Goal: Task Accomplishment & Management: Use online tool/utility

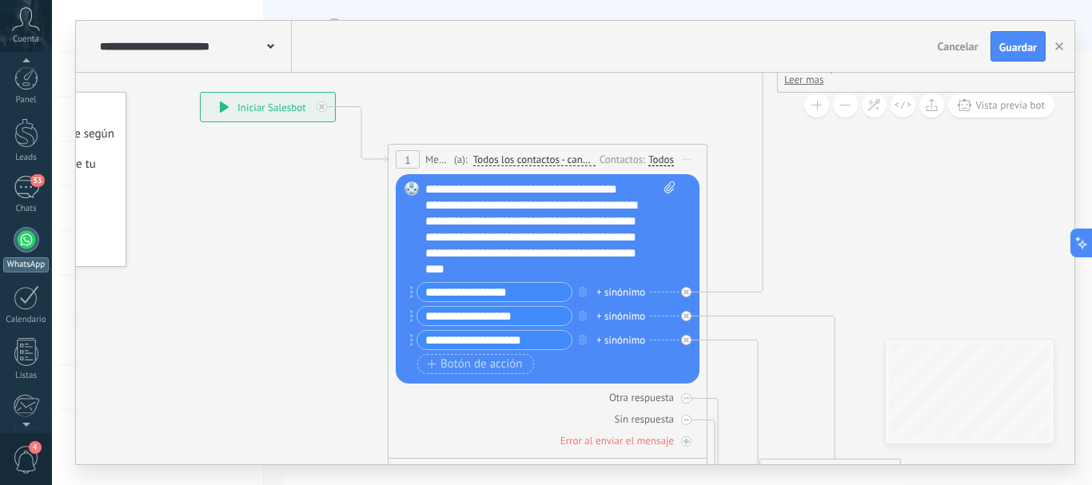
click at [26, 238] on div at bounding box center [27, 240] width 26 height 26
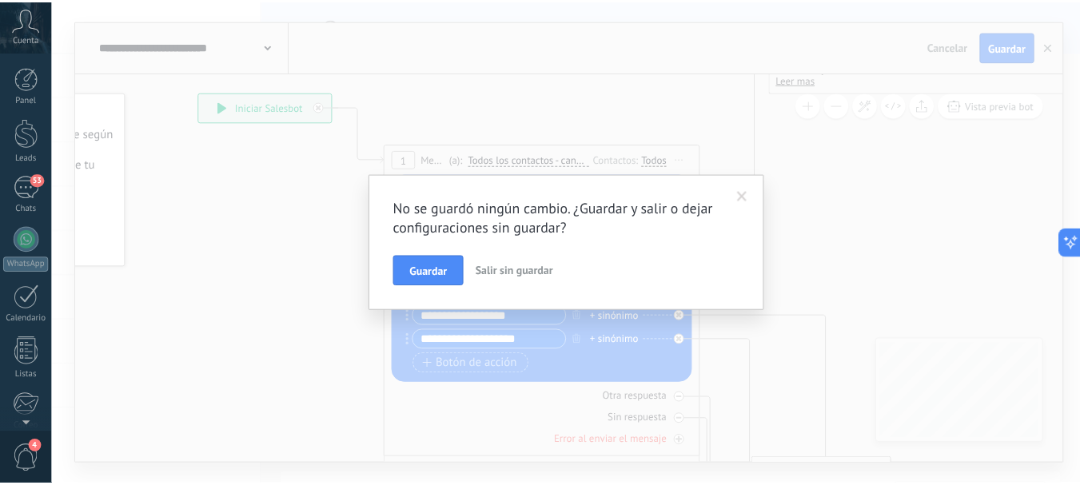
scroll to position [180, 0]
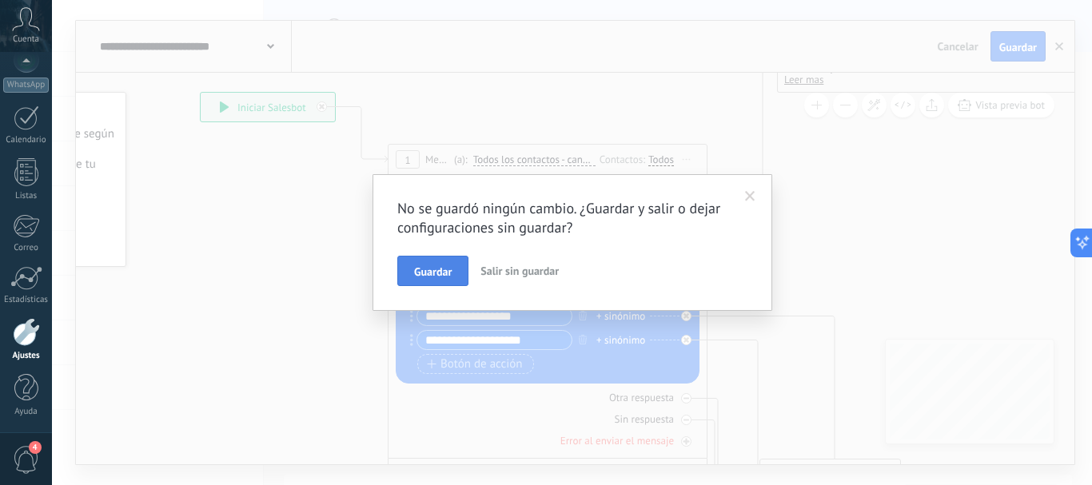
click at [437, 261] on button "Guardar" at bounding box center [432, 271] width 71 height 30
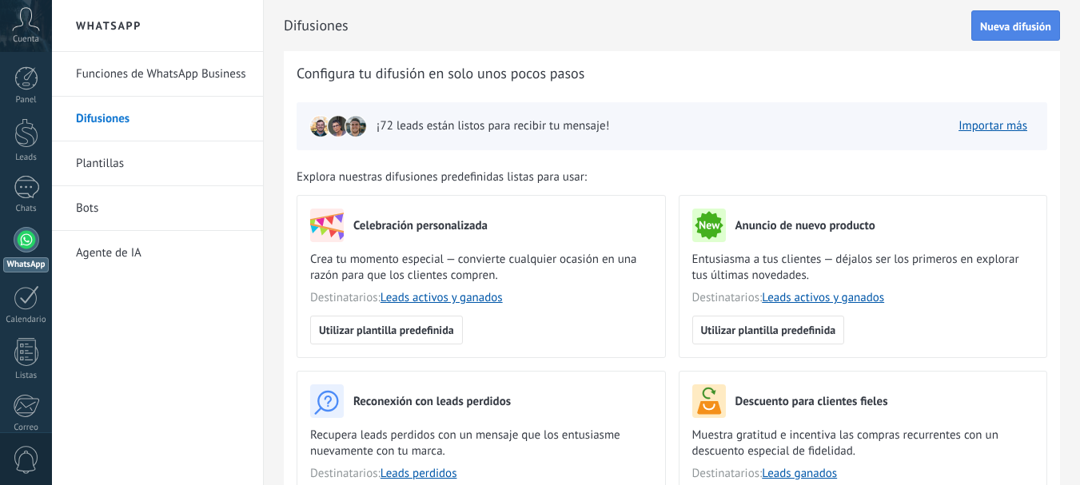
click at [1003, 17] on button "Nueva difusión" at bounding box center [1015, 25] width 89 height 30
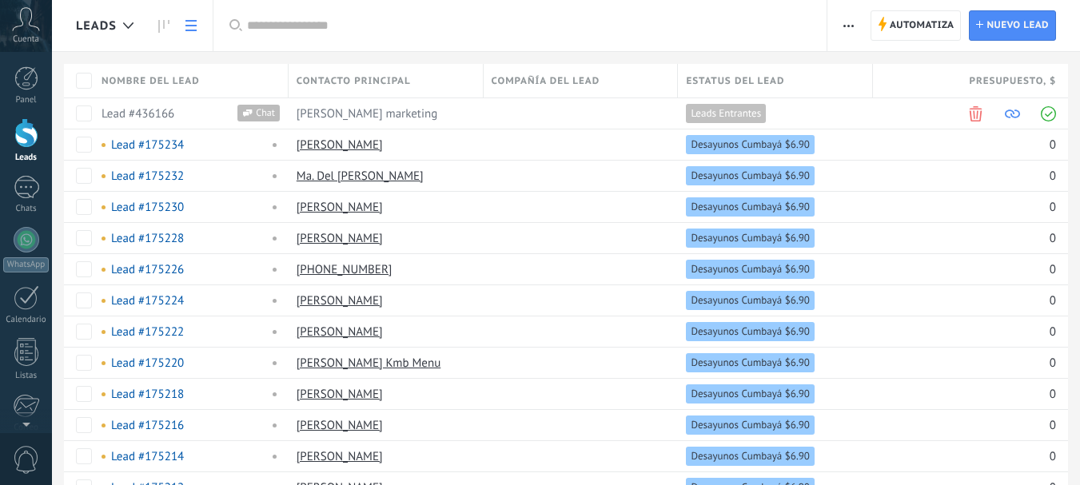
click at [160, 25] on html ".abccls-1,.abccls-2{fill-rule:evenodd}.abccls-2{fill:#fff} .abfcls-1{fill:none}…" at bounding box center [540, 242] width 1080 height 485
click at [161, 24] on html ".abccls-1,.abccls-2{fill-rule:evenodd}.abccls-2{fill:#fff} .abfcls-1{fill:none}…" at bounding box center [540, 242] width 1080 height 485
click at [22, 143] on html ".abccls-1,.abccls-2{fill-rule:evenodd}.abccls-2{fill:#fff} .abfcls-1{fill:none}…" at bounding box center [540, 242] width 1080 height 485
click at [25, 237] on html ".abccls-1,.abccls-2{fill-rule:evenodd}.abccls-2{fill:#fff} .abfcls-1{fill:none}…" at bounding box center [540, 242] width 1080 height 485
click at [25, 239] on div at bounding box center [27, 240] width 26 height 26
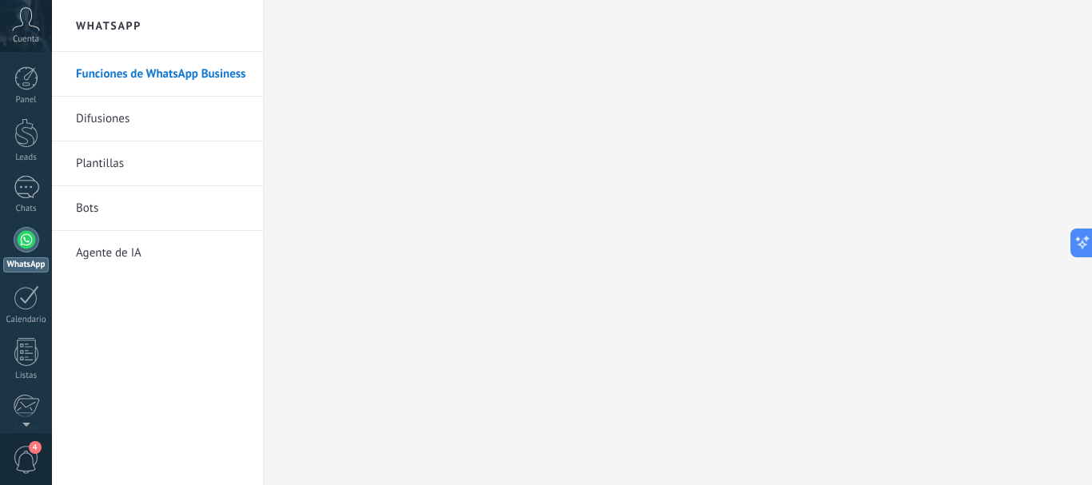
click at [102, 120] on link "Difusiones" at bounding box center [161, 119] width 171 height 45
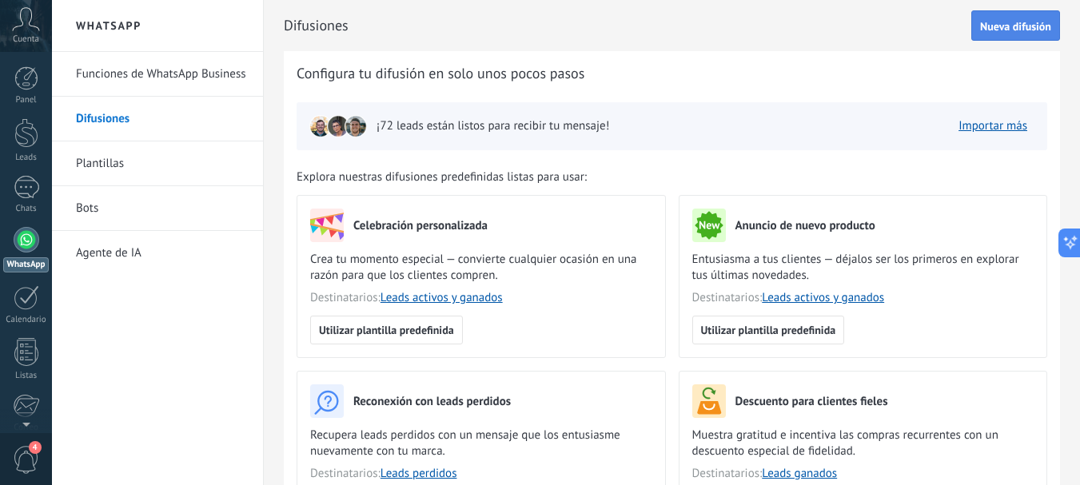
click at [1029, 34] on button "Nueva difusión" at bounding box center [1015, 25] width 89 height 30
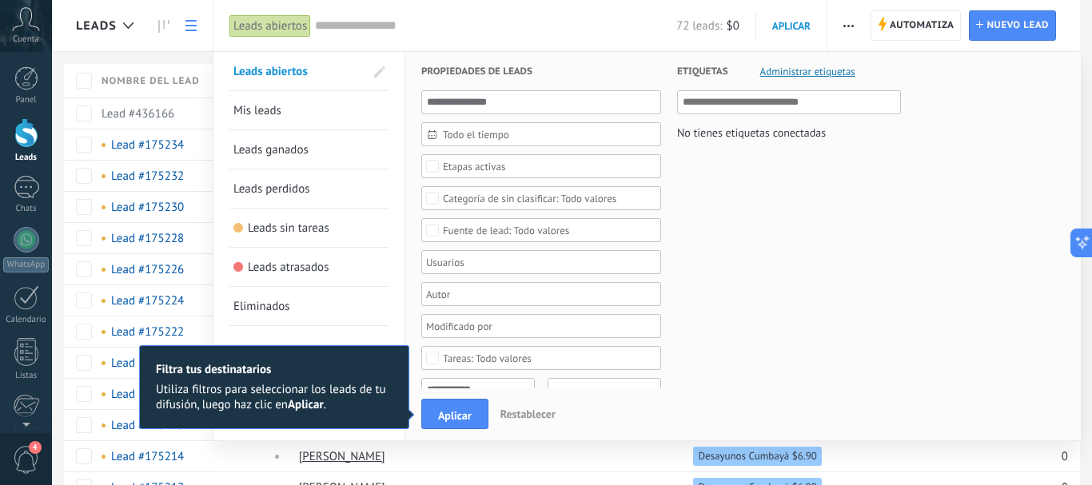
click at [460, 99] on input "text" at bounding box center [541, 102] width 240 height 24
click at [583, 74] on h3 "Propiedades de leads" at bounding box center [541, 71] width 240 height 38
click at [584, 75] on h3 "Propiedades de leads" at bounding box center [541, 71] width 240 height 38
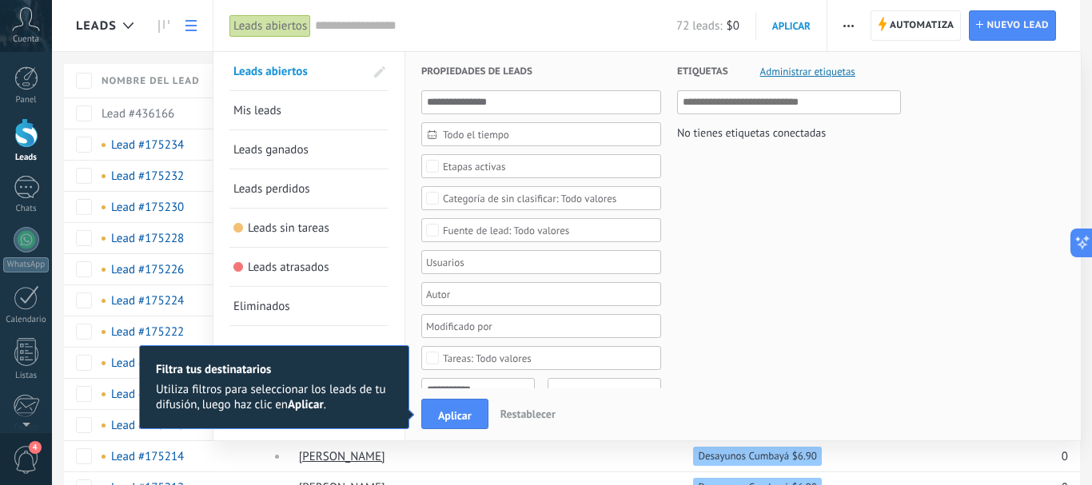
click at [584, 75] on h3 "Propiedades de leads" at bounding box center [541, 71] width 240 height 38
click at [261, 105] on span "Mis leads" at bounding box center [257, 110] width 48 height 15
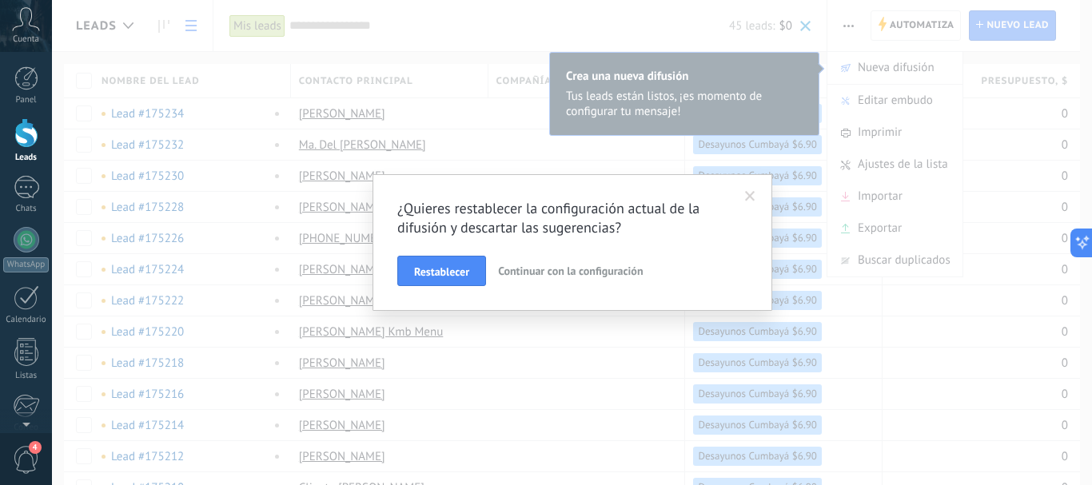
click at [752, 196] on span at bounding box center [750, 196] width 10 height 11
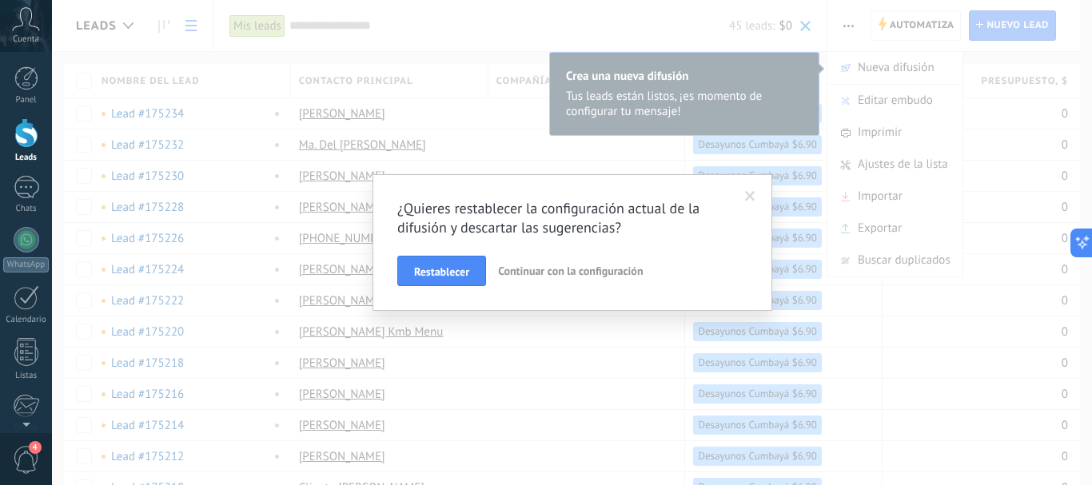
click at [753, 198] on span at bounding box center [750, 196] width 10 height 11
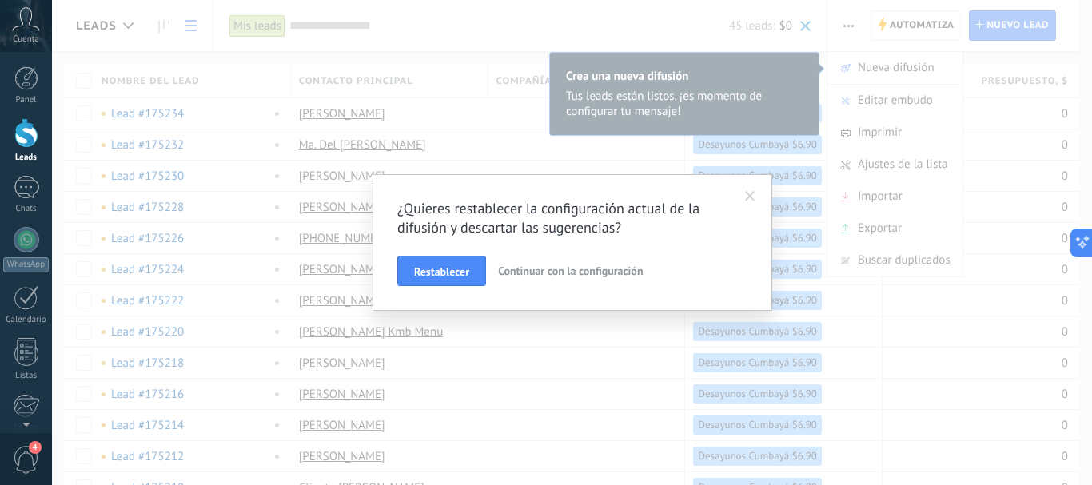
click at [752, 193] on span at bounding box center [750, 196] width 10 height 11
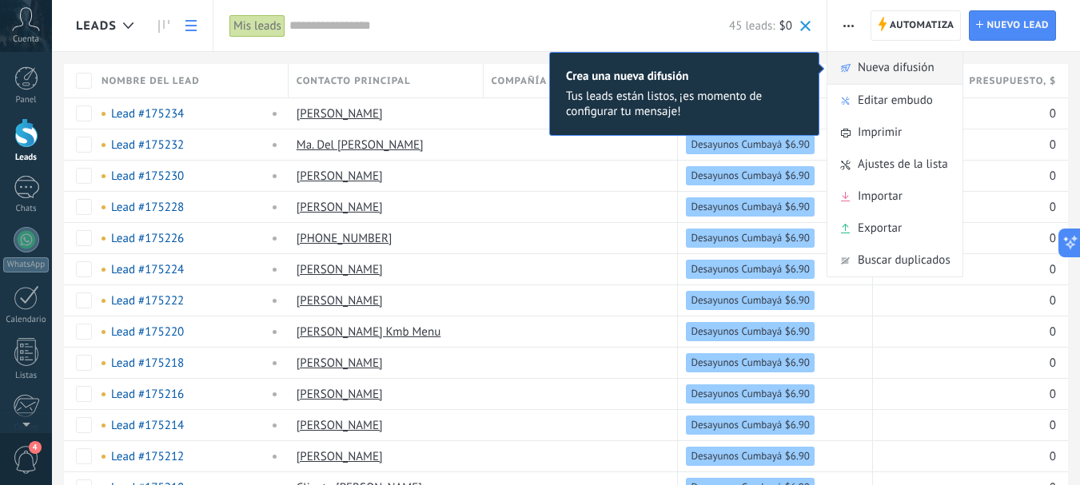
click at [905, 67] on span "Nueva difusión" at bounding box center [896, 68] width 77 height 32
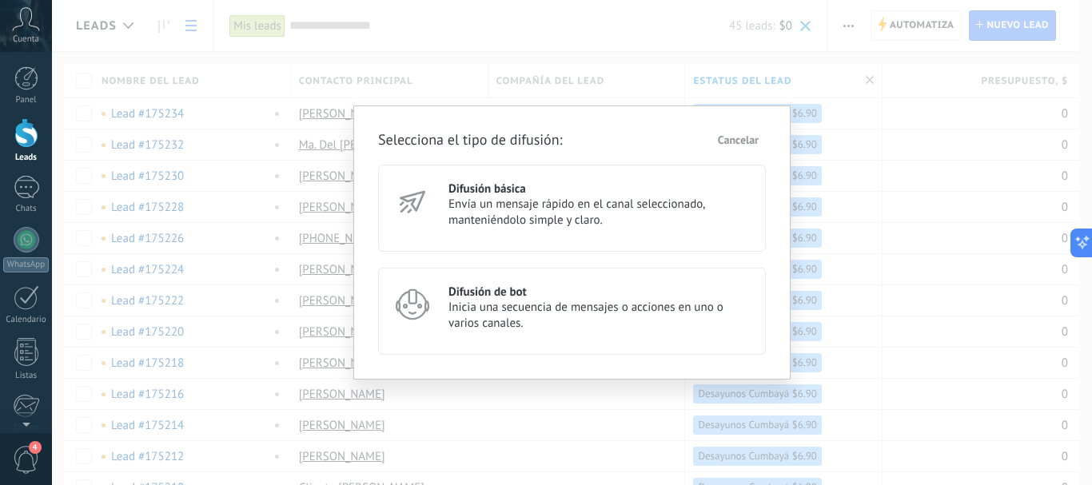
click at [523, 209] on span "Envía un mensaje rápido en el canal seleccionado, manteniéndolo simple y claro." at bounding box center [599, 213] width 303 height 32
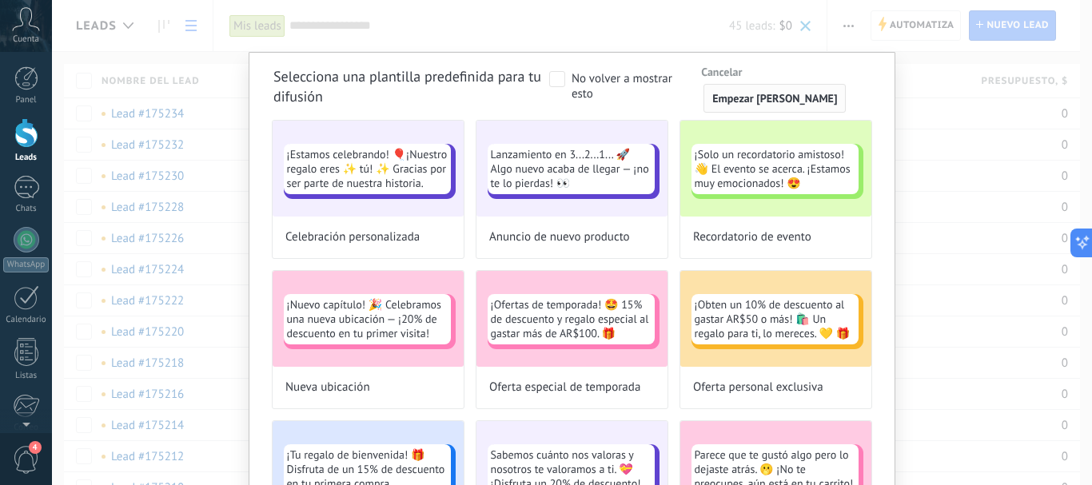
click at [778, 104] on span "Empezar de cero" at bounding box center [774, 98] width 125 height 11
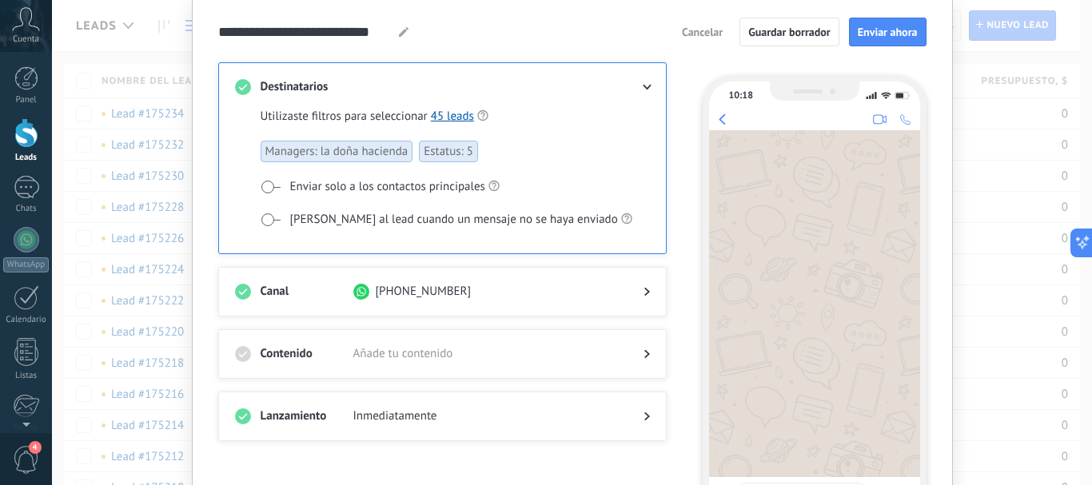
scroll to position [54, 0]
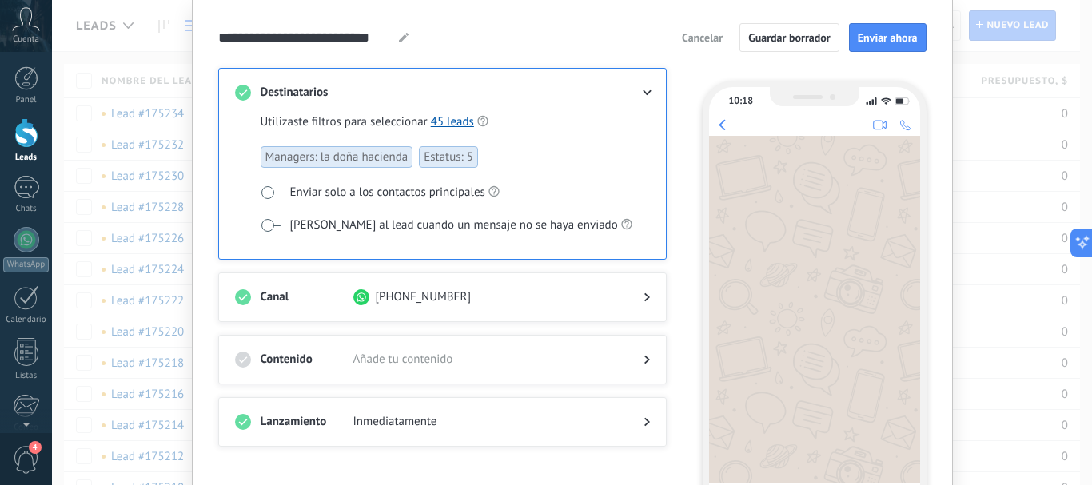
click at [267, 192] on span at bounding box center [271, 192] width 20 height 13
click at [269, 188] on span at bounding box center [271, 192] width 20 height 13
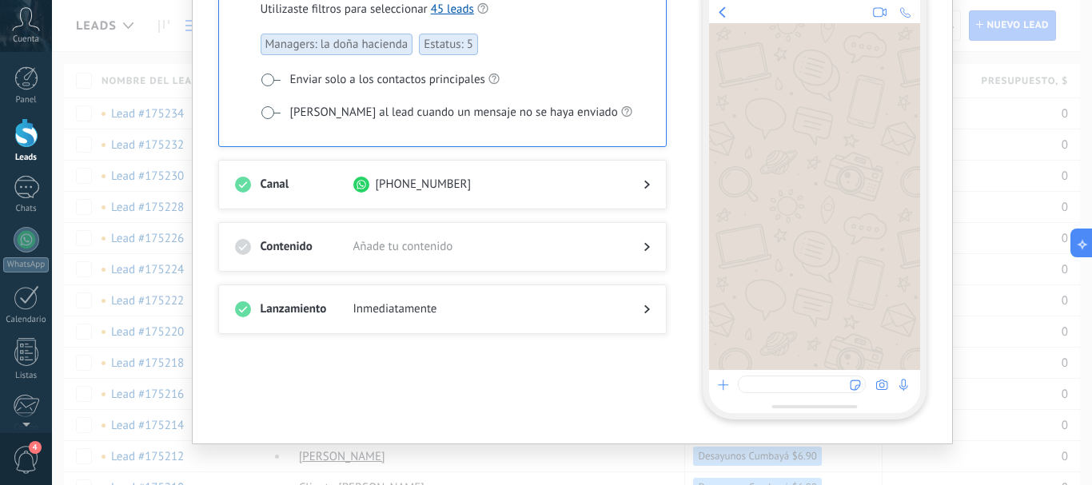
scroll to position [177, 0]
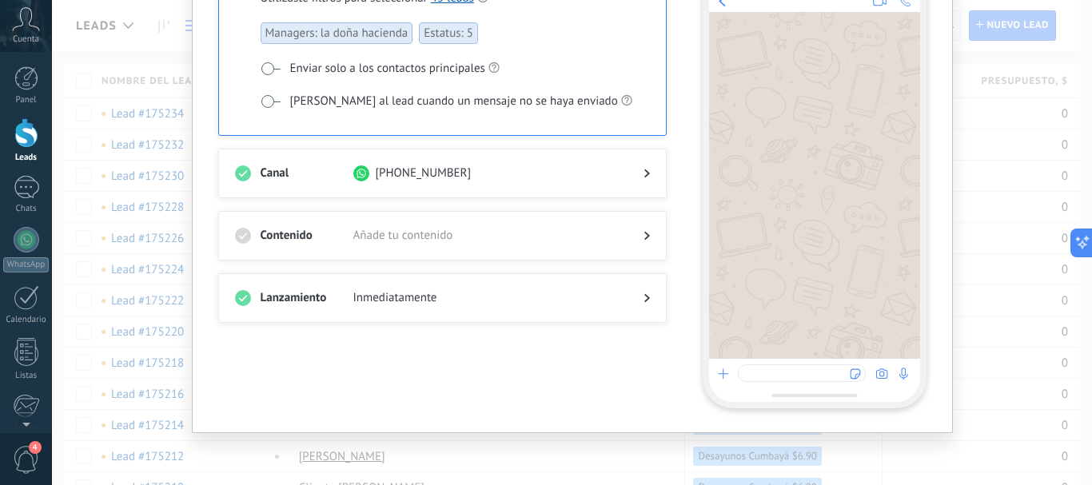
click at [640, 176] on div at bounding box center [634, 173] width 32 height 16
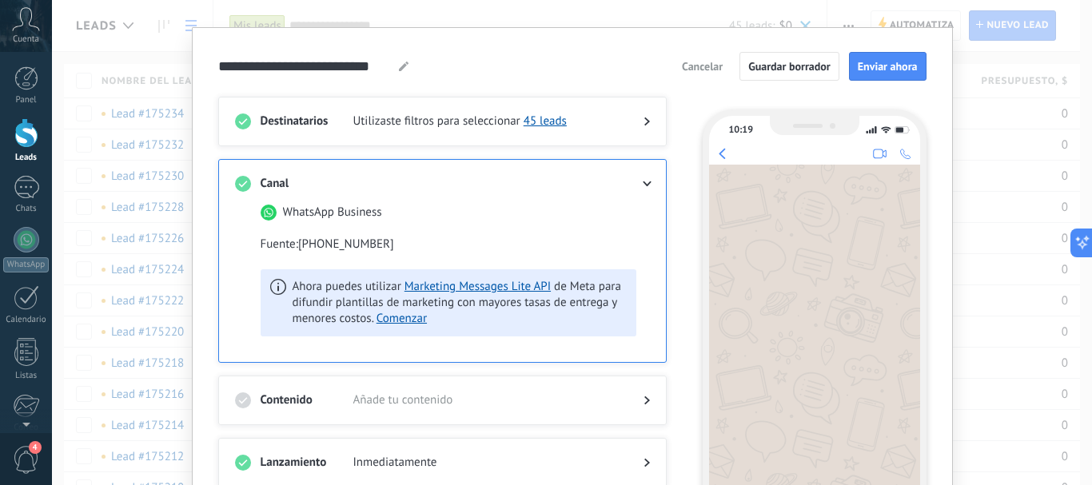
scroll to position [23, 0]
click at [643, 181] on div at bounding box center [634, 185] width 32 height 16
click at [643, 183] on icon at bounding box center [647, 186] width 10 height 6
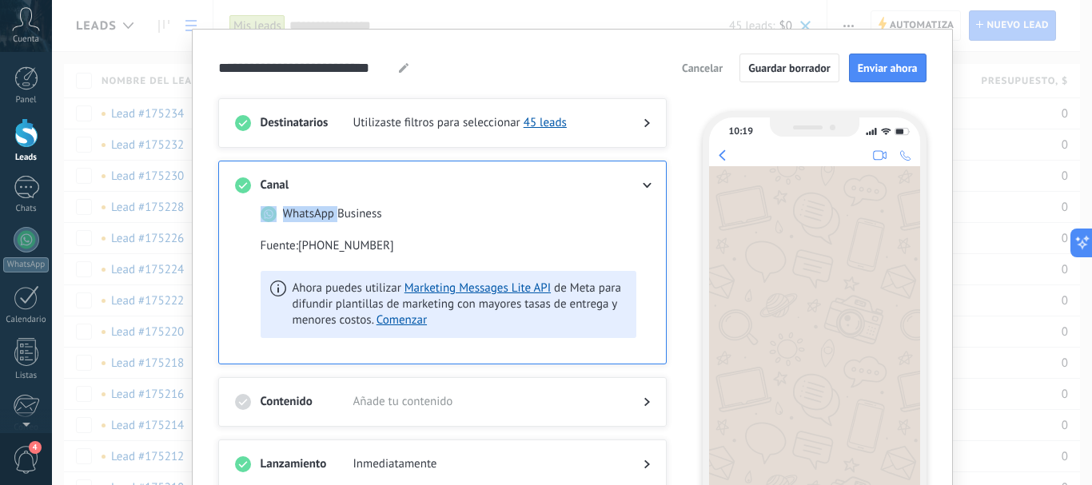
click at [643, 183] on icon at bounding box center [647, 186] width 10 height 6
click at [671, 197] on div "Destinatarios Utilizaste filtros para seleccionar 45 leads Canal WhatsApp Busin…" at bounding box center [452, 330] width 468 height 464
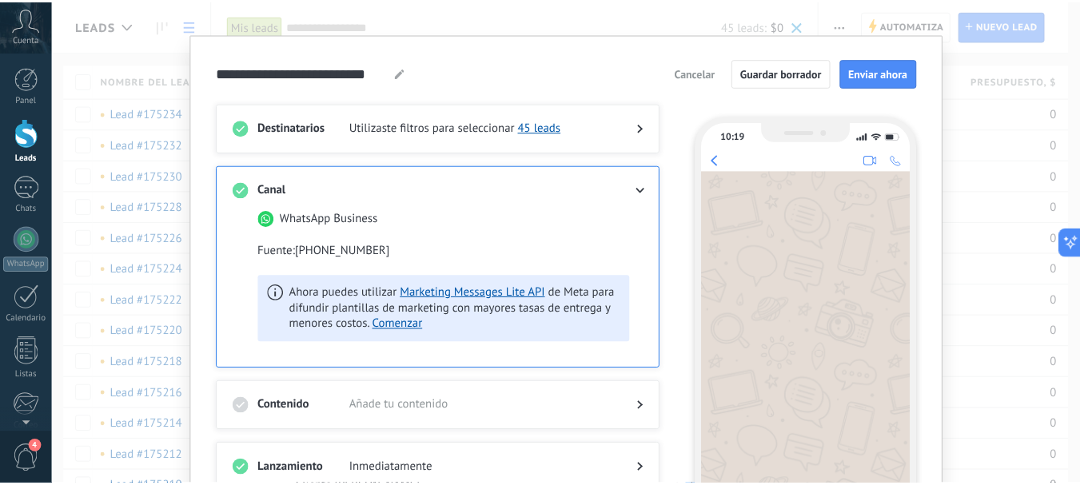
scroll to position [0, 0]
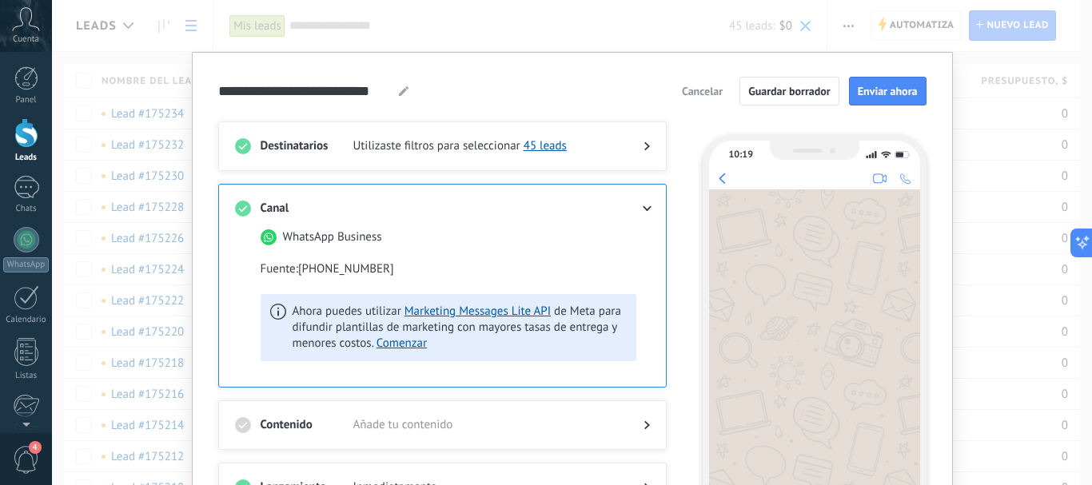
click at [643, 203] on div at bounding box center [634, 209] width 32 height 16
click at [683, 98] on button "Cancelar" at bounding box center [702, 91] width 55 height 24
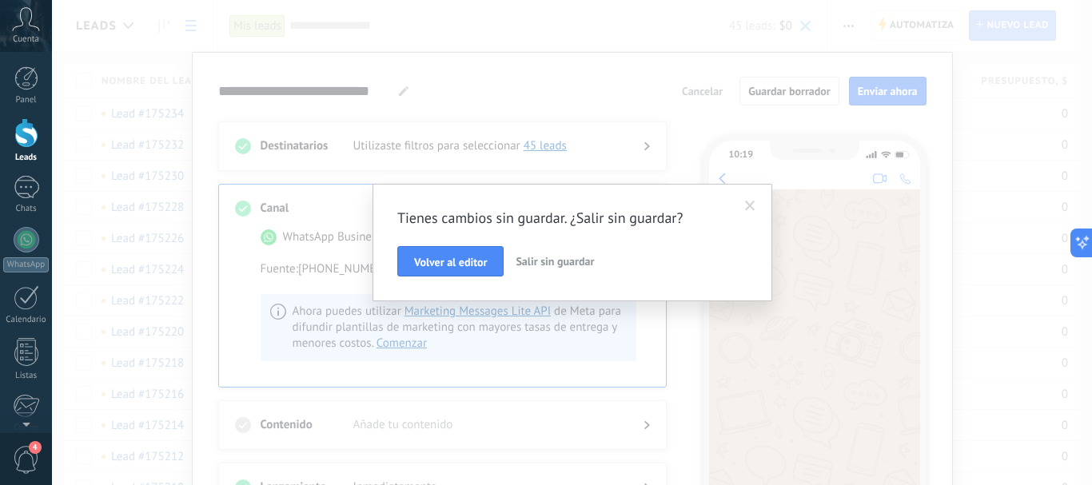
click at [538, 263] on span "Salir sin guardar" at bounding box center [555, 261] width 78 height 14
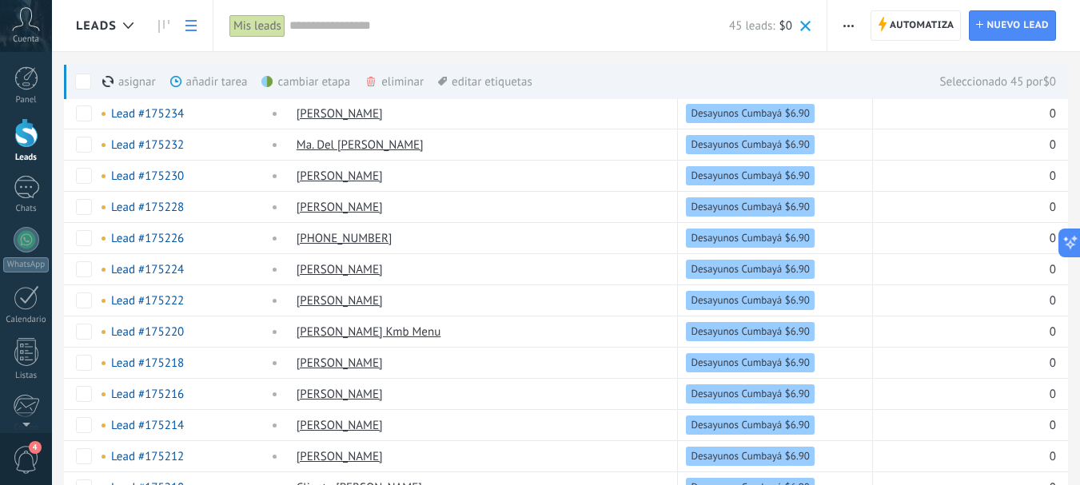
click at [267, 26] on div "Mis leads" at bounding box center [257, 25] width 56 height 23
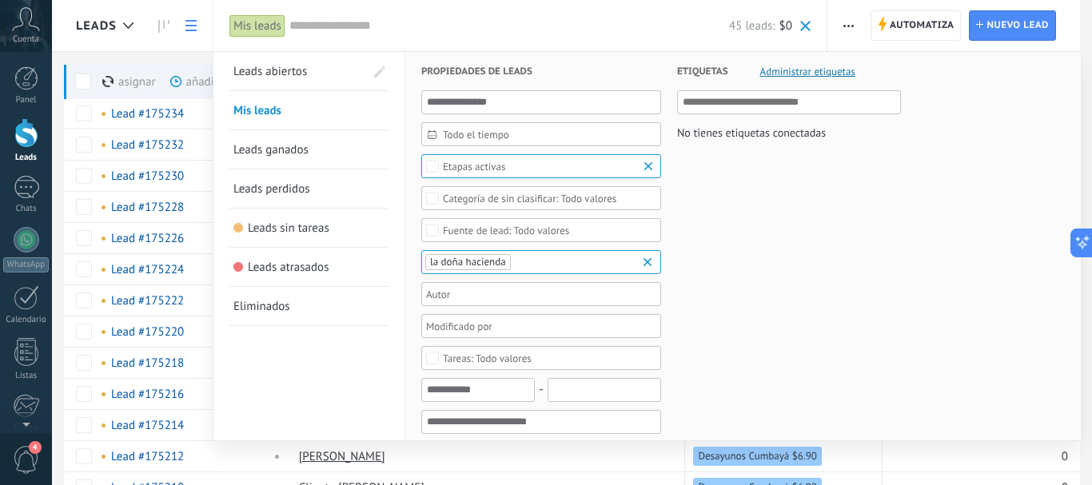
click at [285, 80] on link "Leads abiertos" at bounding box center [298, 71] width 131 height 38
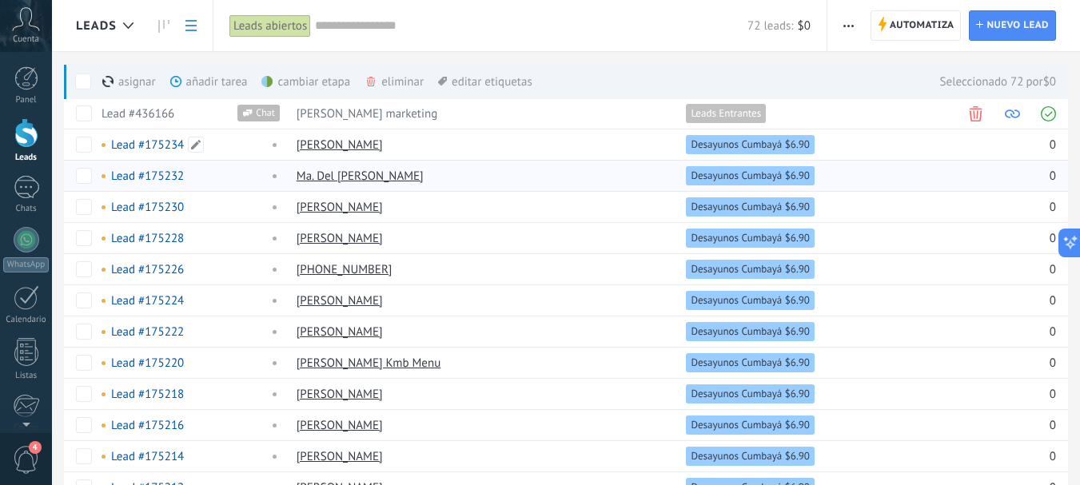
click at [232, 181] on div "Lead #175232" at bounding box center [181, 176] width 159 height 14
click at [855, 26] on button "button" at bounding box center [848, 25] width 23 height 30
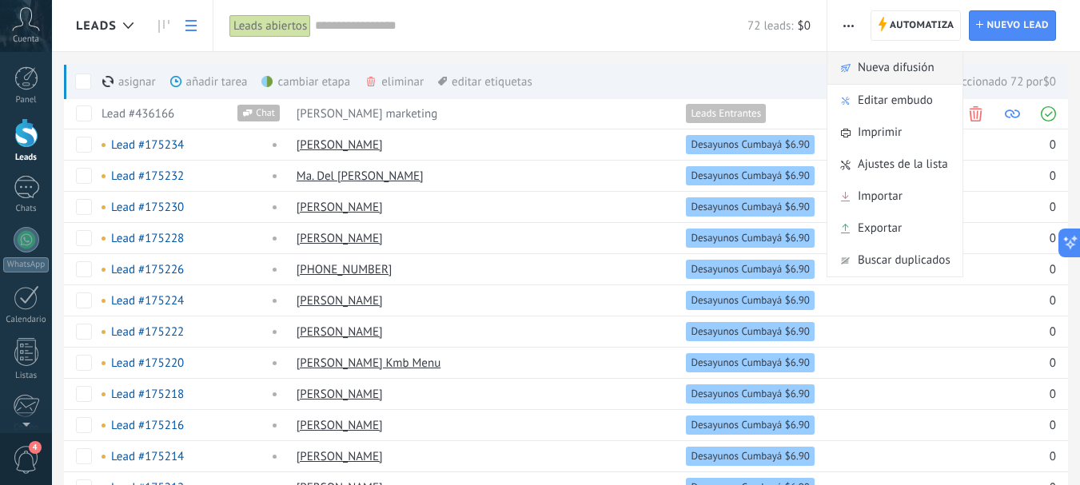
click at [865, 62] on span "Nueva difusión" at bounding box center [896, 68] width 77 height 32
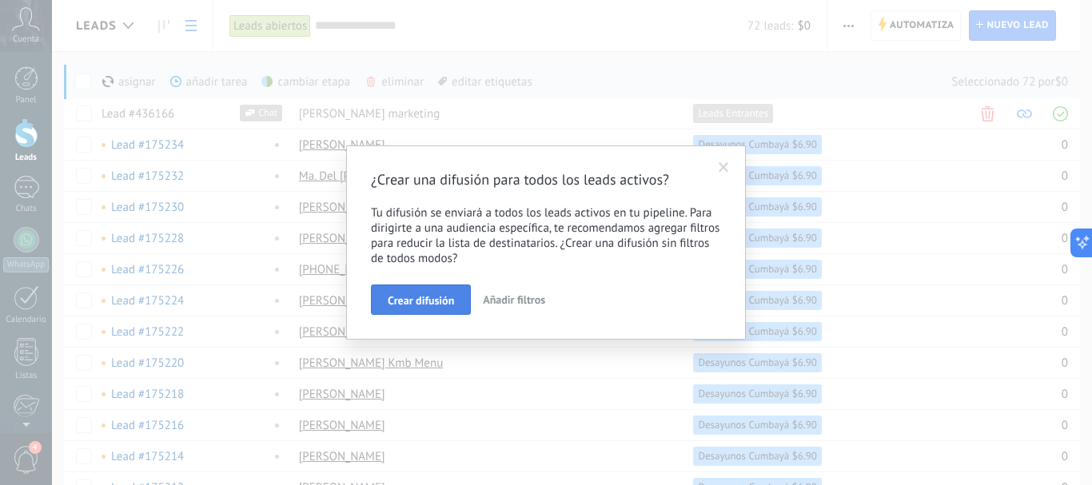
click at [424, 290] on button "Crear difusión" at bounding box center [421, 300] width 100 height 30
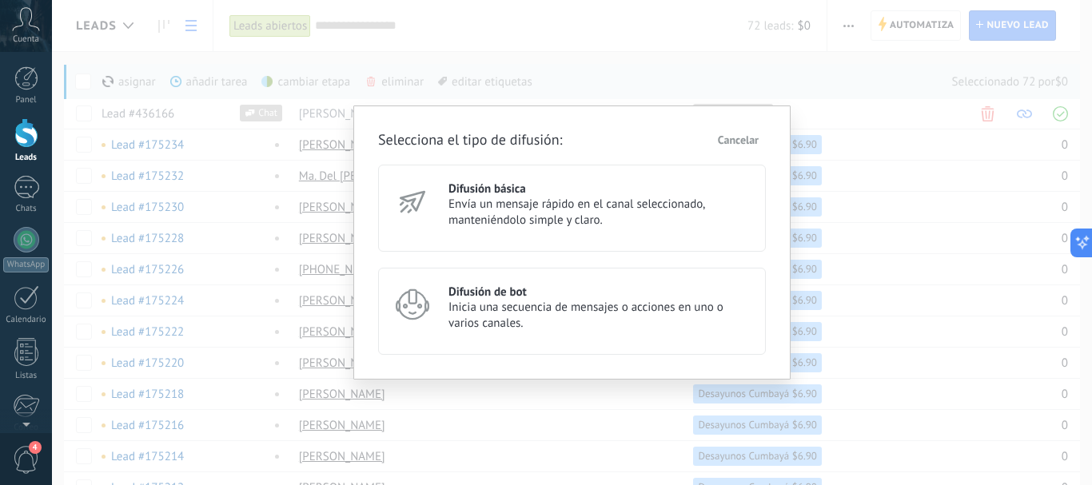
click at [516, 174] on div "Difusión básica Envía un mensaje rápido en el canal seleccionado, manteniéndolo…" at bounding box center [572, 208] width 388 height 87
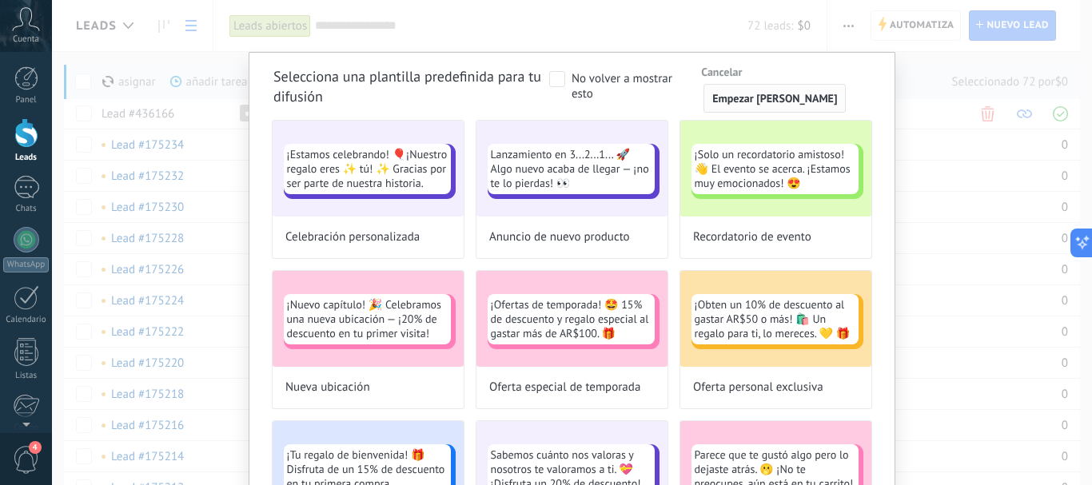
click at [759, 90] on button "Empezar de cero" at bounding box center [774, 98] width 142 height 29
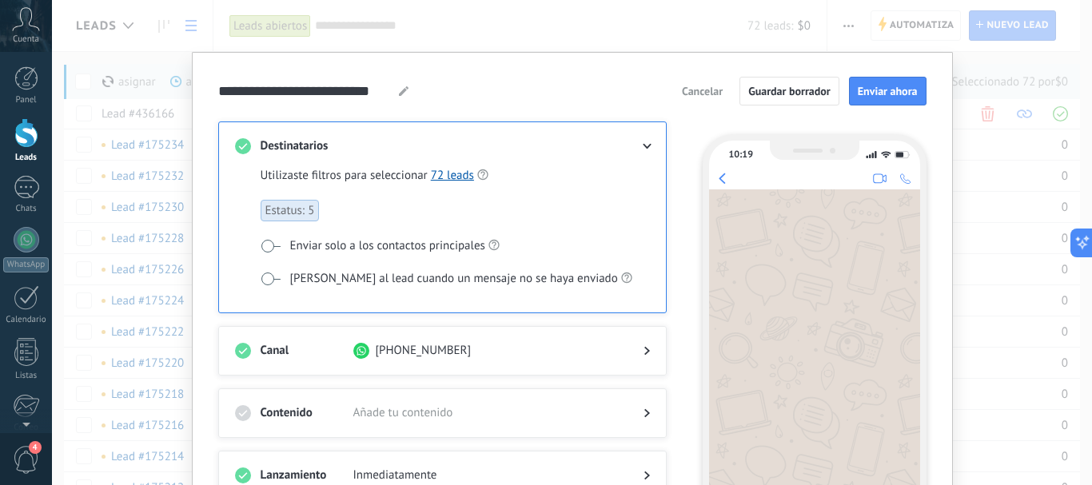
click at [401, 94] on icon at bounding box center [404, 91] width 10 height 10
click at [353, 94] on input "**********" at bounding box center [306, 91] width 177 height 18
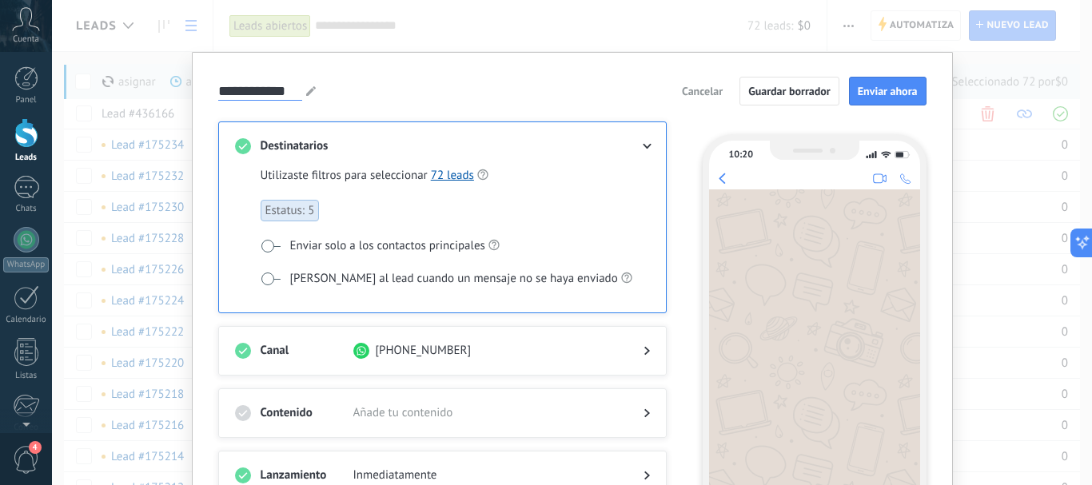
type input "**********"
click at [384, 84] on div "**********" at bounding box center [572, 91] width 708 height 29
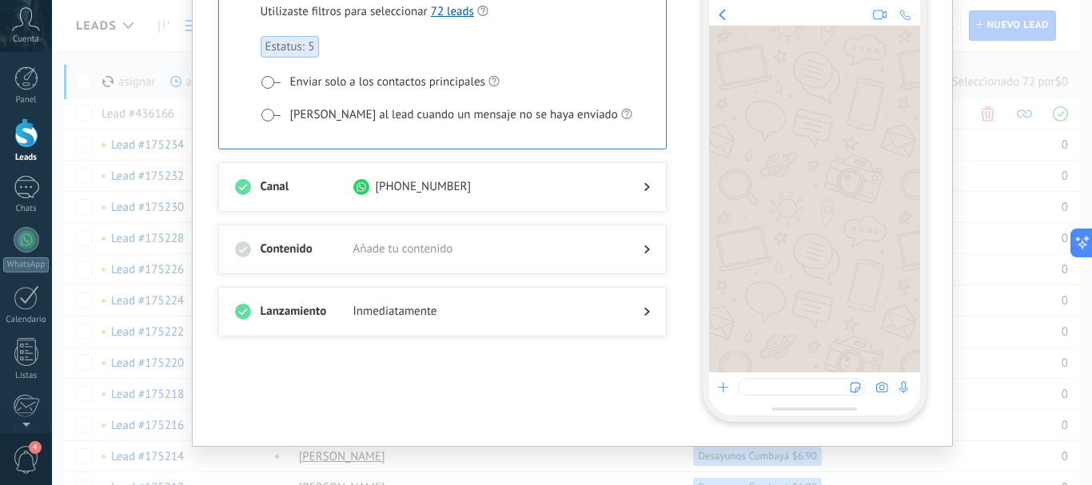
scroll to position [177, 0]
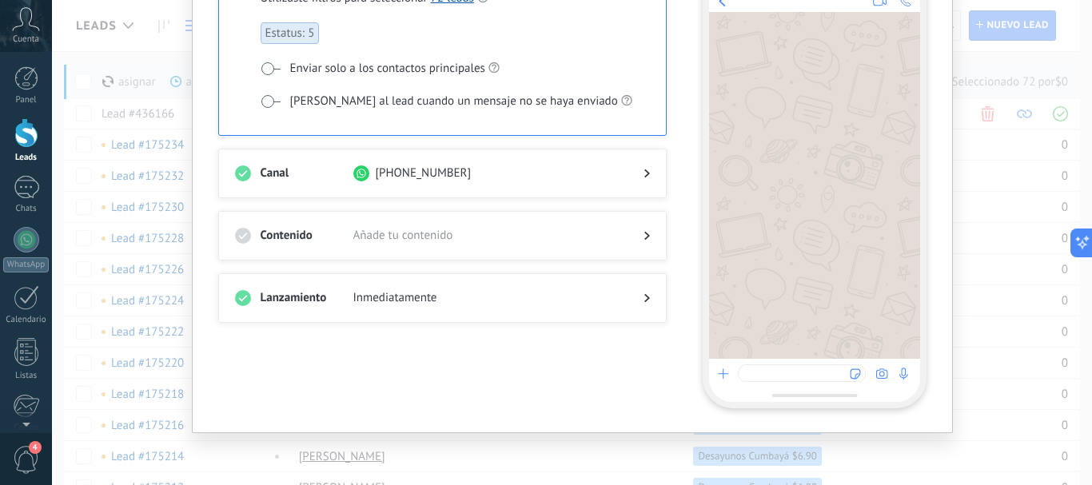
click at [552, 213] on div "Contenido Añade tu contenido" at bounding box center [442, 236] width 448 height 50
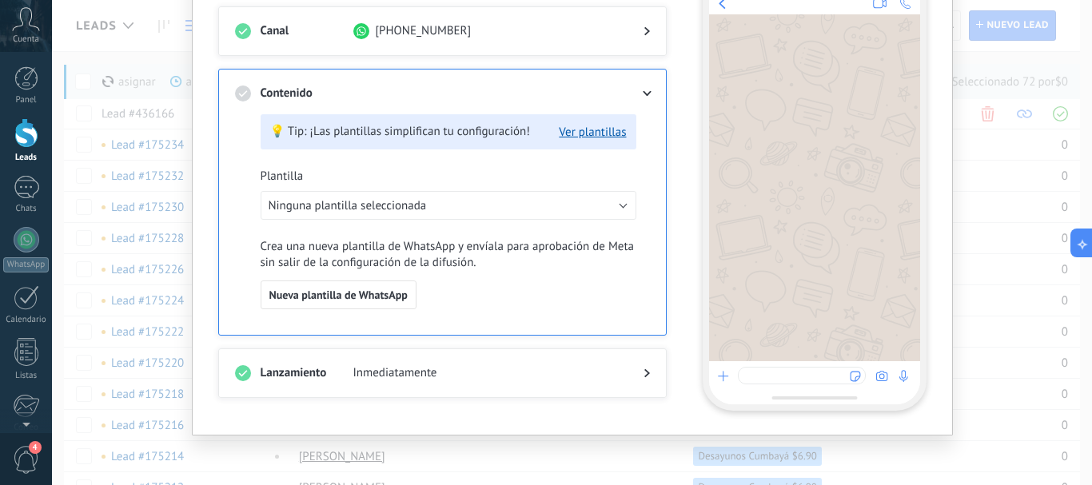
scroll to position [151, 0]
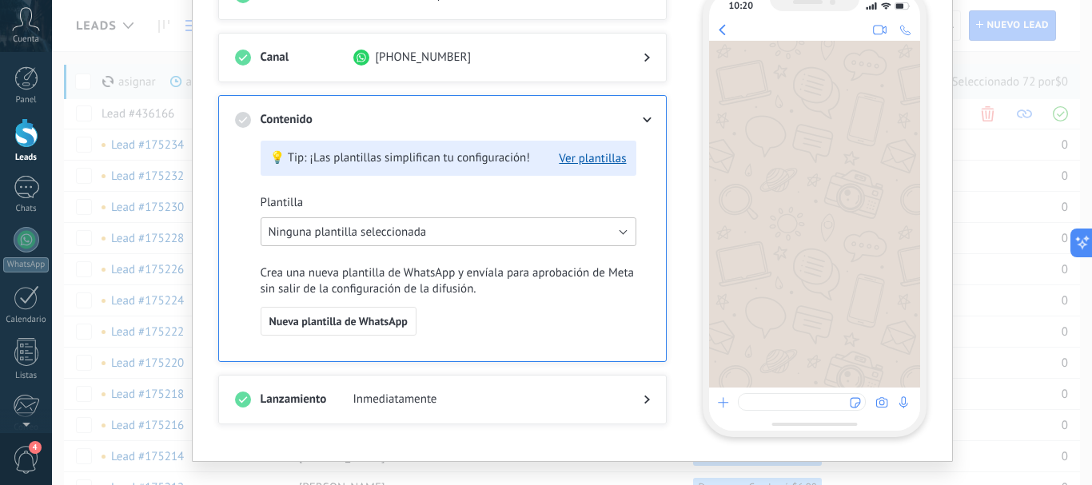
click at [382, 233] on span "Ninguna plantilla seleccionada" at bounding box center [348, 232] width 158 height 15
click at [312, 324] on span "Nueva plantilla de WhatsApp" at bounding box center [338, 321] width 138 height 11
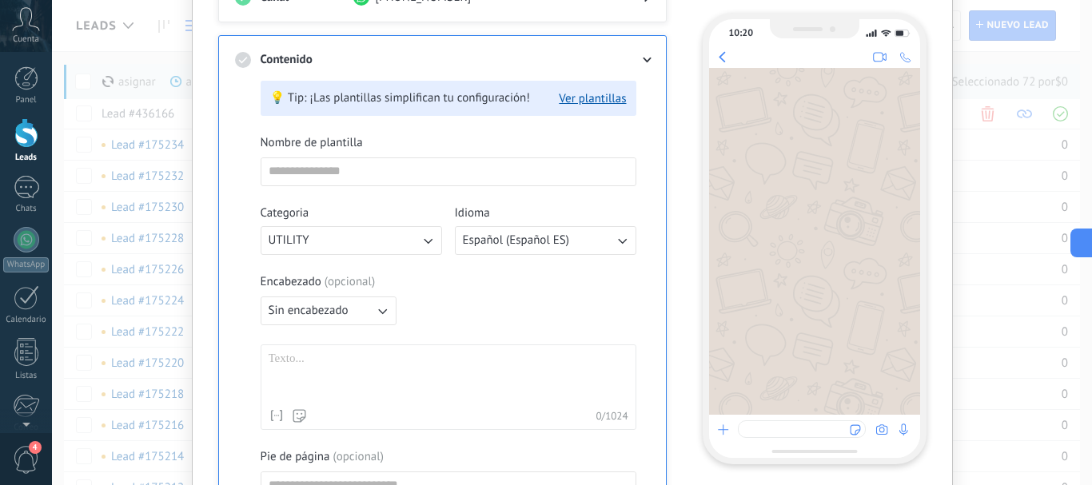
scroll to position [204, 0]
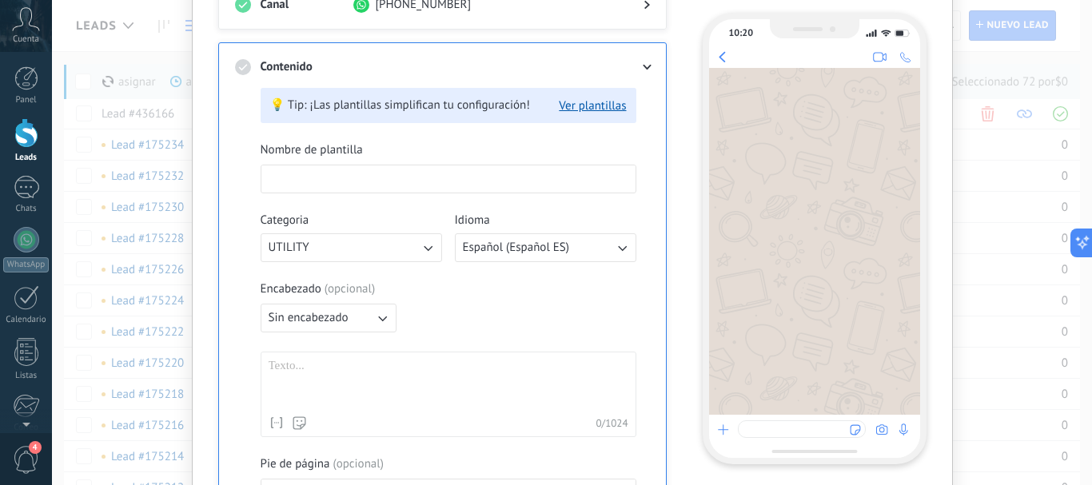
click at [311, 182] on input at bounding box center [448, 178] width 374 height 26
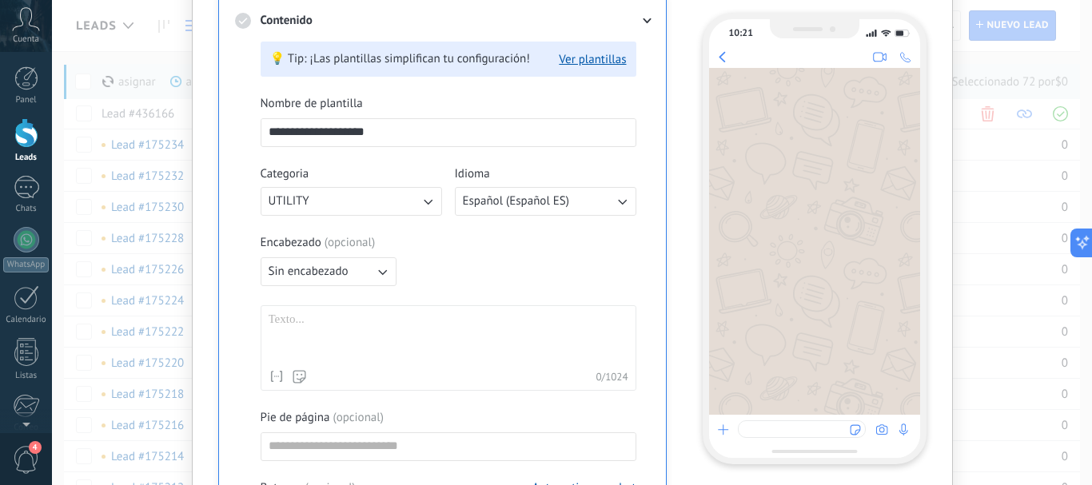
scroll to position [257, 0]
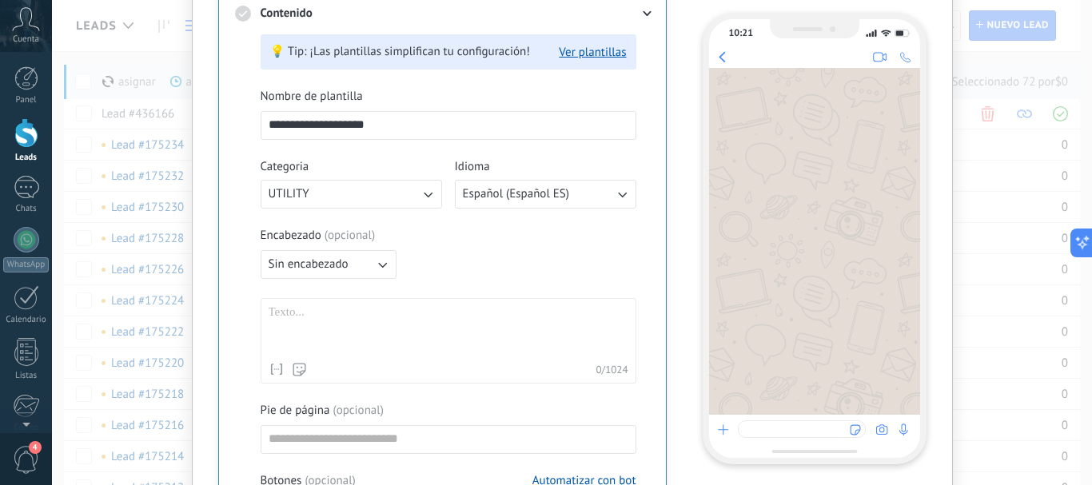
type input "**********"
click at [372, 219] on div "**********" at bounding box center [449, 366] width 376 height 554
click at [365, 164] on div "Categoria UTILITY" at bounding box center [351, 184] width 181 height 50
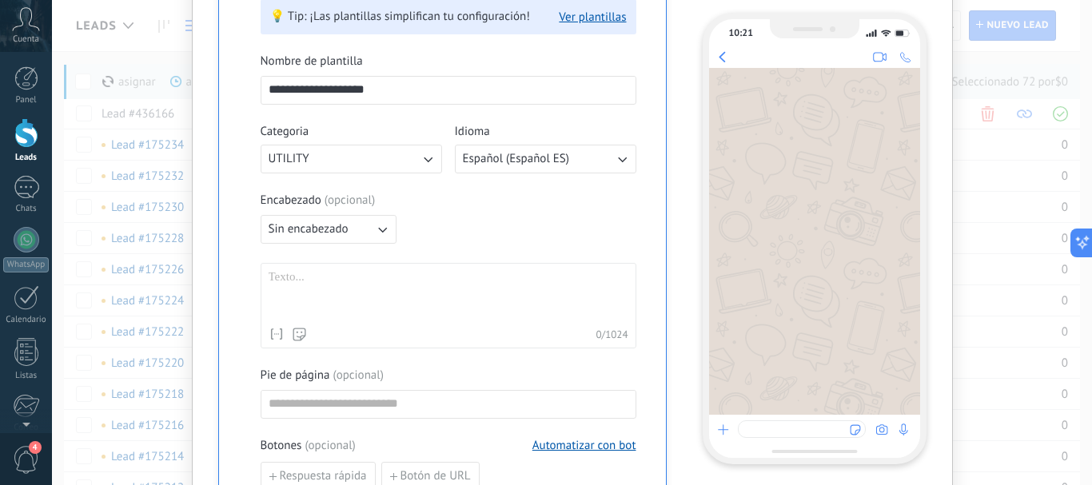
scroll to position [311, 0]
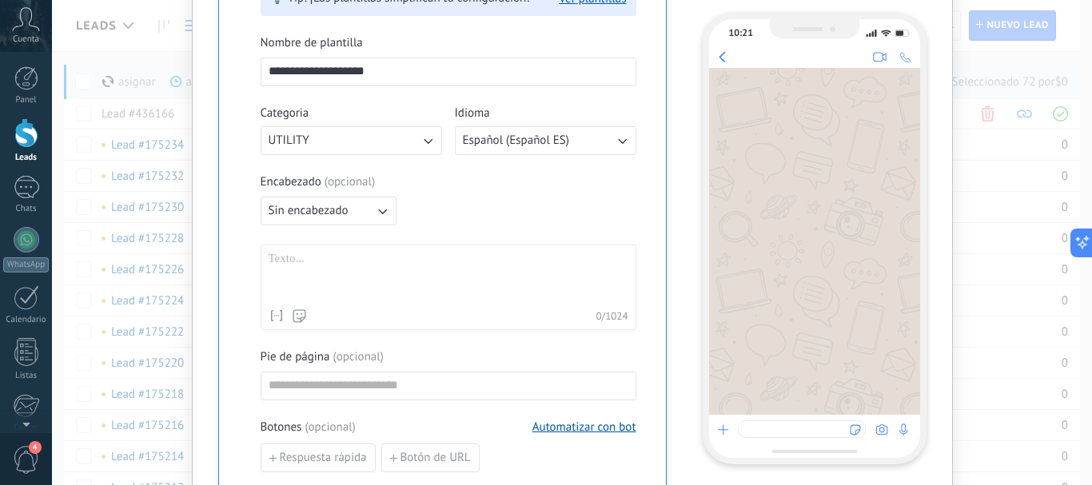
click at [427, 177] on div "Encabezado ( opcional )" at bounding box center [449, 182] width 376 height 16
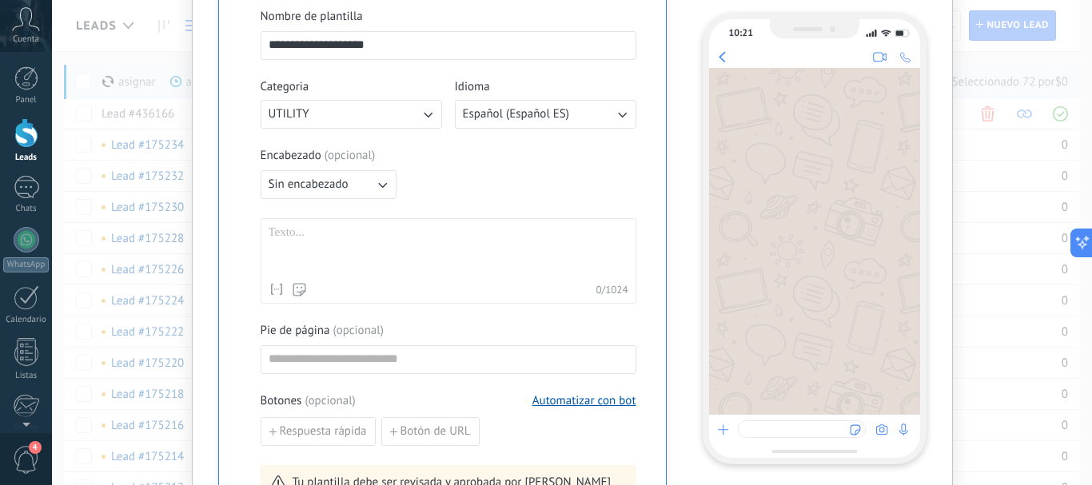
click at [465, 161] on div "Encabezado ( opcional )" at bounding box center [449, 156] width 376 height 16
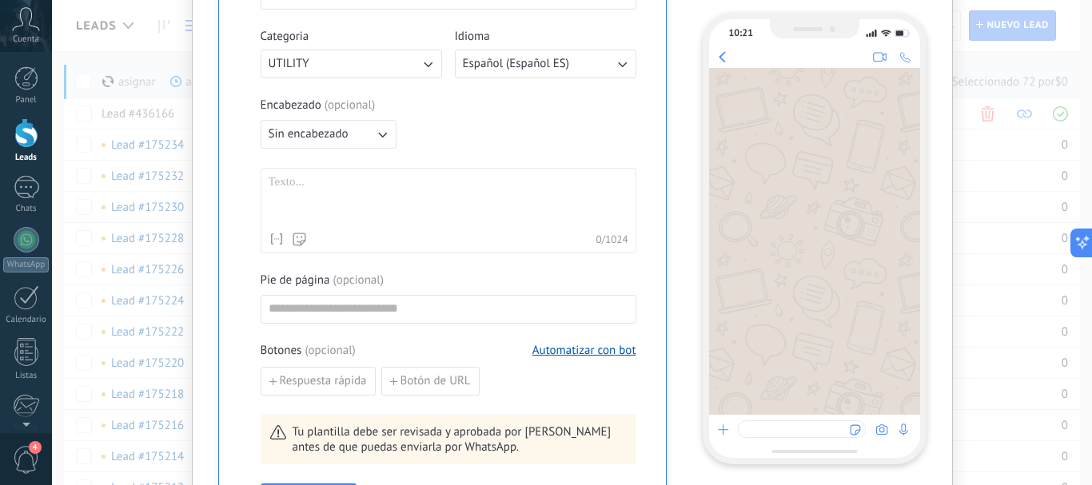
scroll to position [391, 0]
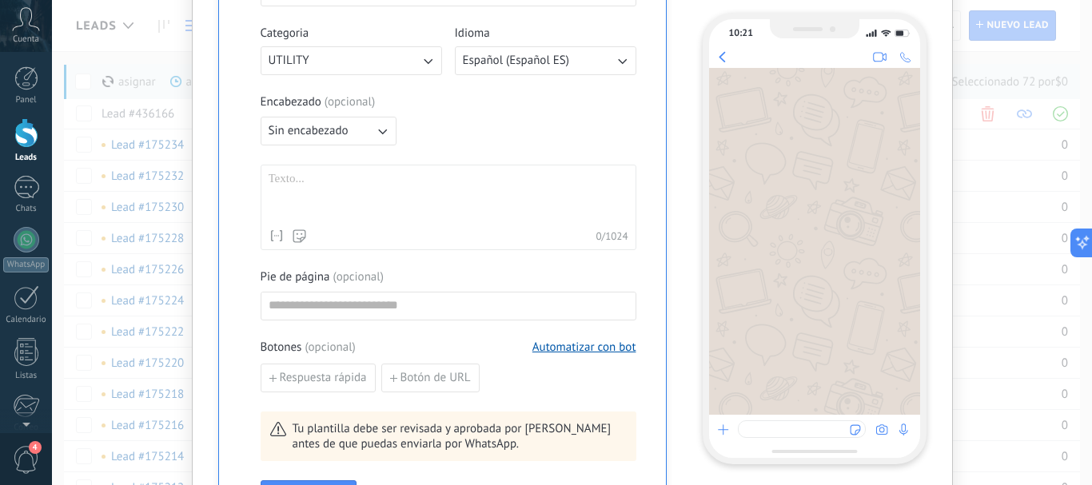
click at [387, 130] on button "Sin encabezado" at bounding box center [329, 131] width 136 height 29
click at [436, 130] on div "Encabezado ( opcional ) Sin encabezado Sin encabezado Texto Imagen o archivo" at bounding box center [449, 119] width 376 height 51
click at [362, 131] on button "Sin encabezado" at bounding box center [329, 131] width 136 height 29
click at [293, 190] on span "Imagen o archivo" at bounding box center [313, 185] width 89 height 16
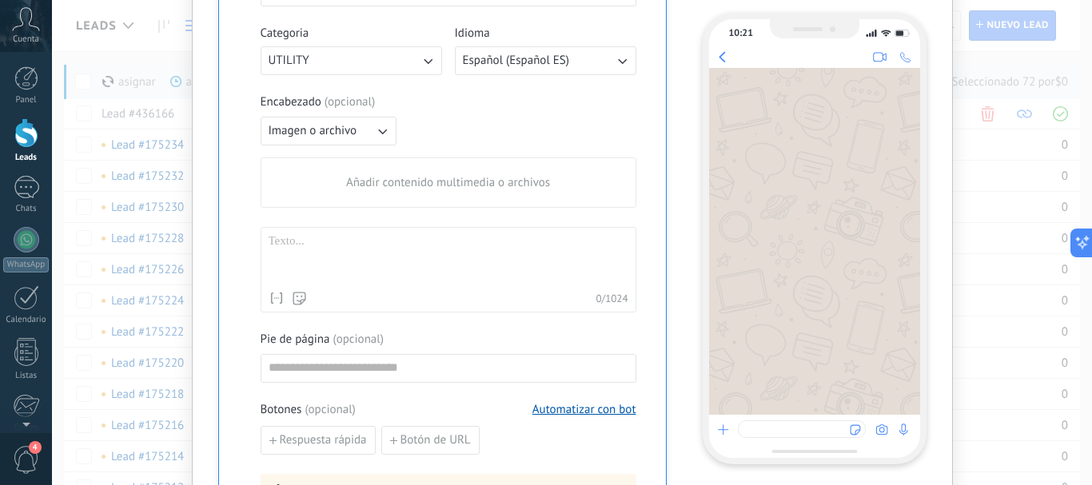
click at [349, 192] on div "Añadir contenido multimedia o archivos" at bounding box center [448, 182] width 374 height 49
click at [0, 0] on input "Añadir contenido multimedia o archivos" at bounding box center [0, 0] width 0 height 0
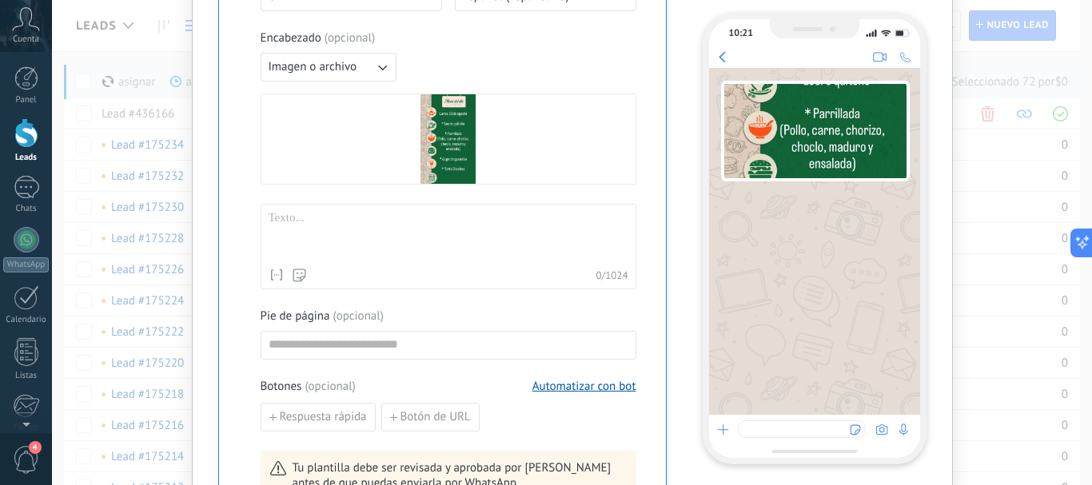
scroll to position [444, 0]
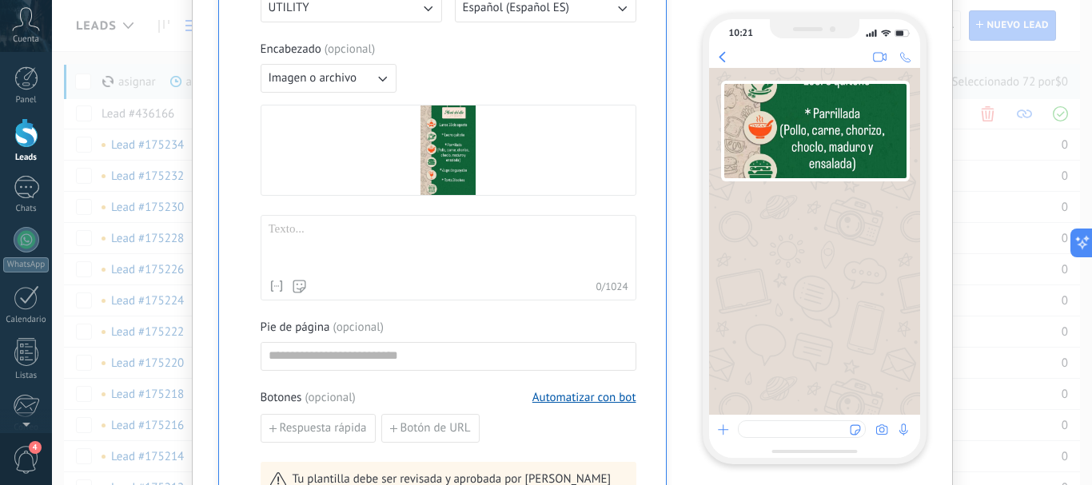
click at [297, 232] on div at bounding box center [449, 247] width 360 height 50
drag, startPoint x: 343, startPoint y: 233, endPoint x: 249, endPoint y: 226, distance: 93.7
click at [249, 226] on div "**********" at bounding box center [442, 210] width 415 height 750
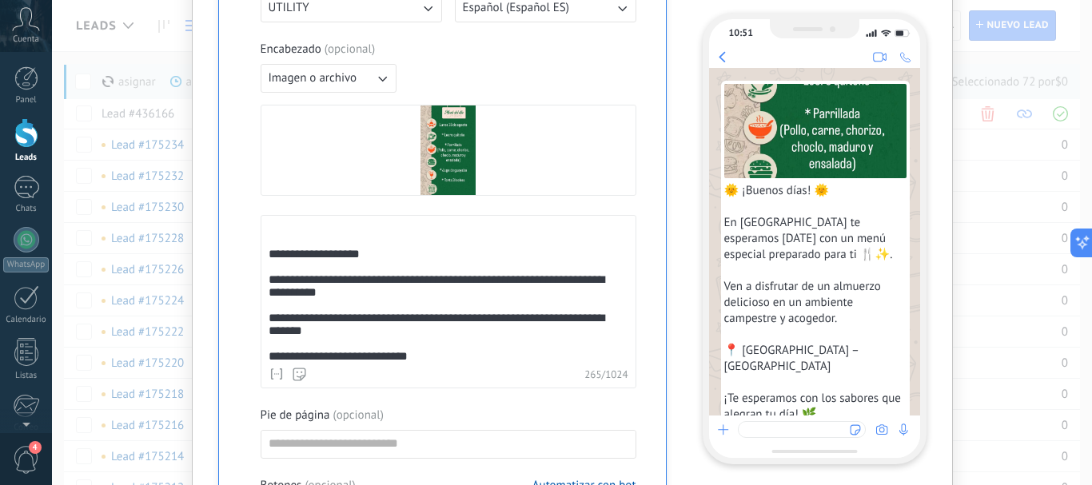
click at [269, 261] on div "**********" at bounding box center [446, 337] width 354 height 231
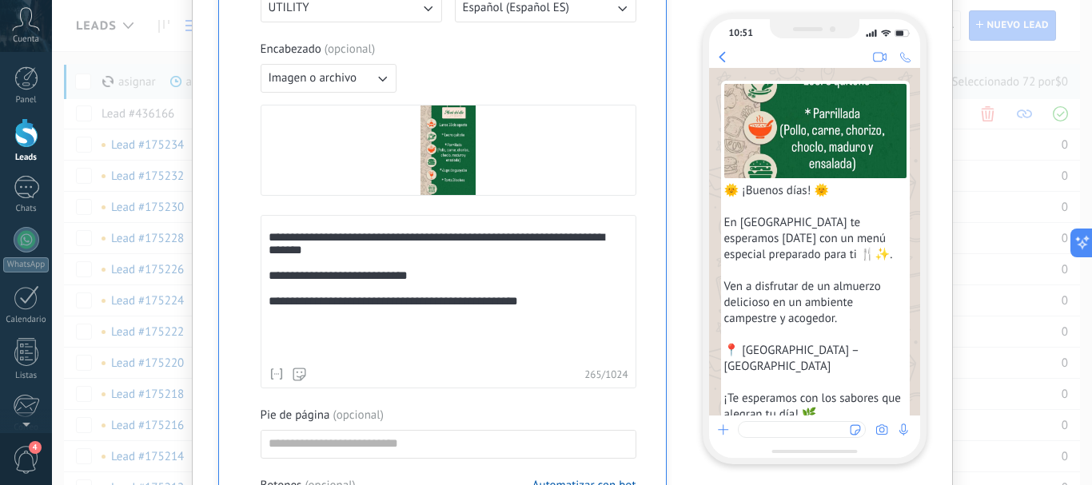
scroll to position [63, 0]
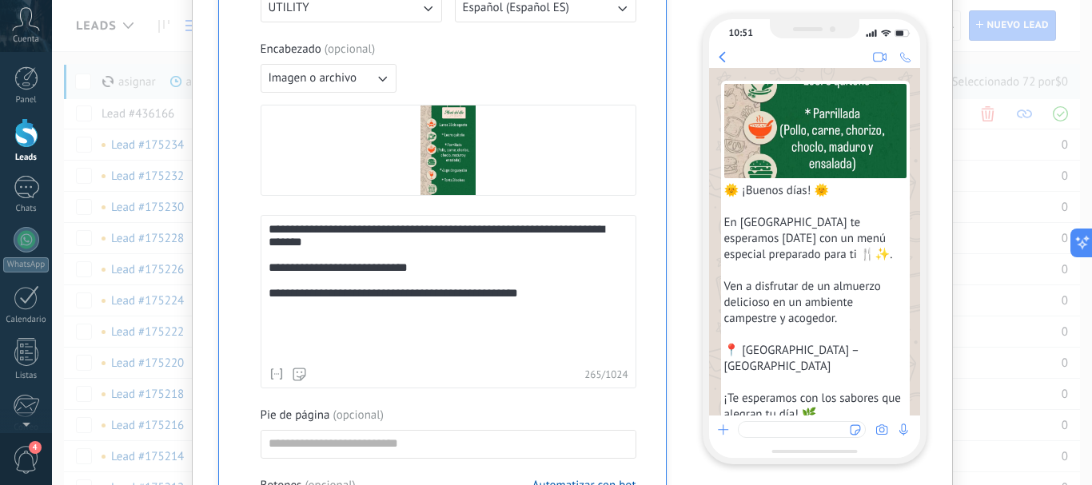
click at [322, 343] on div "**********" at bounding box center [446, 259] width 354 height 201
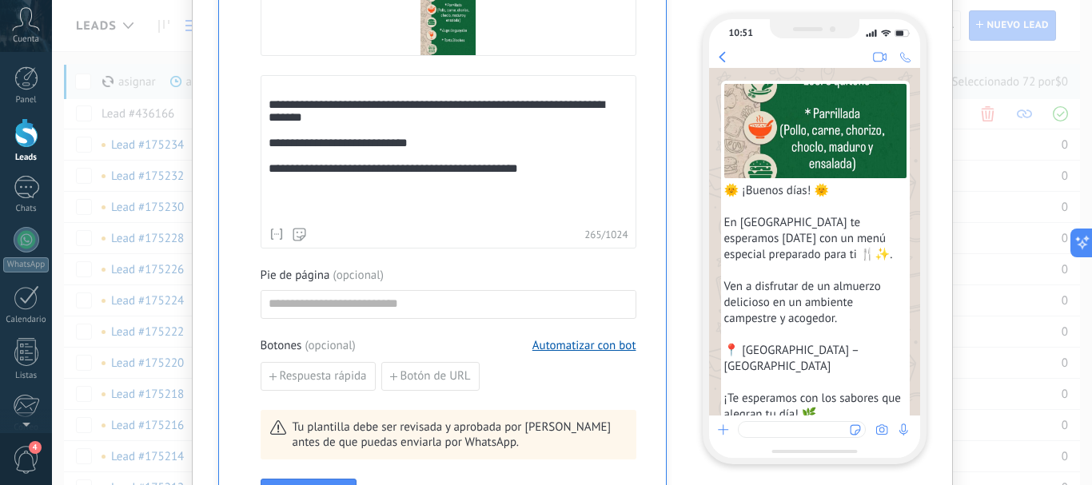
scroll to position [571, 0]
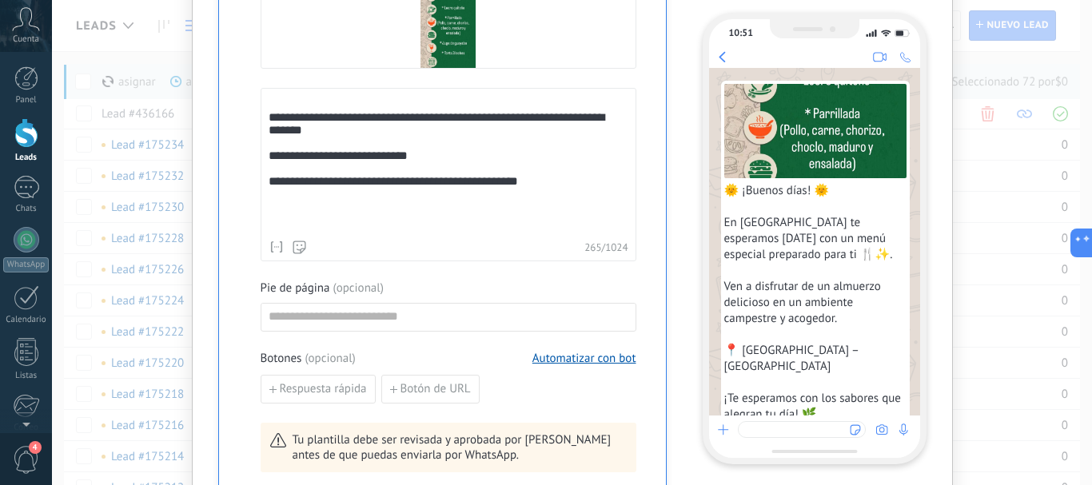
click at [454, 190] on div "**********" at bounding box center [446, 139] width 354 height 185
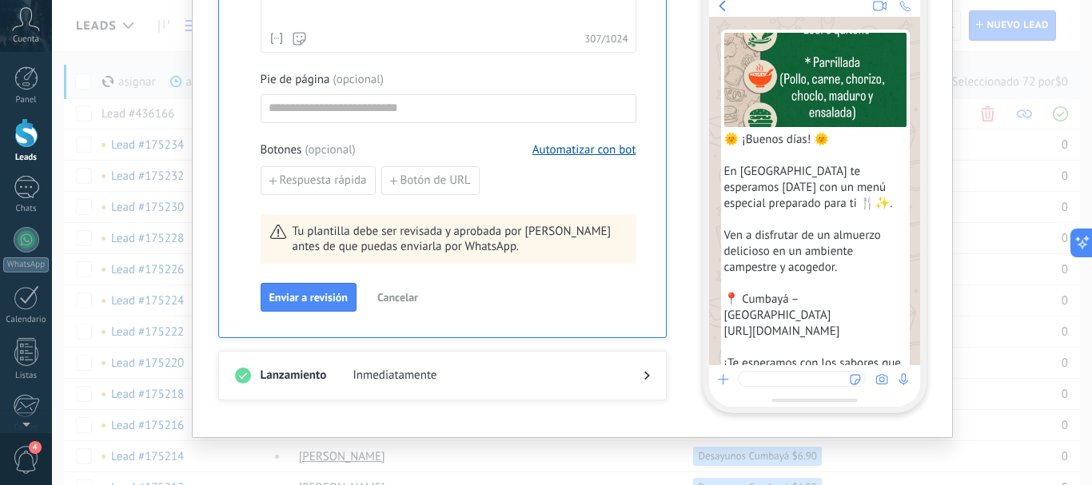
scroll to position [784, 0]
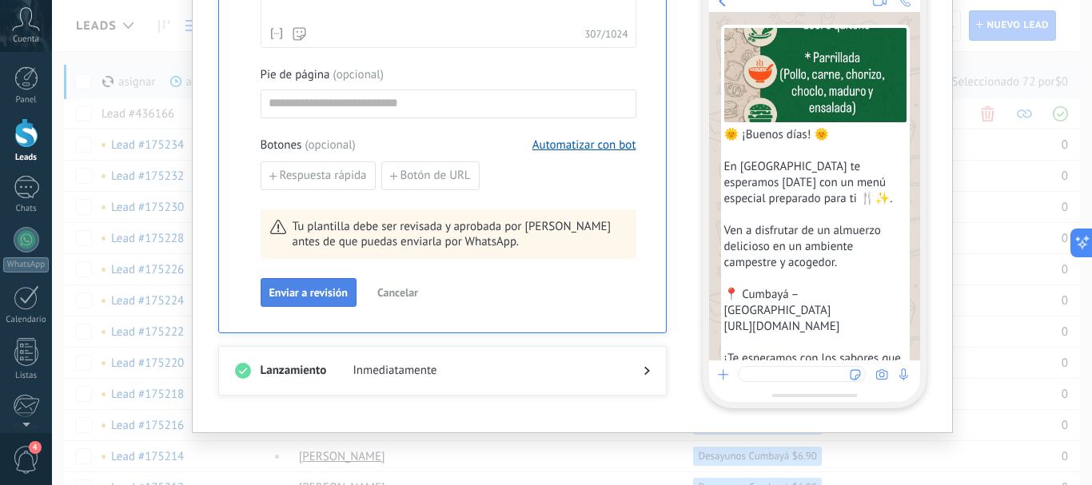
click at [305, 291] on span "Enviar a revisión" at bounding box center [308, 292] width 78 height 11
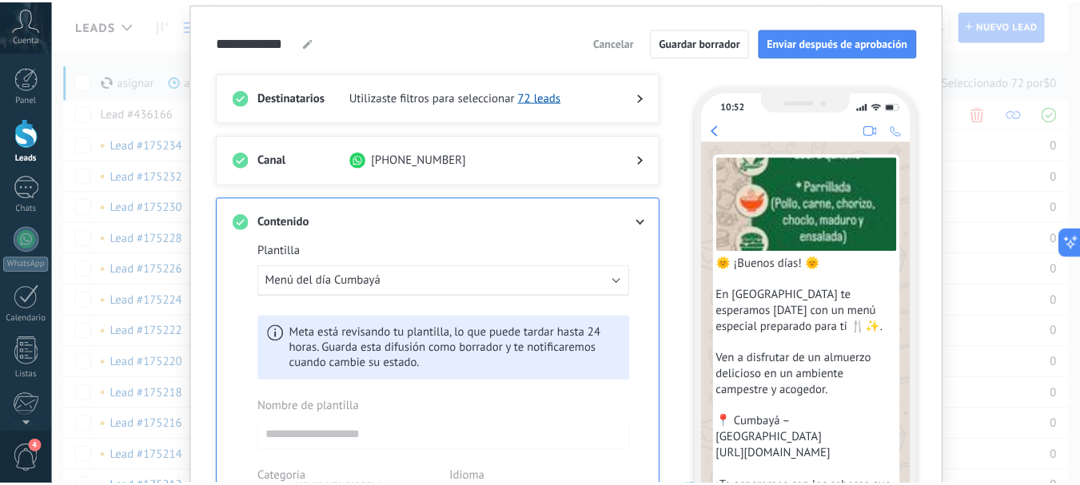
scroll to position [0, 0]
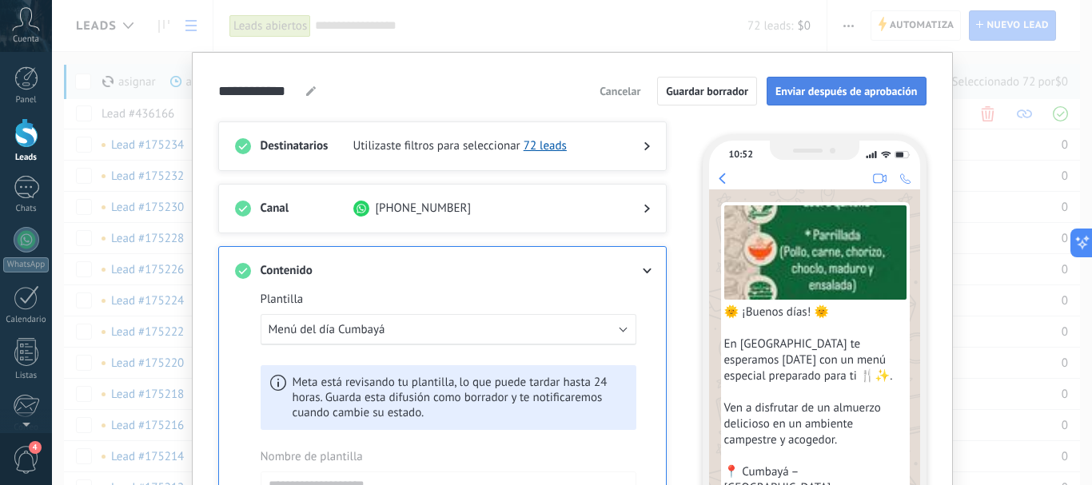
click at [808, 97] on span "Enviar después de aprobación" at bounding box center [846, 91] width 142 height 11
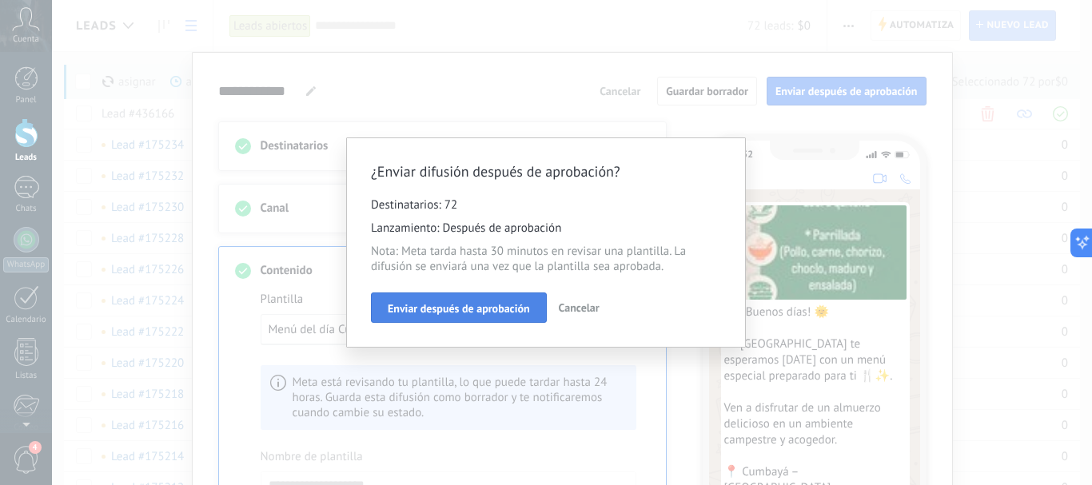
click at [427, 310] on span "Enviar después de aprobación" at bounding box center [459, 308] width 142 height 11
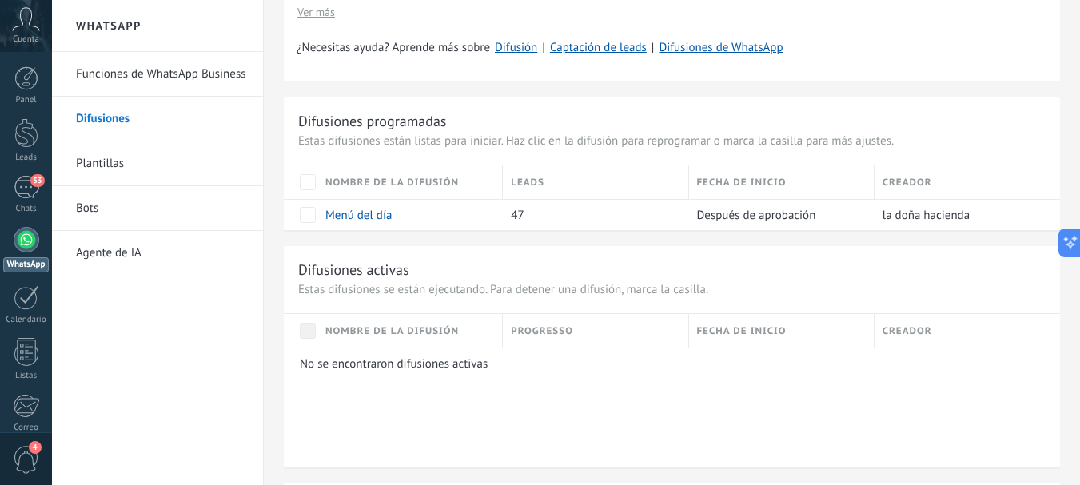
scroll to position [570, 0]
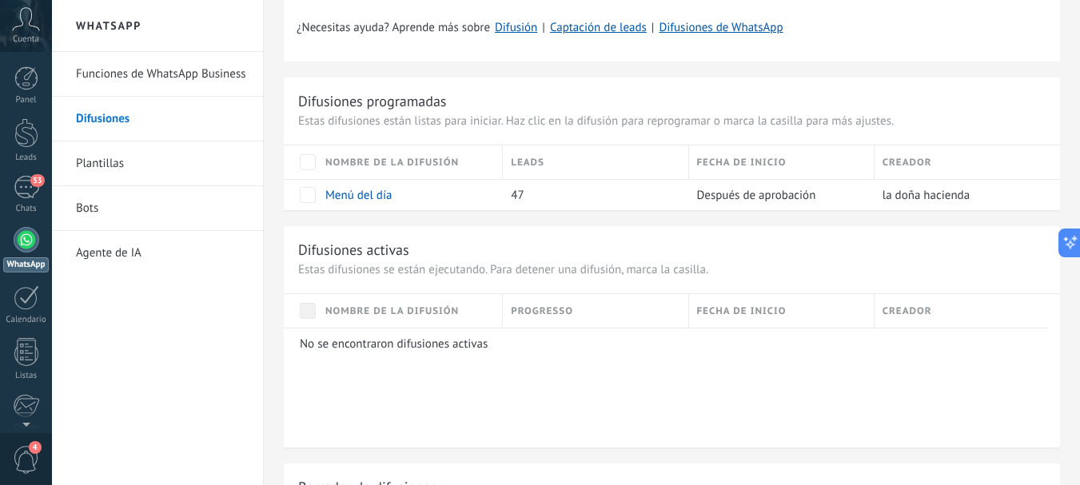
click at [115, 163] on link "Plantillas" at bounding box center [161, 163] width 171 height 45
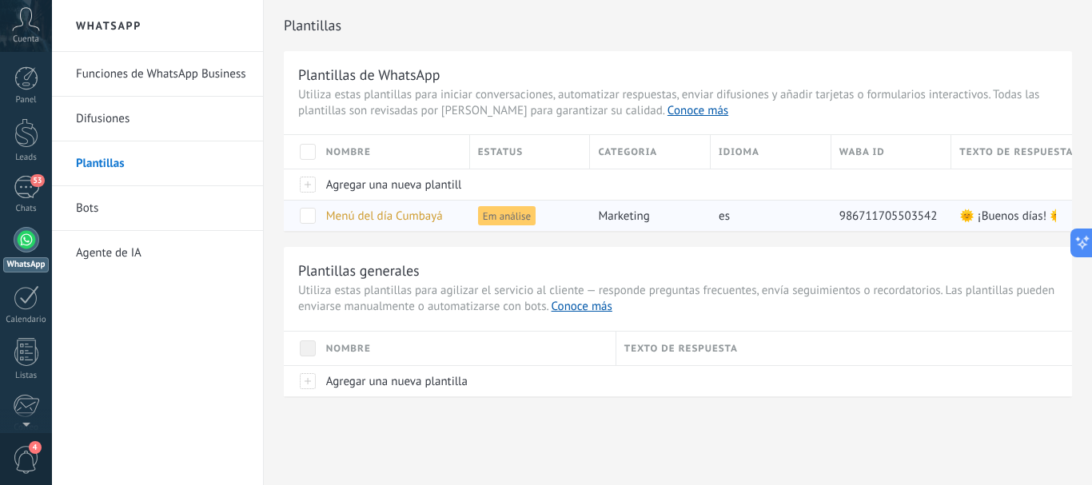
click at [491, 214] on span "Em análise" at bounding box center [507, 215] width 58 height 19
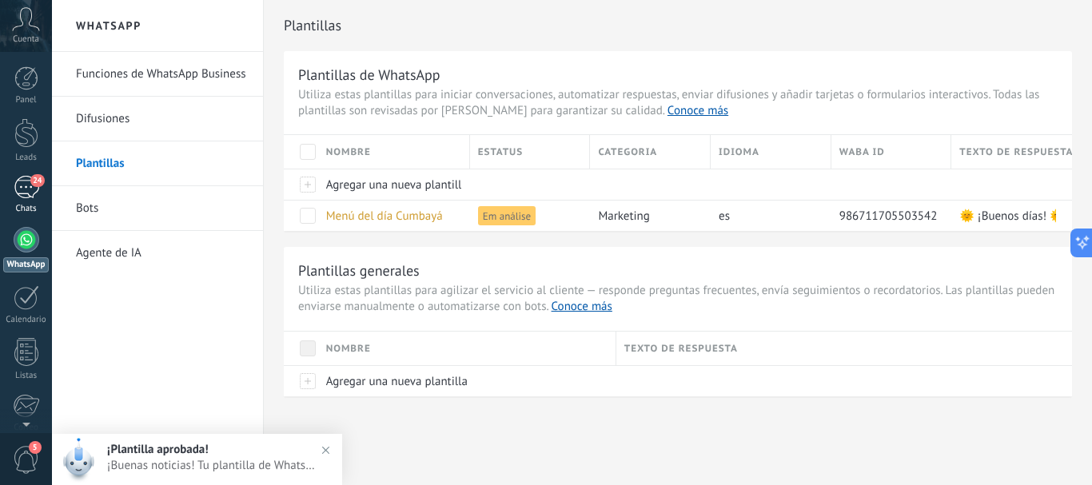
click at [20, 186] on div "24" at bounding box center [27, 187] width 26 height 23
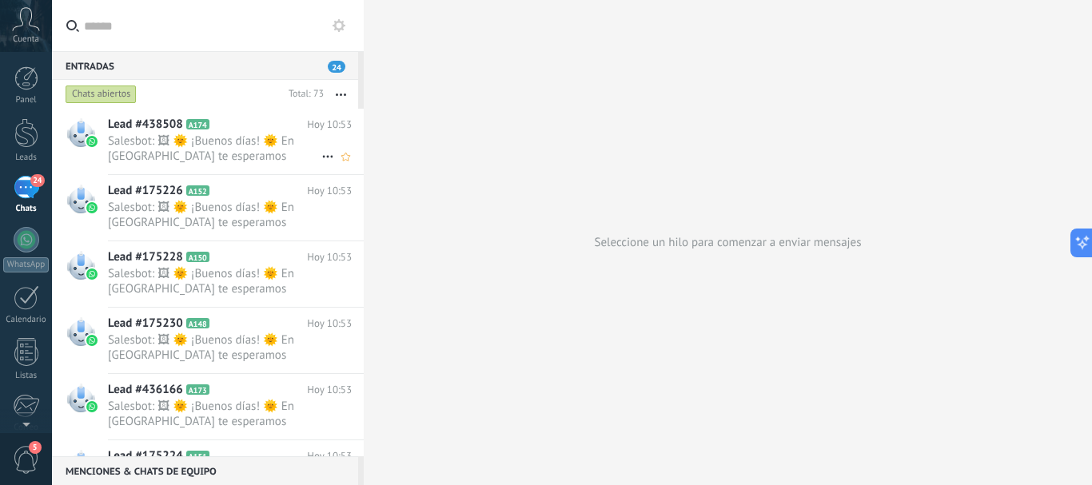
click at [228, 155] on span "Salesbot: 🖼 🌞 ¡Buenos días! 🌞 En La Doña Hacienda te esperamos hoy con un menú …" at bounding box center [214, 148] width 213 height 30
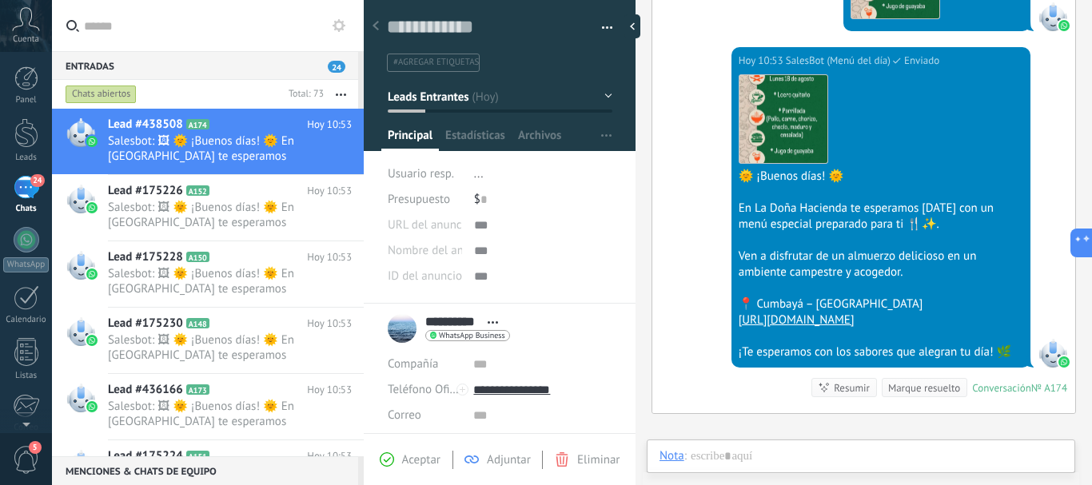
scroll to position [268, 0]
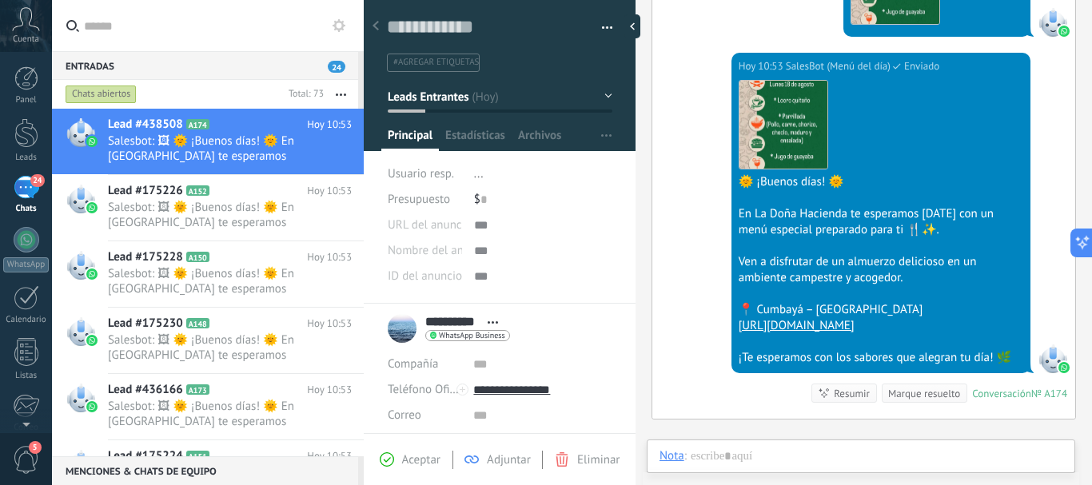
click at [695, 220] on div "Hoy 10:53 SalesBot (Menú del día) Enviado Descargar 🌞 ¡Buenos días! 🌞 En La Doñ…" at bounding box center [863, 236] width 423 height 366
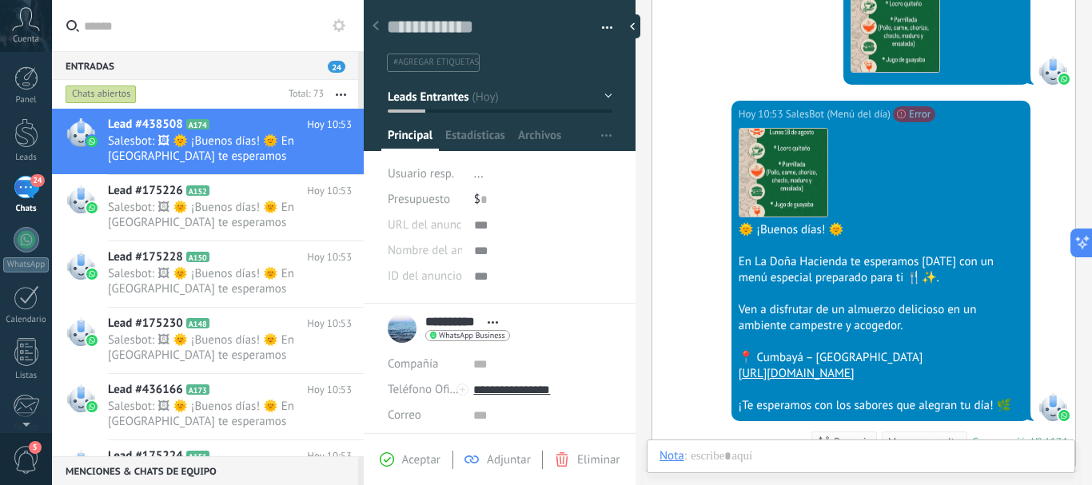
scroll to position [199, 0]
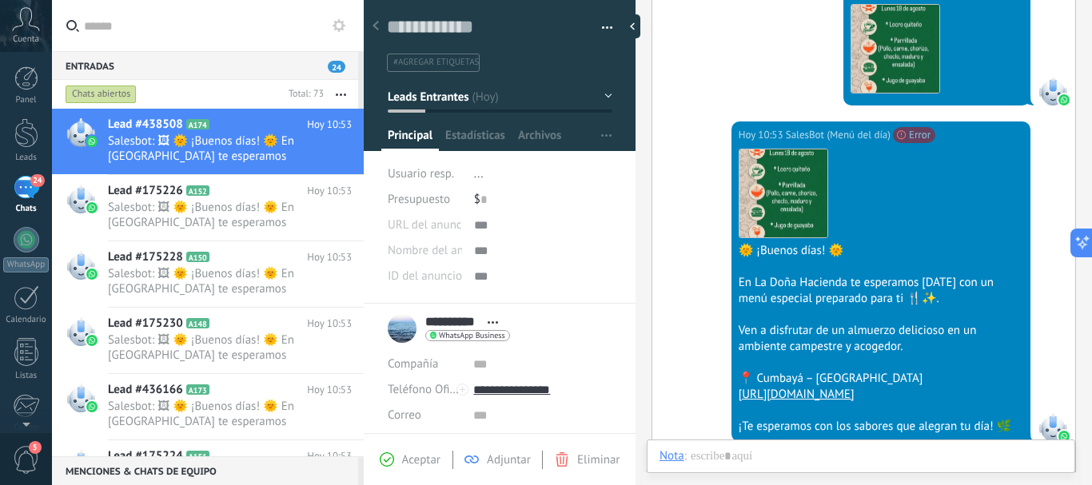
click at [691, 184] on div "Hoy 10:53 SalesBot (Menú del día) No se puede enviar tu mensaje. Para enviar pl…" at bounding box center [863, 305] width 423 height 366
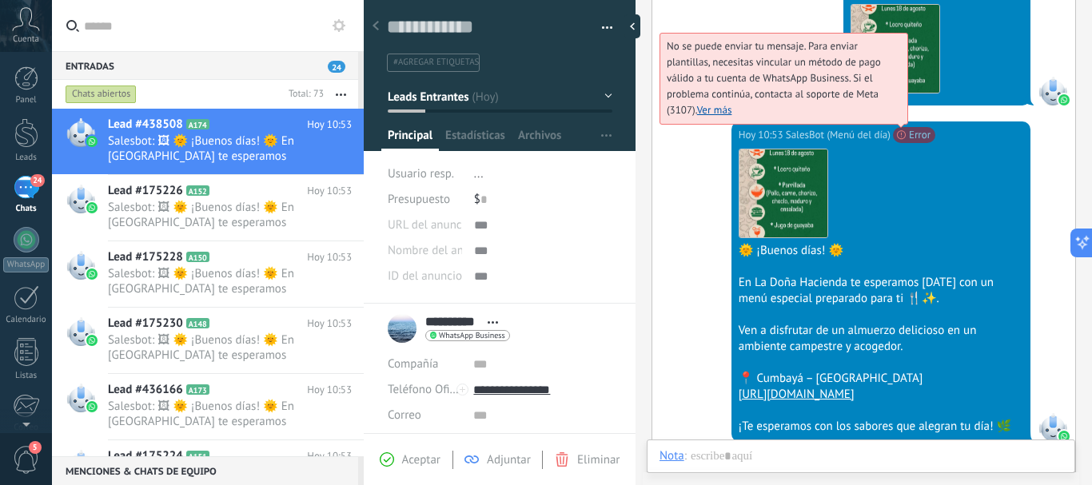
click at [881, 117] on span "No se puede enviar tu mensaje. Para enviar plantillas, necesitas vincular un mé…" at bounding box center [774, 78] width 214 height 78
click at [724, 106] on link "Ver más" at bounding box center [714, 110] width 35 height 14
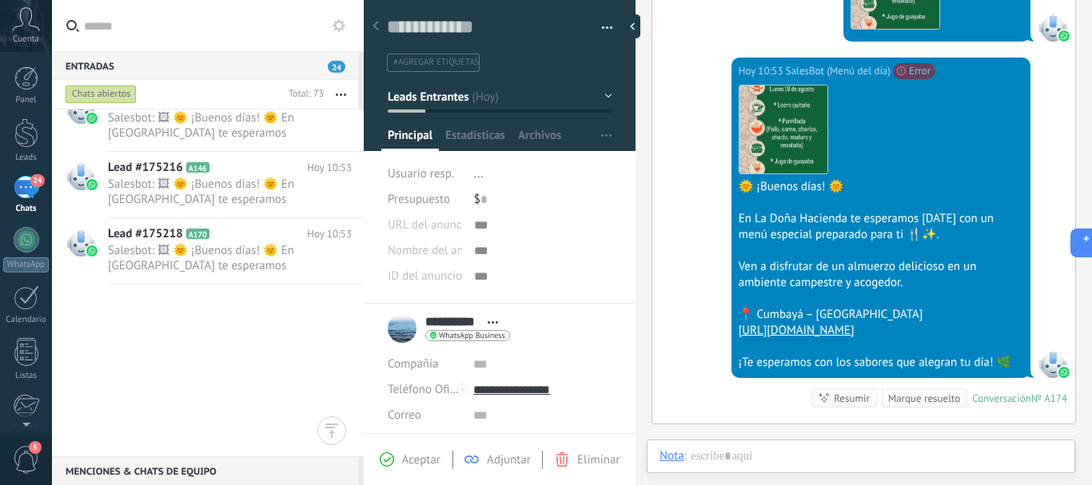
scroll to position [0, 0]
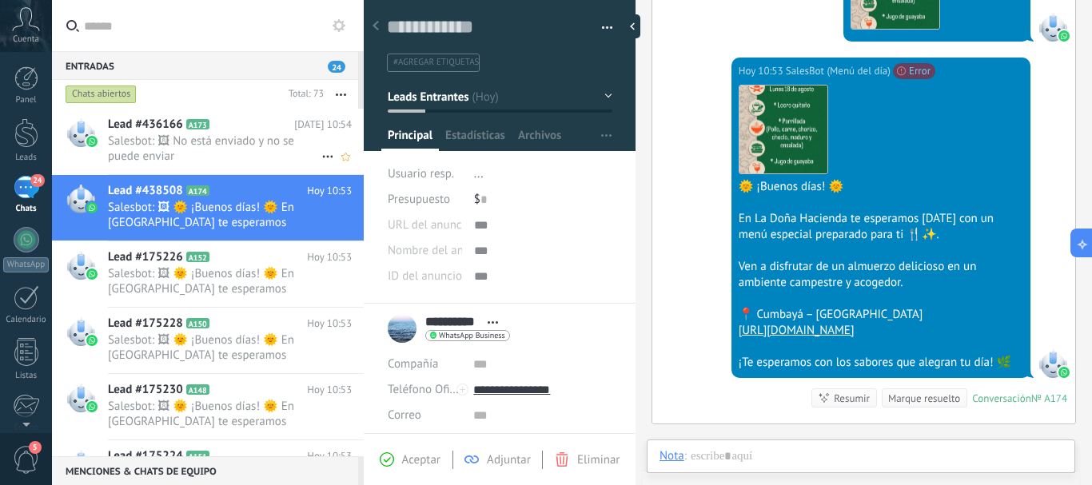
click at [247, 133] on span "Salesbot: 🖼 No está enviado y no se puede enviar" at bounding box center [214, 148] width 213 height 30
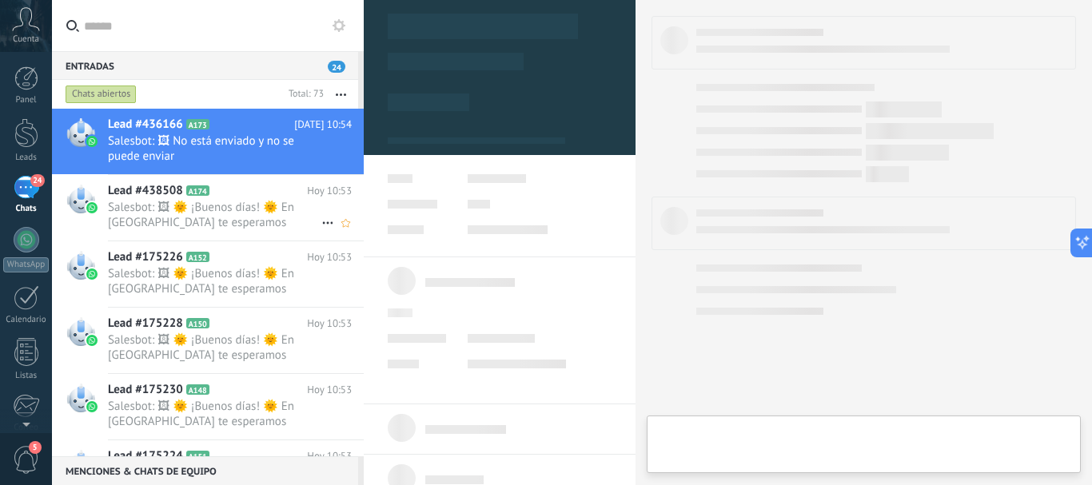
click at [215, 193] on icon at bounding box center [222, 191] width 16 height 16
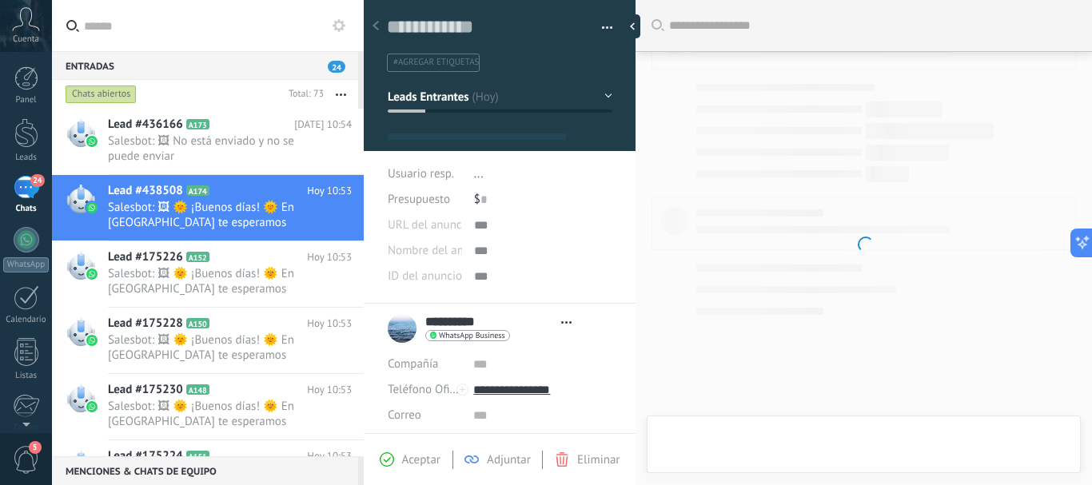
type textarea "**********"
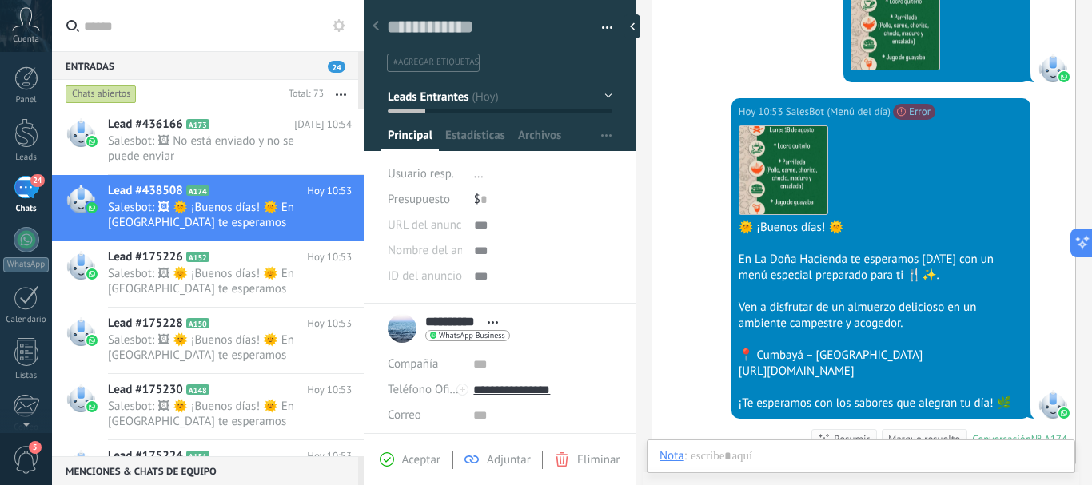
scroll to position [235, 0]
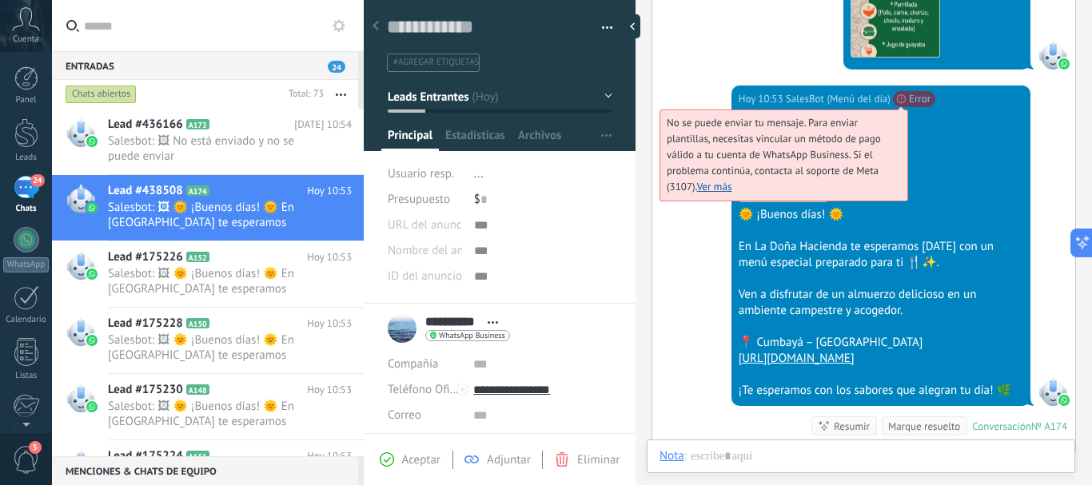
click at [910, 98] on span "Error" at bounding box center [914, 99] width 42 height 16
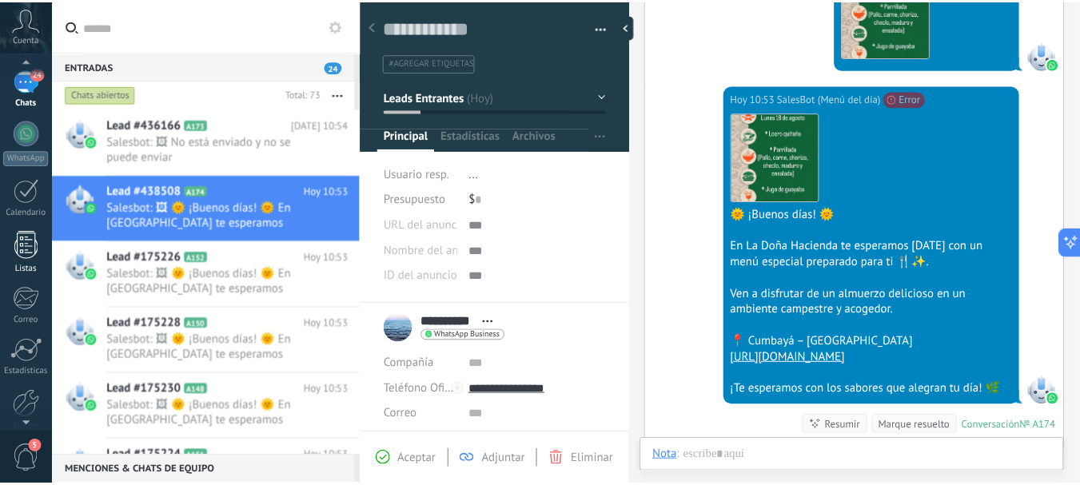
scroll to position [180, 0]
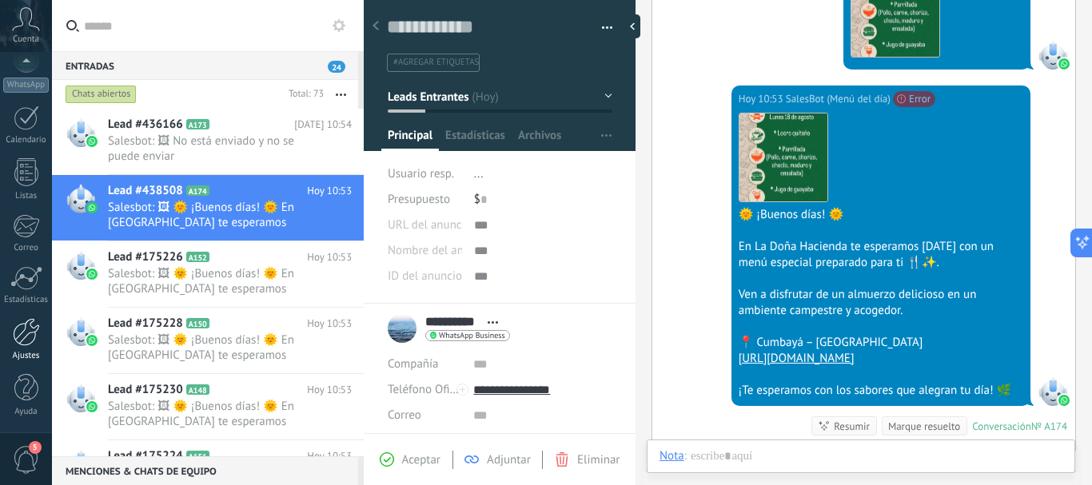
click at [21, 335] on div at bounding box center [26, 332] width 27 height 28
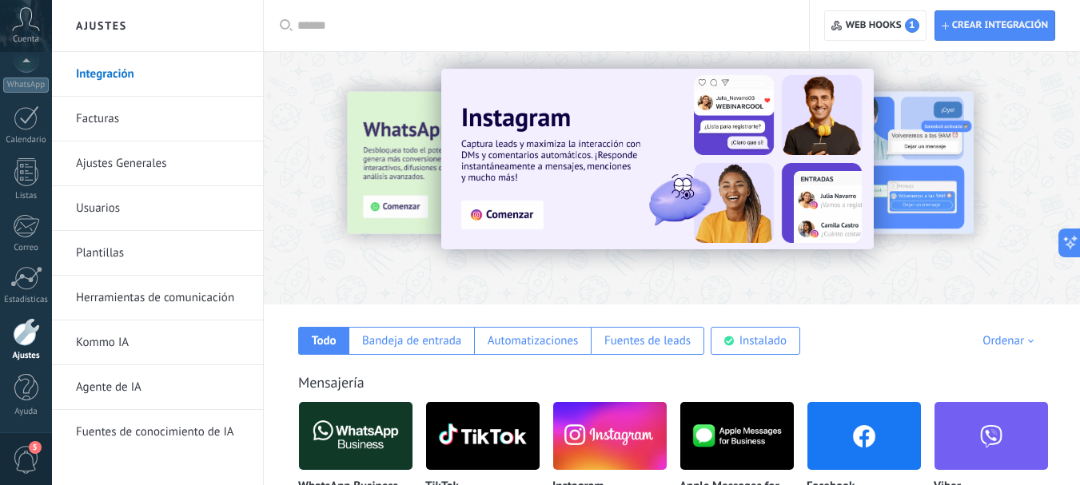
scroll to position [170, 0]
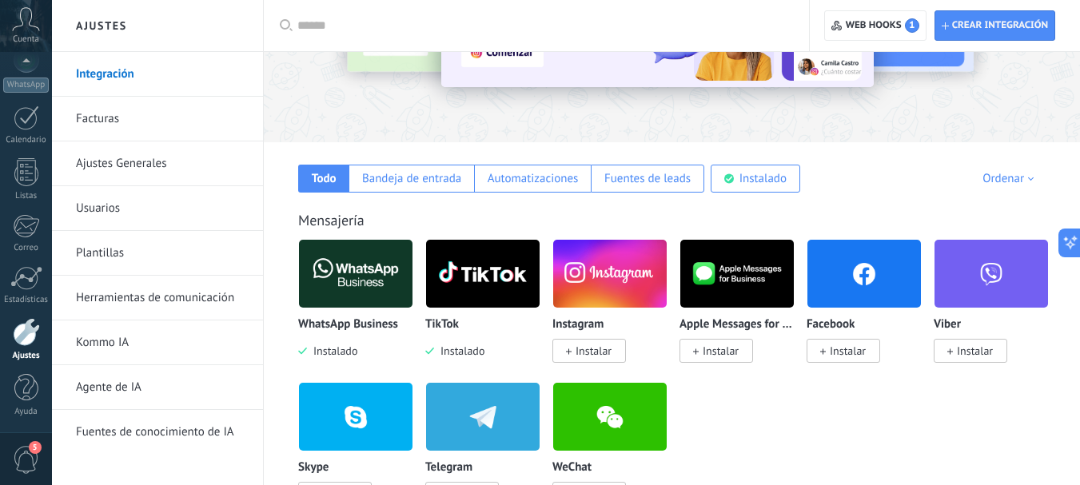
click at [102, 113] on link "Facturas" at bounding box center [161, 119] width 171 height 45
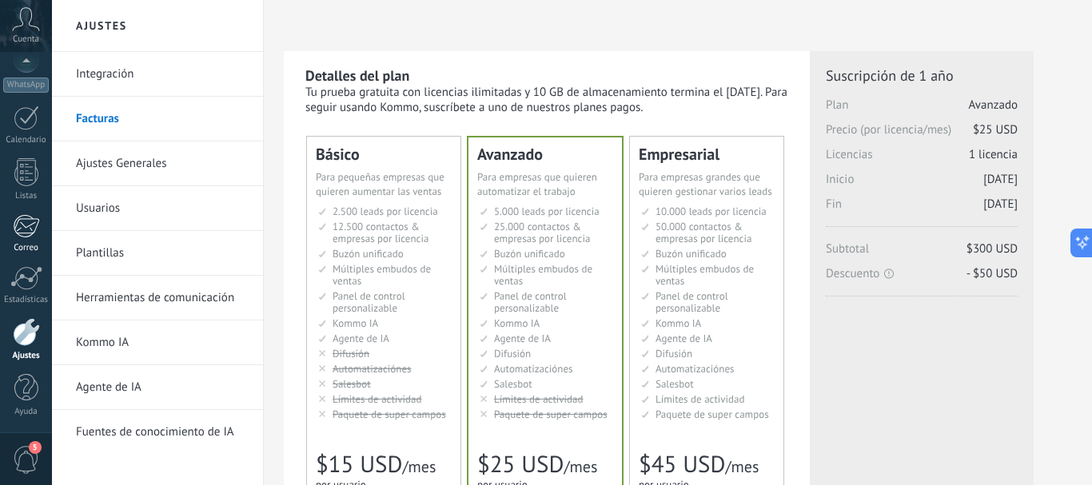
click at [17, 240] on link "Correo" at bounding box center [26, 233] width 52 height 39
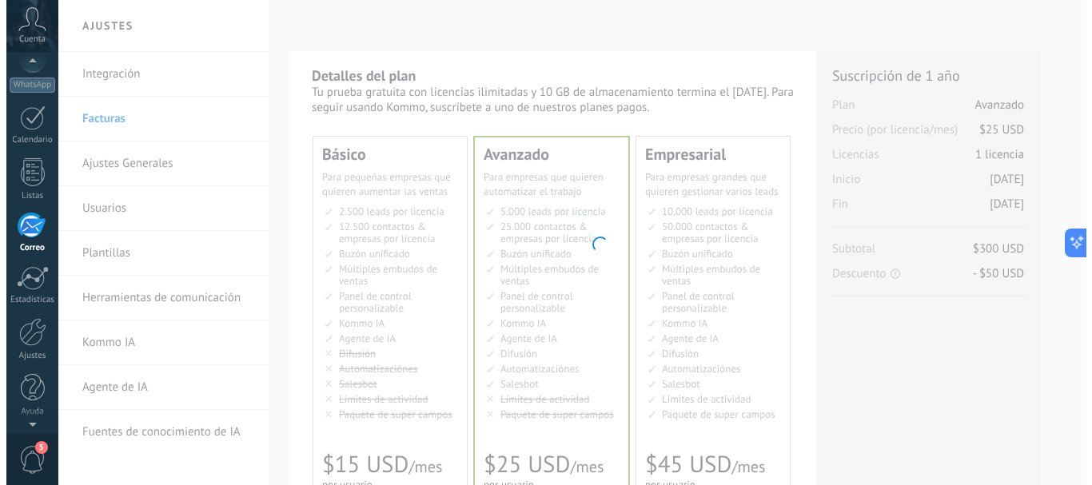
scroll to position [155, 0]
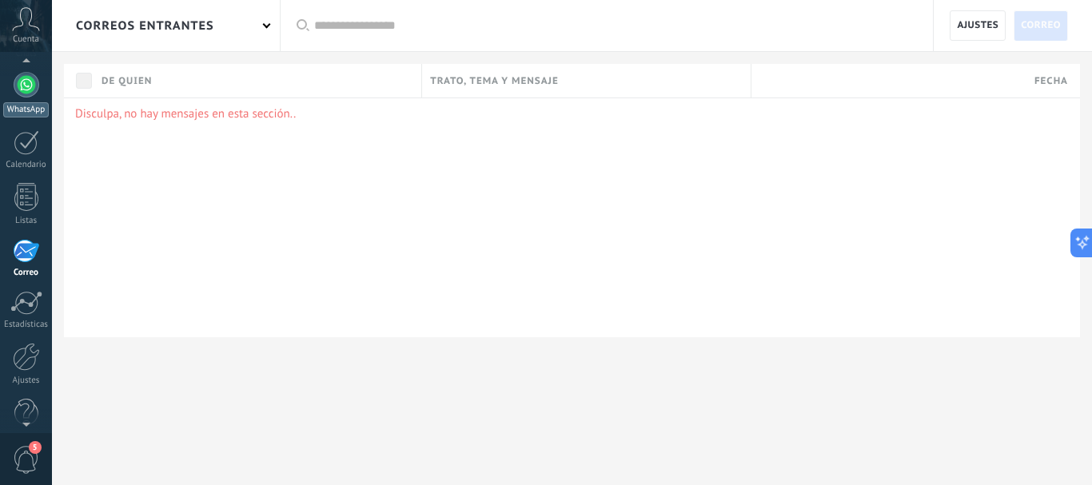
click at [18, 82] on div at bounding box center [27, 85] width 26 height 26
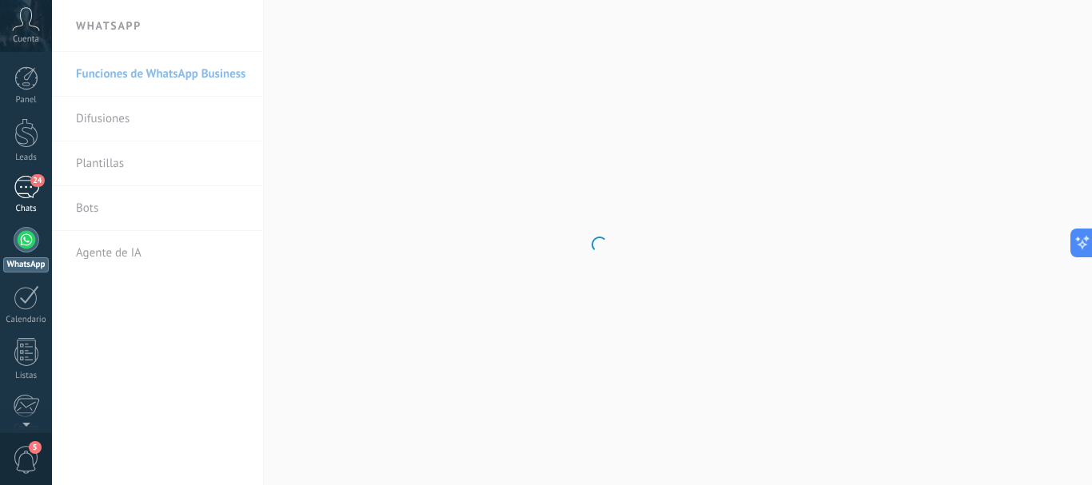
click at [22, 185] on div "24" at bounding box center [27, 187] width 26 height 23
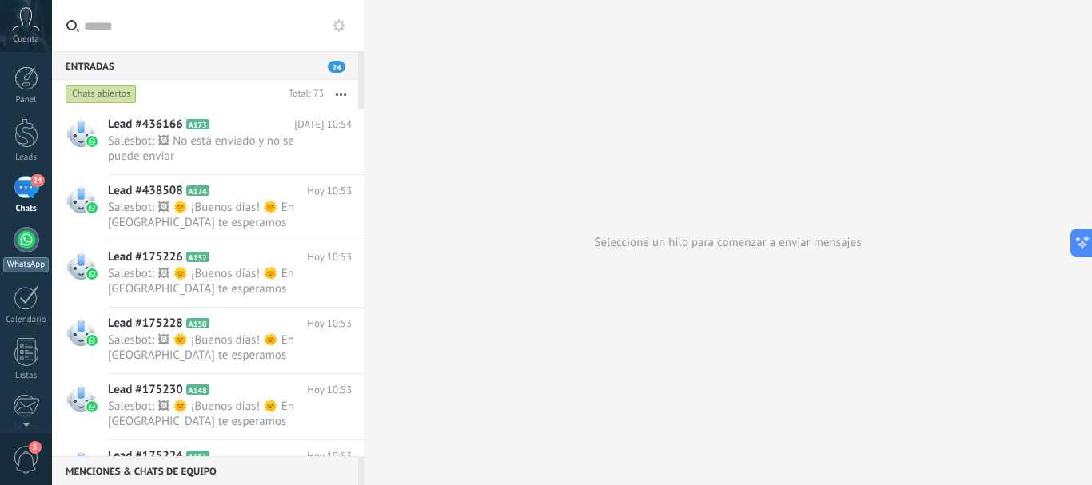
click at [22, 244] on div at bounding box center [27, 240] width 26 height 26
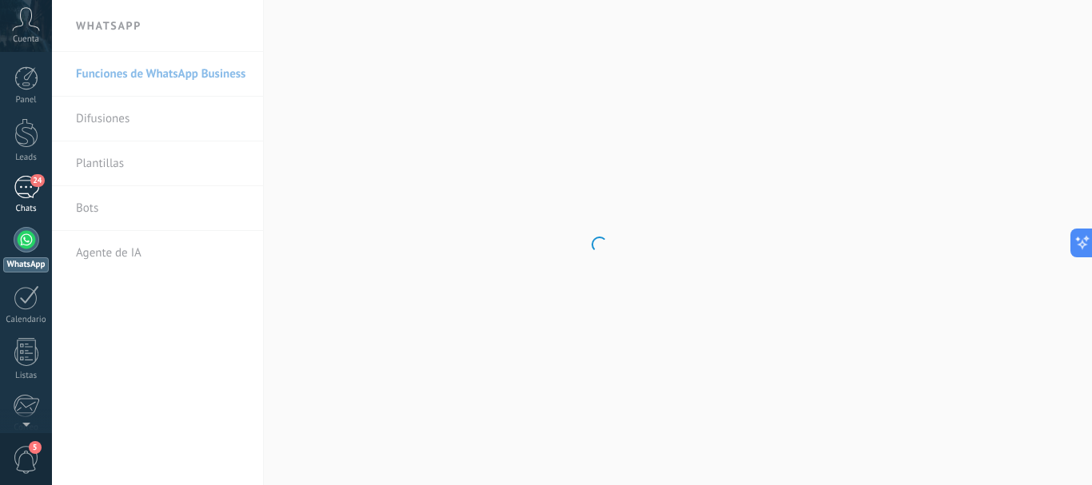
click at [30, 185] on div "24" at bounding box center [27, 187] width 26 height 23
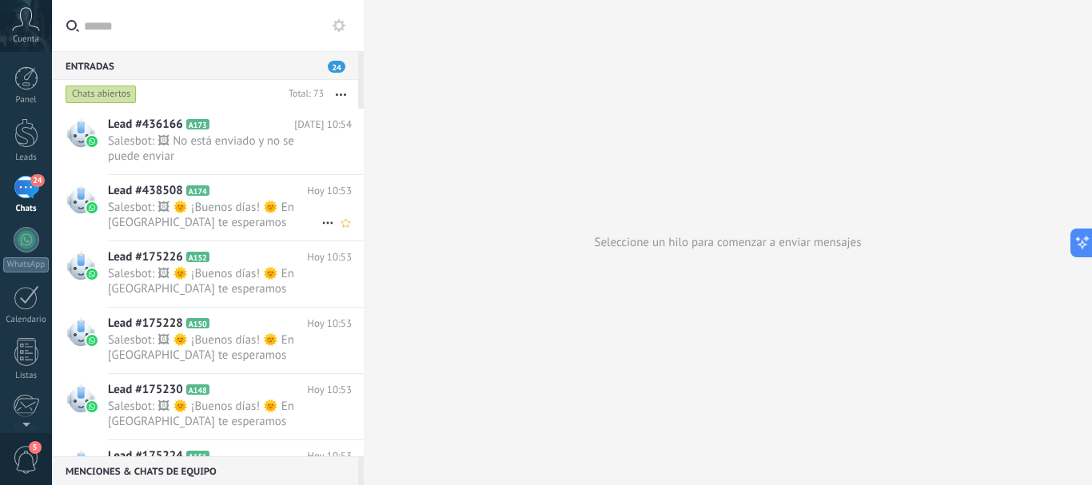
click at [226, 200] on span "Salesbot: 🖼 🌞 ¡Buenos días! 🌞 En [GEOGRAPHIC_DATA] te esperamos [DATE] con un m…" at bounding box center [214, 215] width 213 height 30
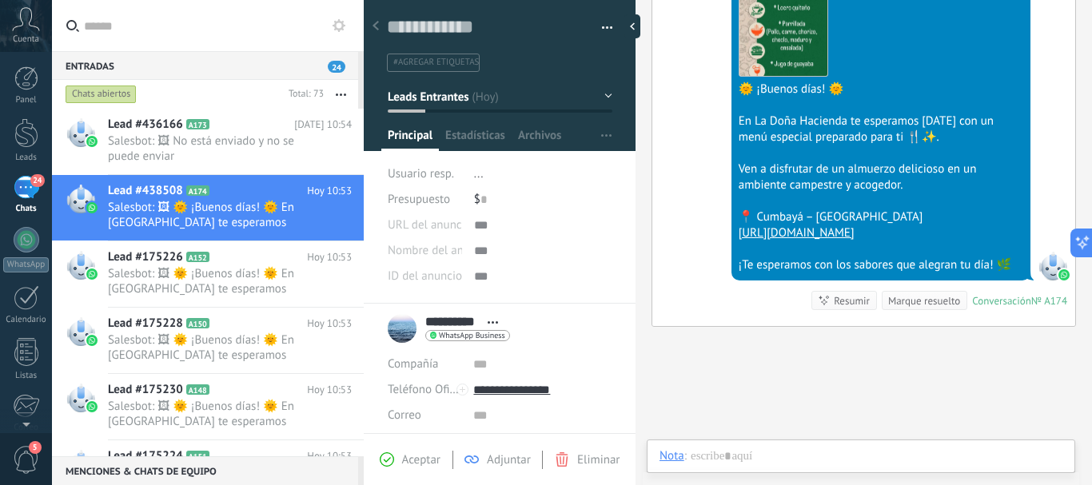
scroll to position [368, 0]
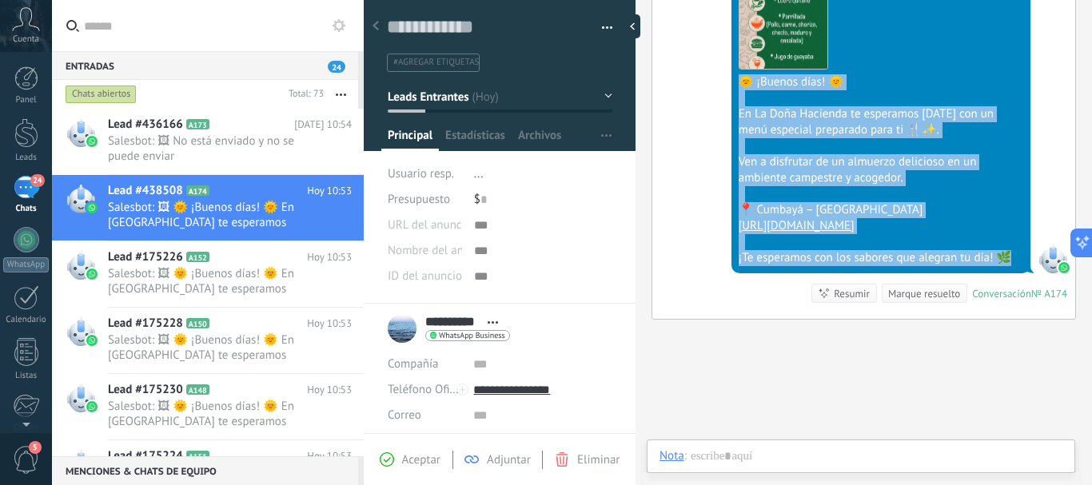
drag, startPoint x: 1006, startPoint y: 256, endPoint x: 727, endPoint y: 86, distance: 326.8
click at [727, 86] on div "Hoy 10:53 SalesBot (Menú del día) No se puede enviar tu mensaje. Para enviar pl…" at bounding box center [863, 136] width 423 height 366
copy div "🌞 ¡Buenos días! 🌞 En La Doña Hacienda te esperamos hoy con un menú especial pre…"
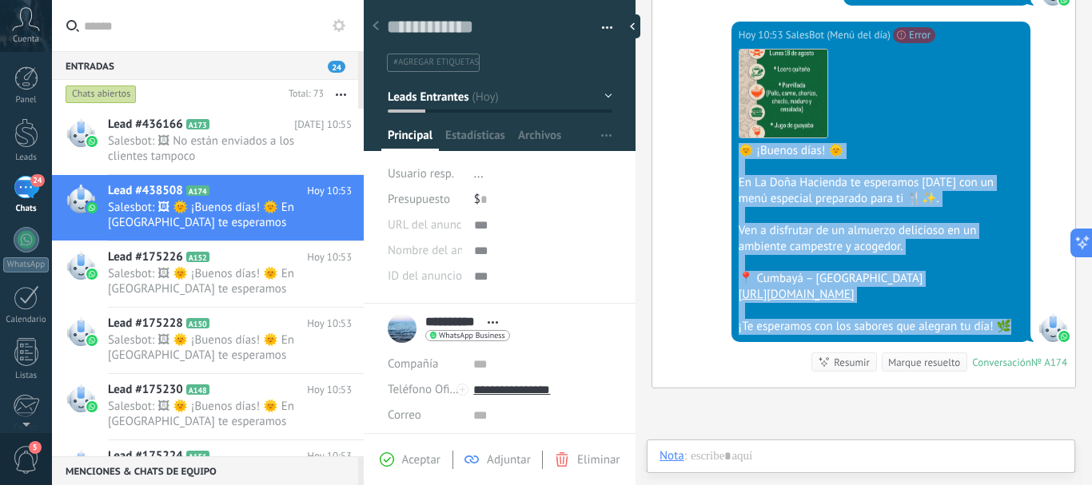
scroll to position [288, 0]
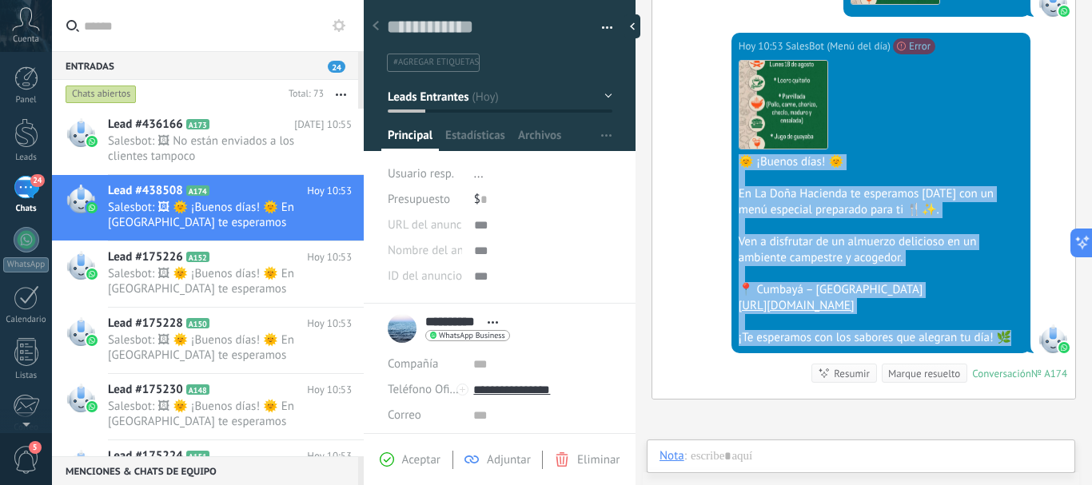
click at [717, 253] on div "Hoy 10:53 SalesBot (Menú del día) No se puede enviar tu mensaje. Para enviar pl…" at bounding box center [863, 216] width 423 height 366
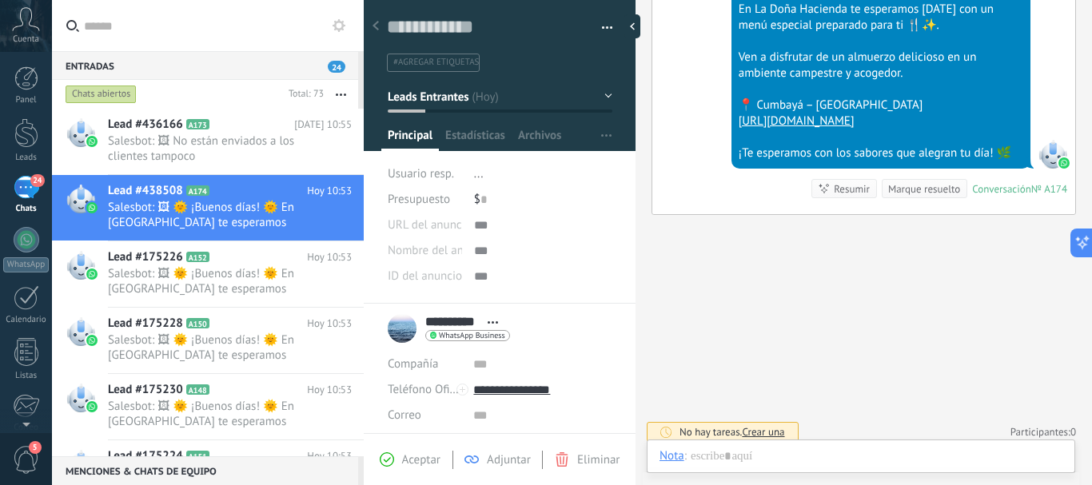
scroll to position [481, 0]
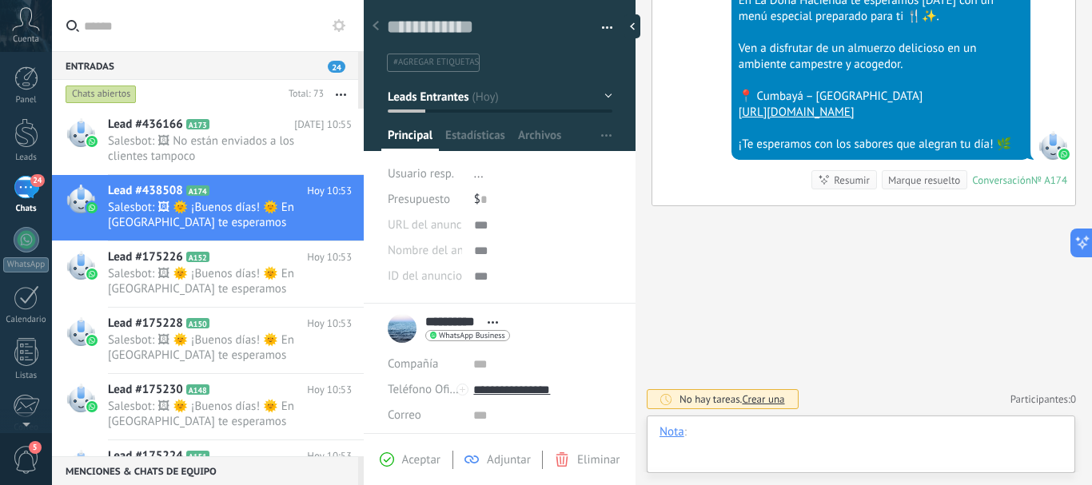
click at [735, 439] on div at bounding box center [860, 448] width 403 height 48
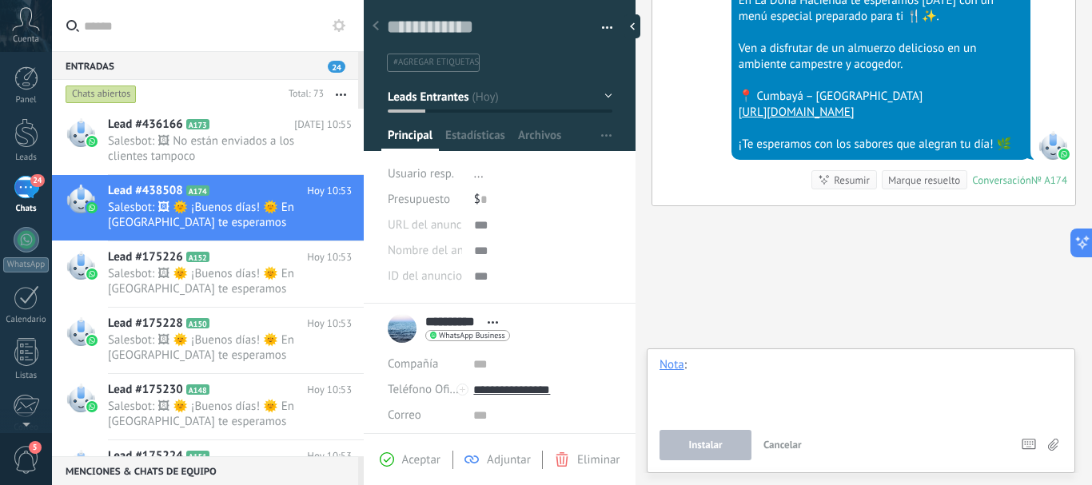
paste div
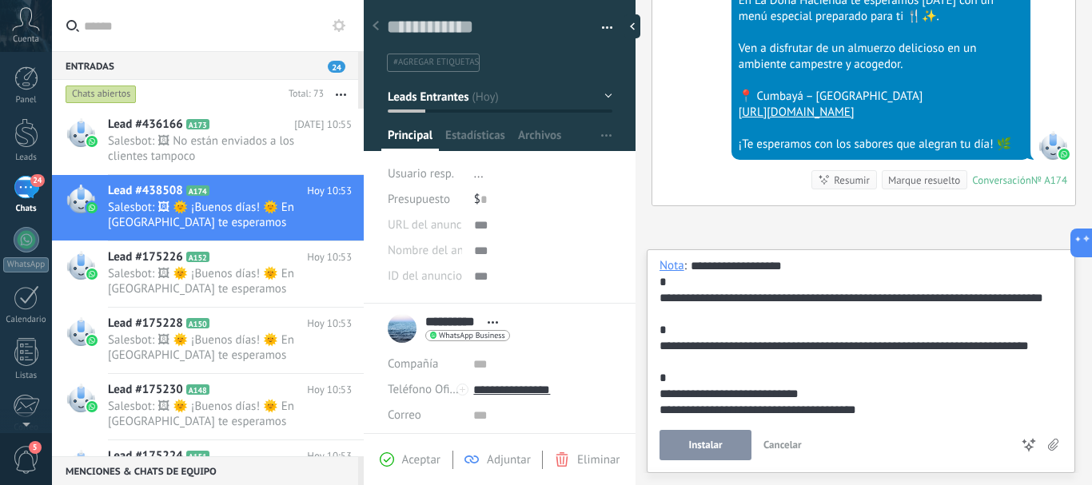
scroll to position [32, 0]
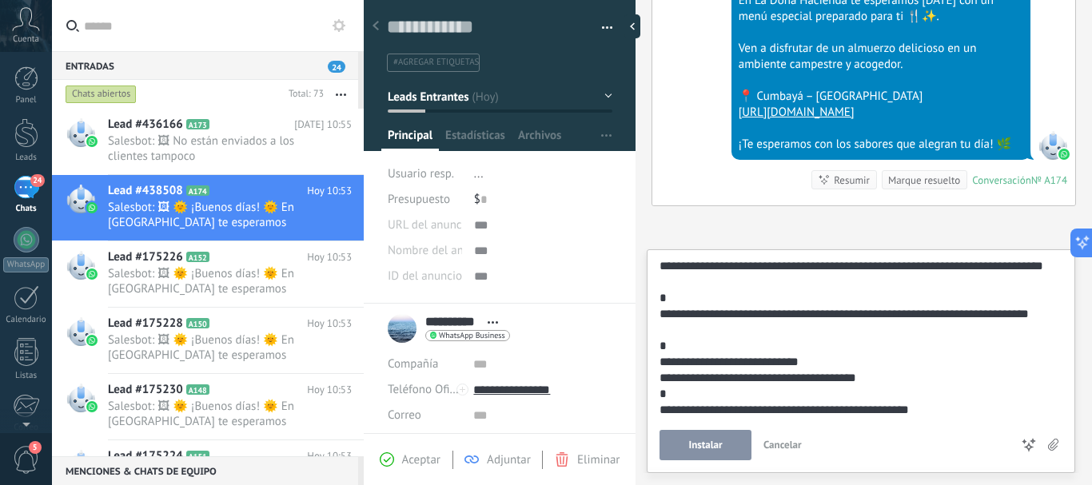
click at [704, 440] on span "Instalar" at bounding box center [705, 445] width 34 height 11
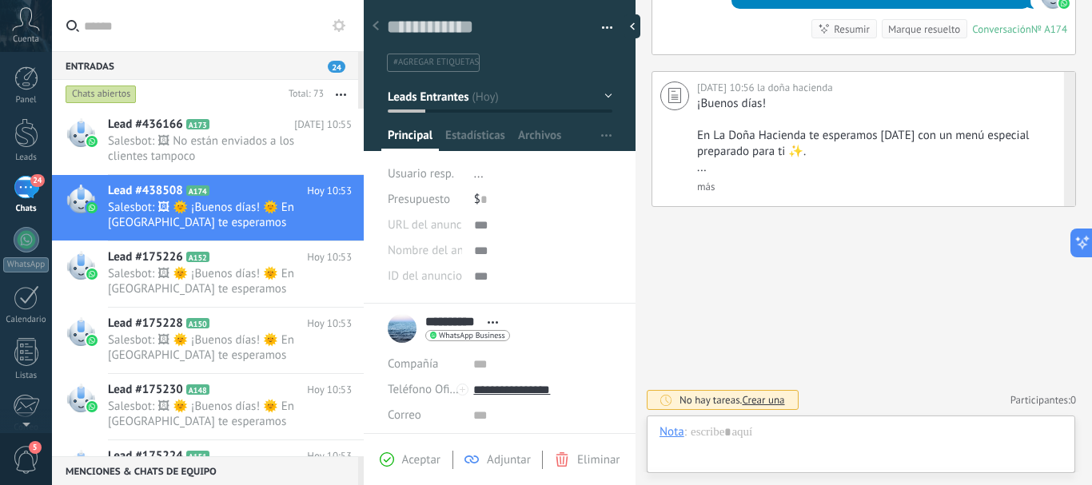
click at [711, 187] on link "más" at bounding box center [706, 187] width 18 height 14
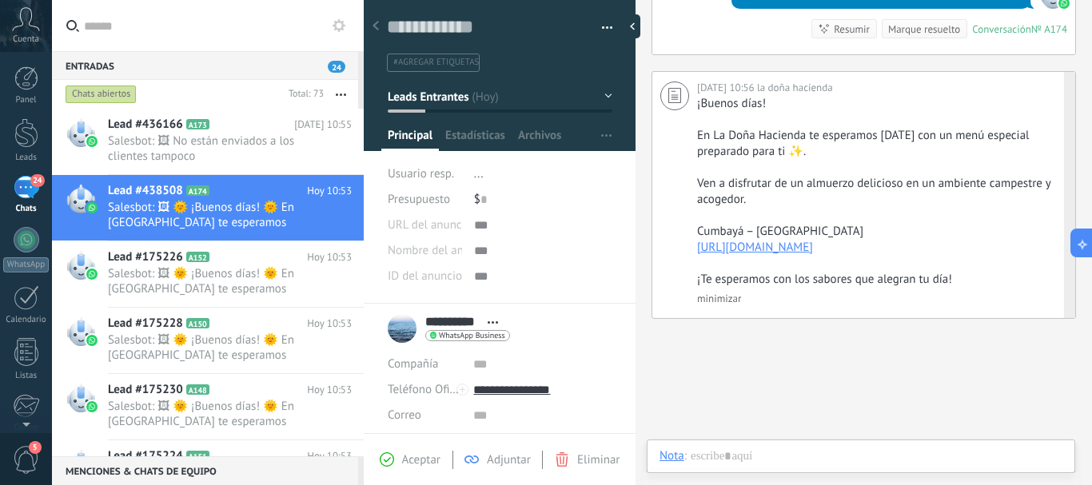
scroll to position [643, 0]
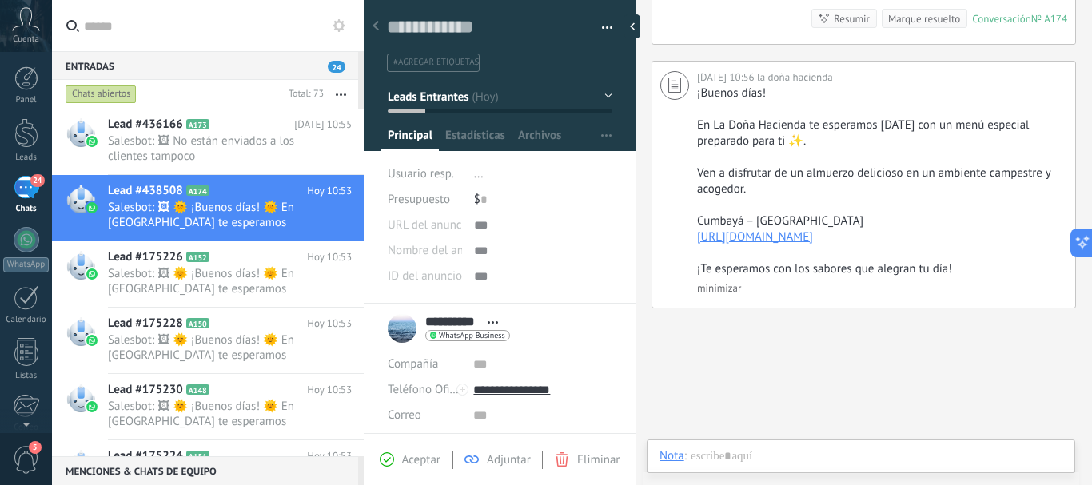
click at [474, 337] on span "WhatsApp Business" at bounding box center [472, 336] width 66 height 8
click at [475, 357] on div "Enviar mensaje" at bounding box center [486, 358] width 120 height 27
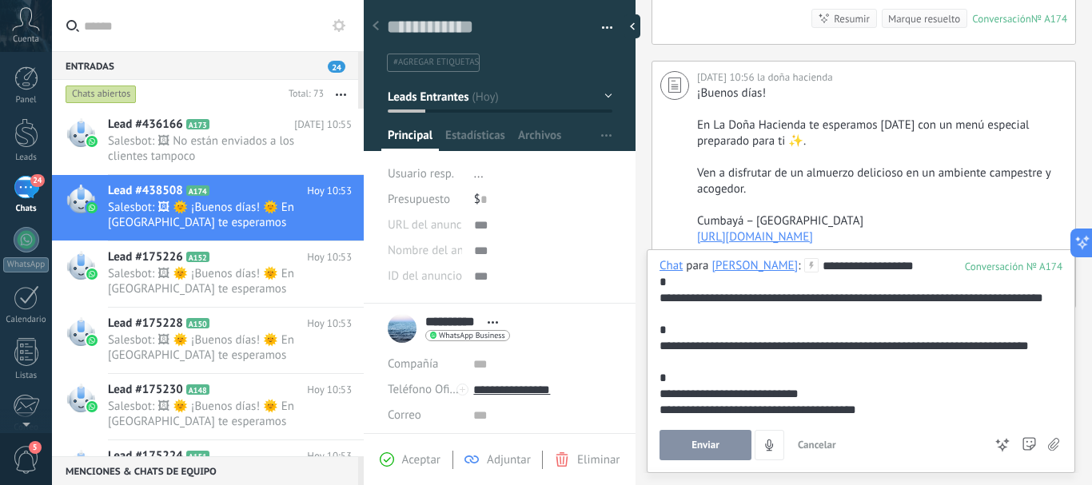
click at [708, 447] on span "Enviar" at bounding box center [705, 445] width 28 height 11
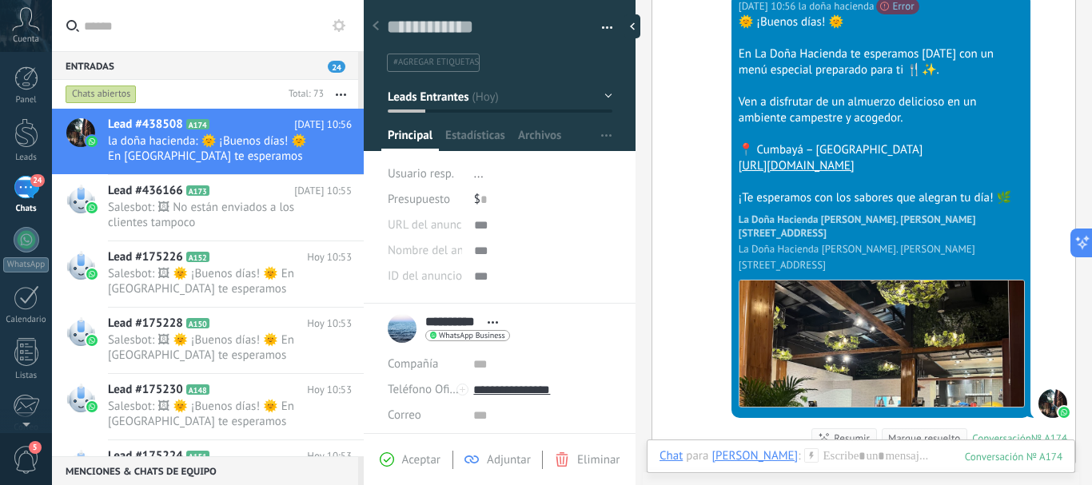
scroll to position [1011, 0]
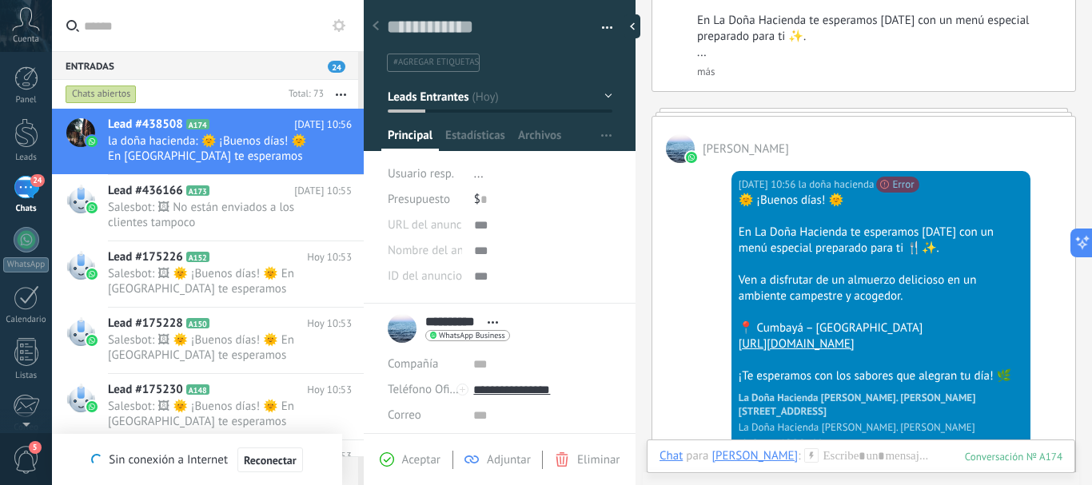
click at [671, 238] on div "Hoy 10:56 la doña hacienda No se puede enviar tu mensaje. El destinatario ha es…" at bounding box center [863, 402] width 423 height 479
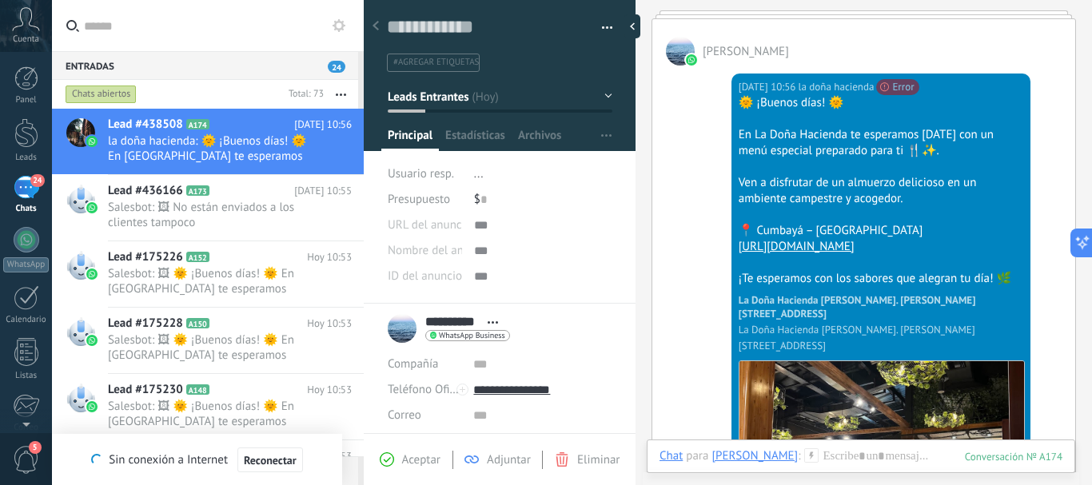
scroll to position [1117, 0]
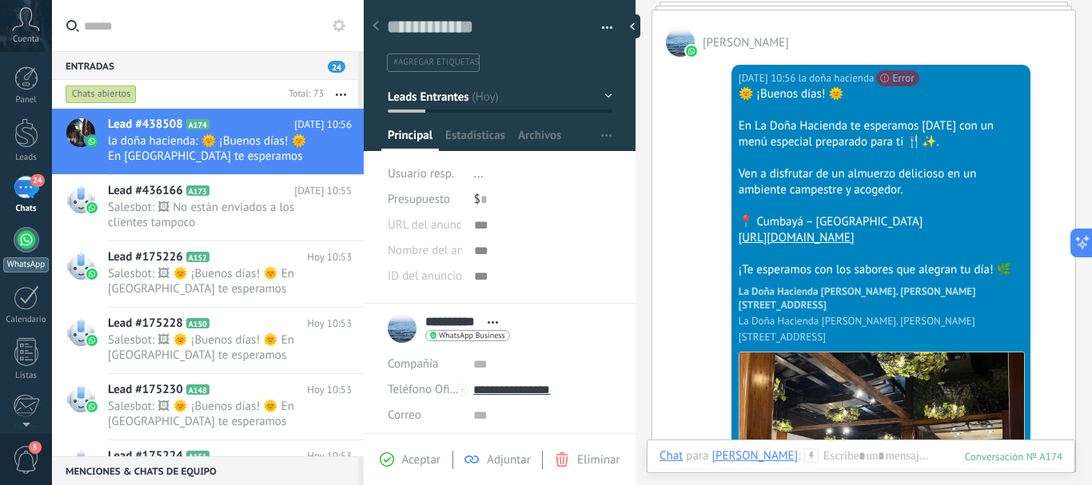
drag, startPoint x: 24, startPoint y: 165, endPoint x: 24, endPoint y: 252, distance: 87.1
click at [24, 225] on div "Panel Leads 24 Chats WhatsApp Clientes" at bounding box center [26, 339] width 52 height 547
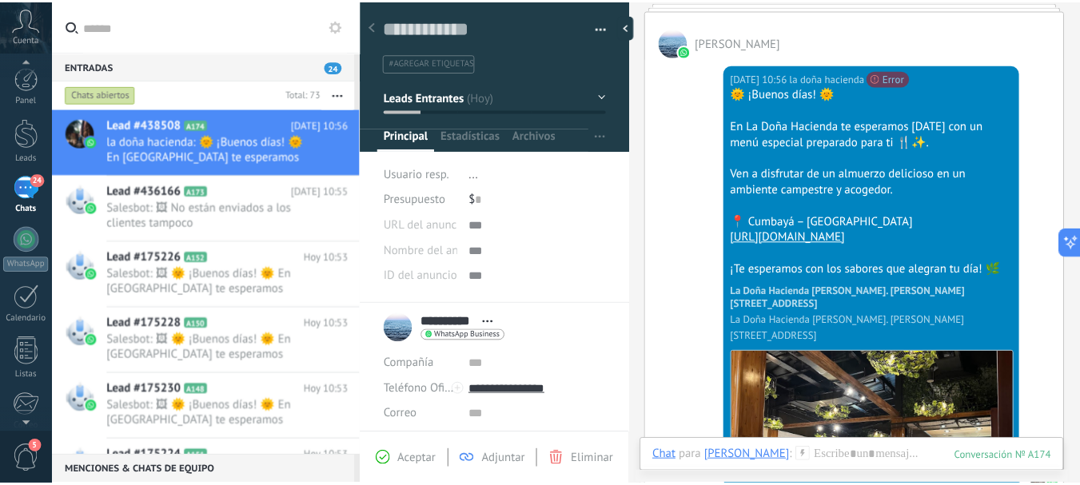
scroll to position [180, 0]
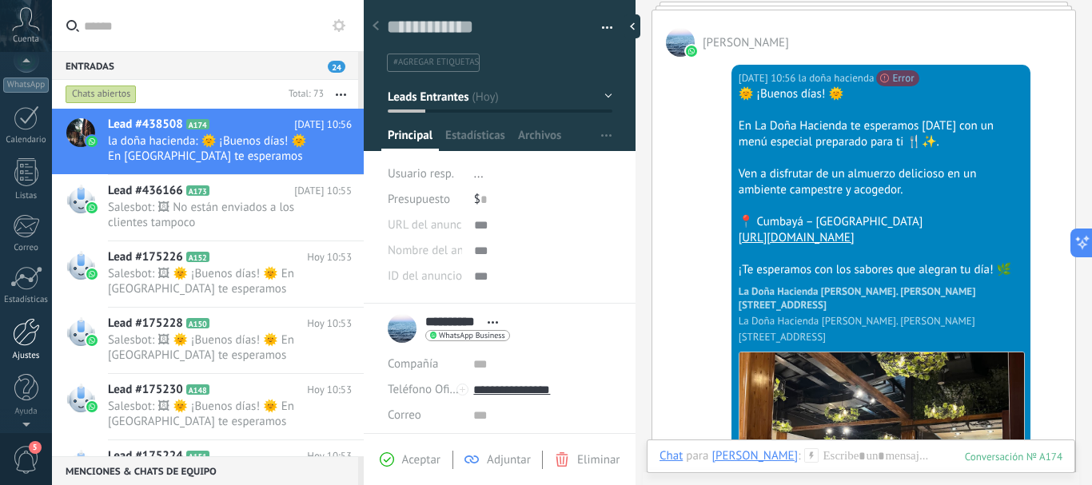
click at [26, 341] on div at bounding box center [26, 332] width 27 height 28
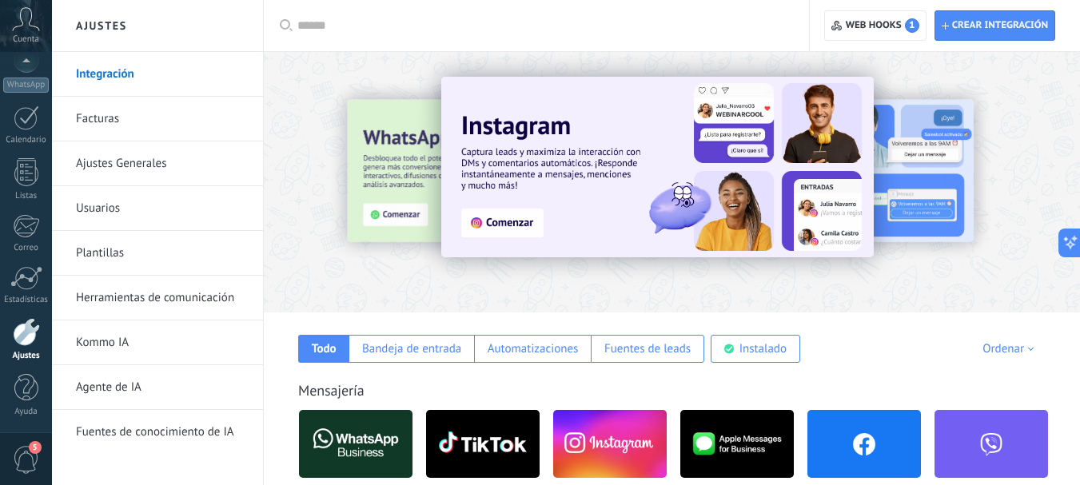
click at [98, 249] on link "Plantillas" at bounding box center [161, 253] width 171 height 45
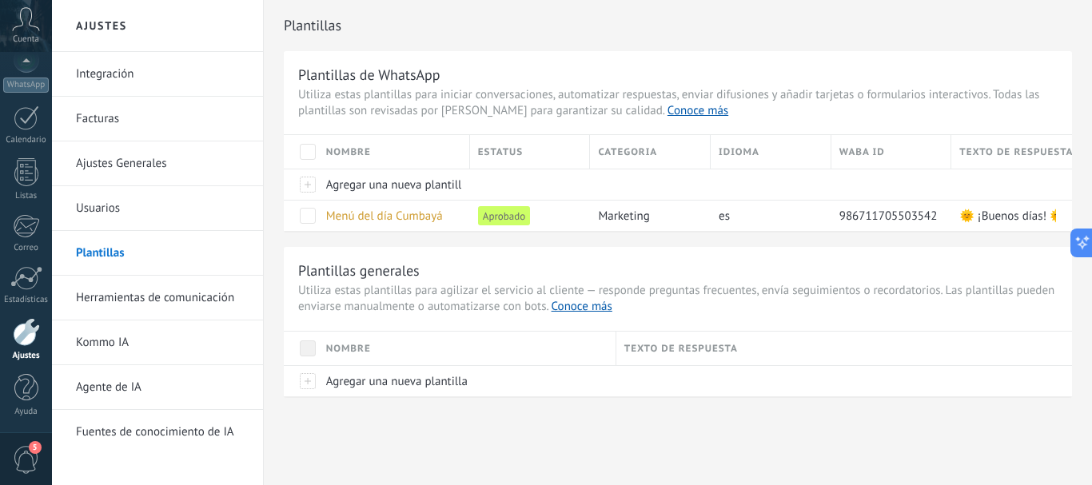
click at [461, 238] on div "Plantillas de WhatsApp Utiliza estas plantillas para iniciar conversaciones, au…" at bounding box center [678, 223] width 788 height 345
click at [108, 161] on link "Ajustes Generales" at bounding box center [161, 163] width 171 height 45
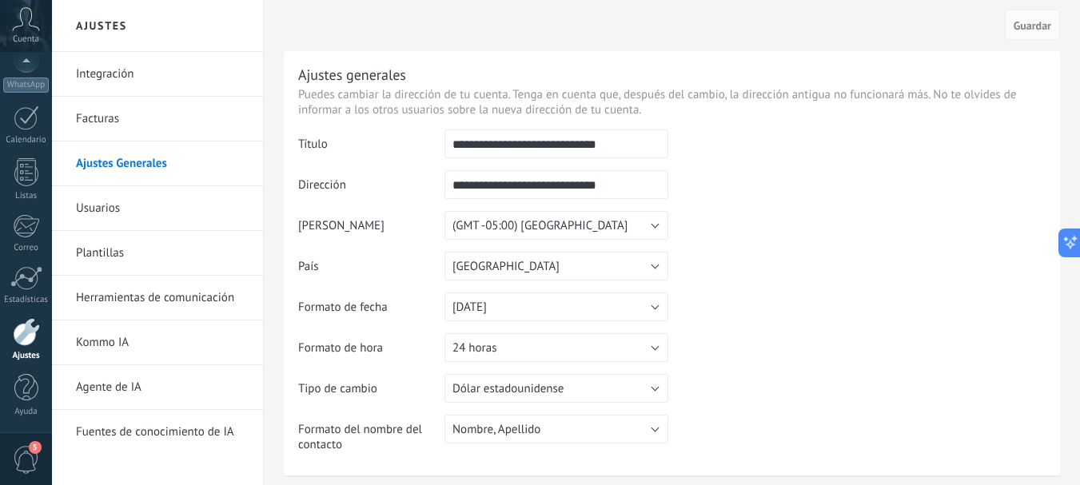
click at [105, 252] on link "Plantillas" at bounding box center [161, 253] width 171 height 45
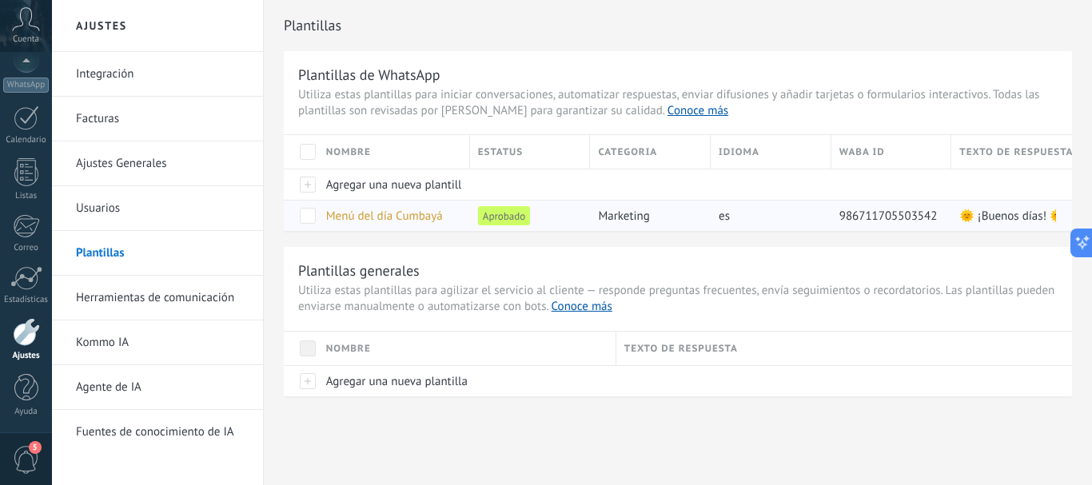
click at [767, 218] on div "es" at bounding box center [767, 216] width 113 height 30
click at [393, 218] on span "Menú del día Cumbayá" at bounding box center [384, 216] width 117 height 15
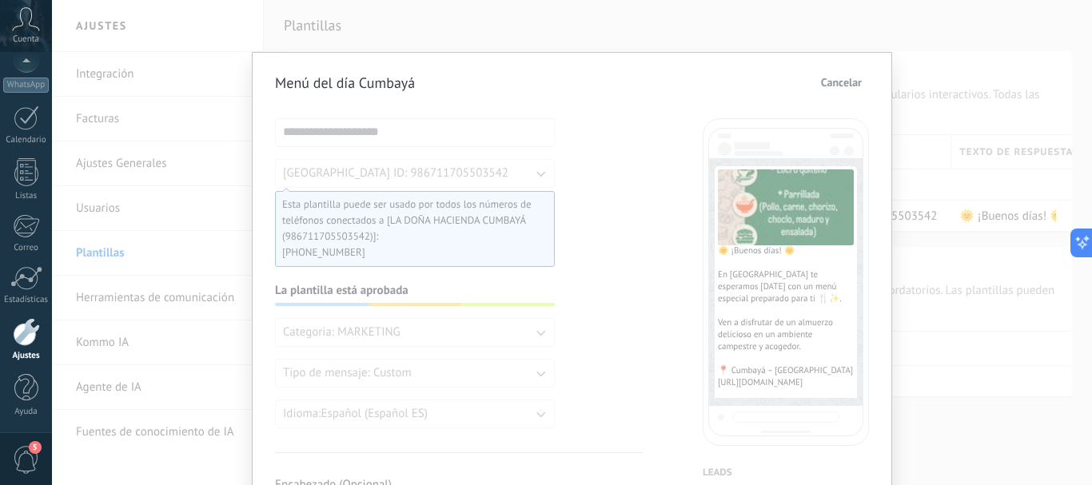
click at [856, 84] on span "Cancelar" at bounding box center [841, 82] width 41 height 11
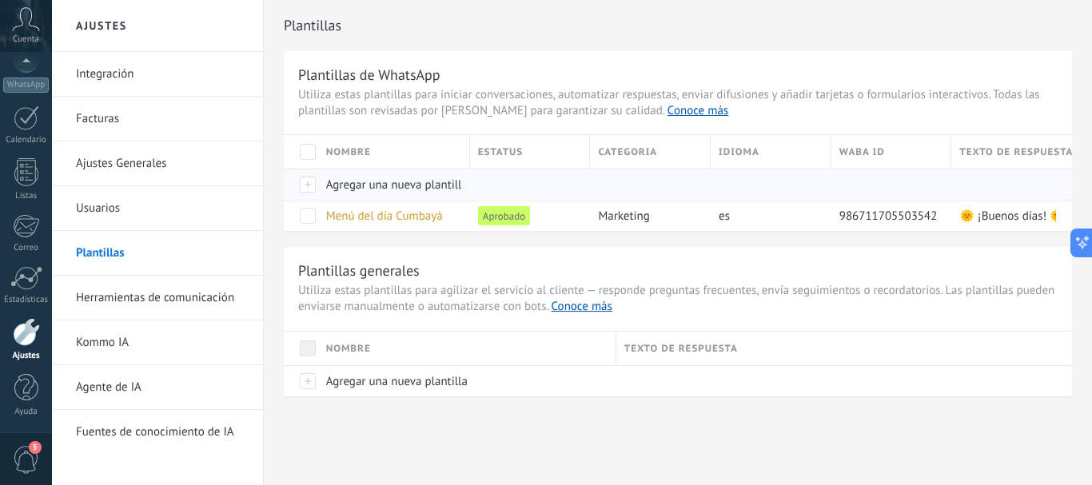
click at [356, 187] on span "Agregar una nueva plantilla" at bounding box center [396, 184] width 141 height 15
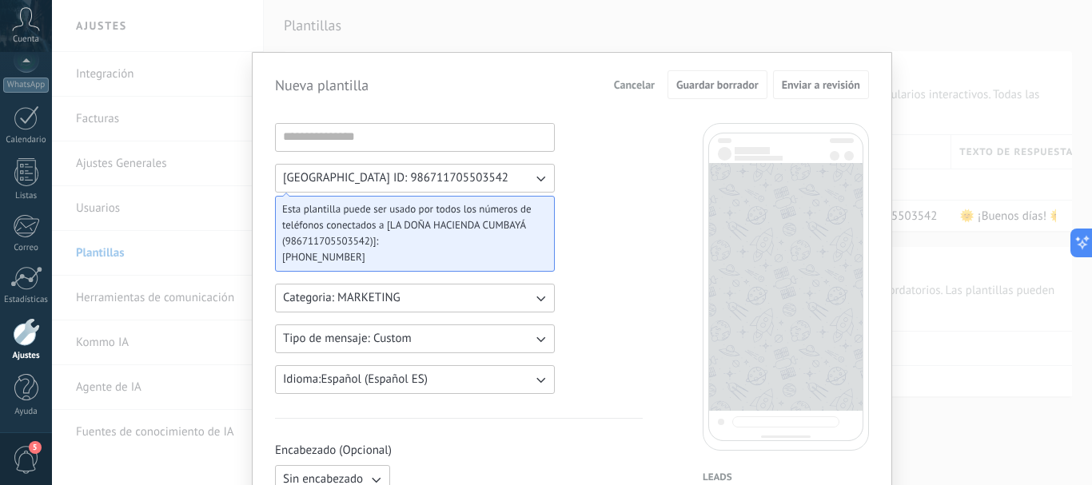
click at [444, 300] on button "Categoria: MARKETING" at bounding box center [415, 298] width 280 height 29
click at [331, 297] on li "UTILITY" at bounding box center [409, 298] width 289 height 27
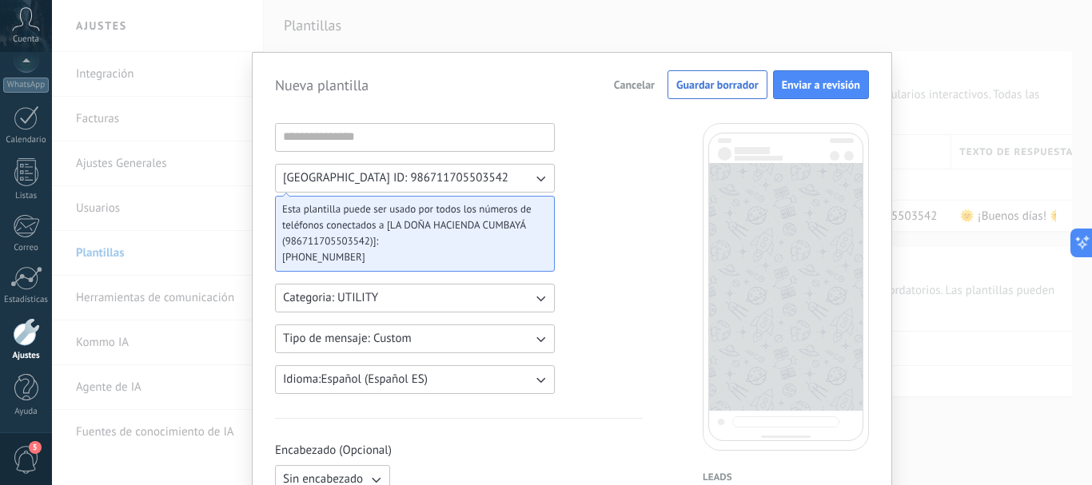
click at [289, 142] on input at bounding box center [415, 137] width 278 height 26
type input "**********"
click at [536, 176] on icon "button" at bounding box center [540, 178] width 16 height 16
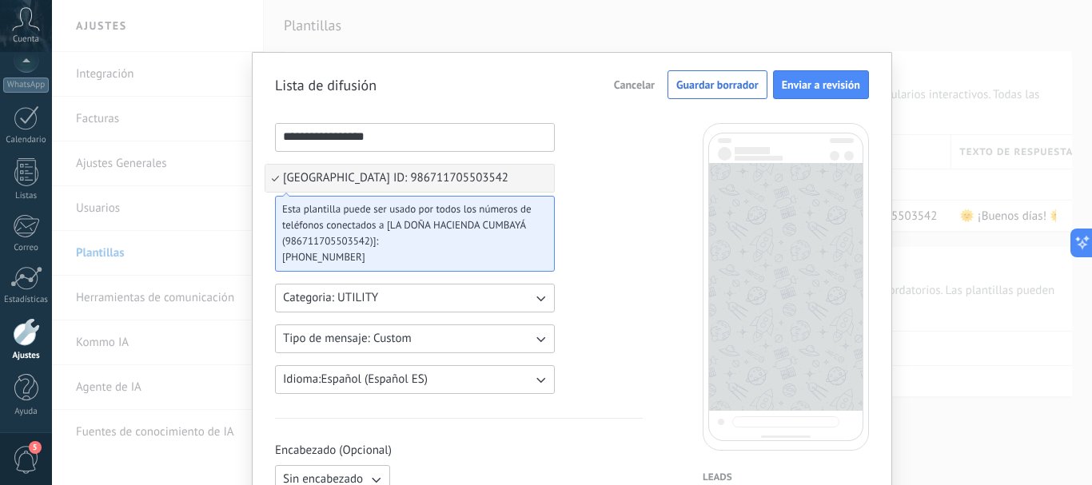
click at [508, 176] on span "LA DOÑA HACIENDA CUMBAYÁ WABA ID: 986711705503542" at bounding box center [395, 178] width 225 height 16
click at [536, 176] on icon "button" at bounding box center [540, 178] width 16 height 16
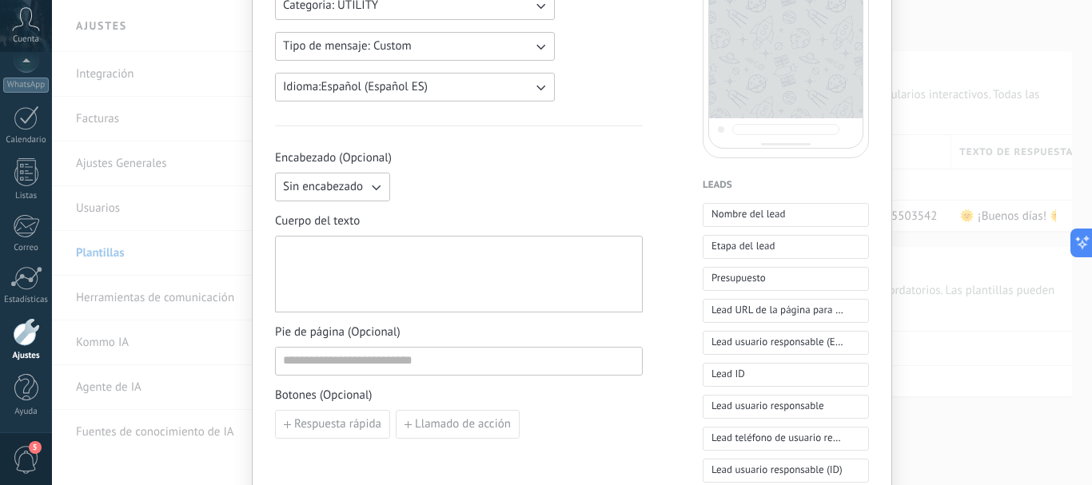
scroll to position [293, 0]
drag, startPoint x: 509, startPoint y: 248, endPoint x: 371, endPoint y: 253, distance: 138.4
click at [399, 253] on div at bounding box center [459, 273] width 352 height 63
click at [353, 253] on div at bounding box center [459, 273] width 352 height 63
click at [368, 188] on icon "button" at bounding box center [376, 186] width 16 height 16
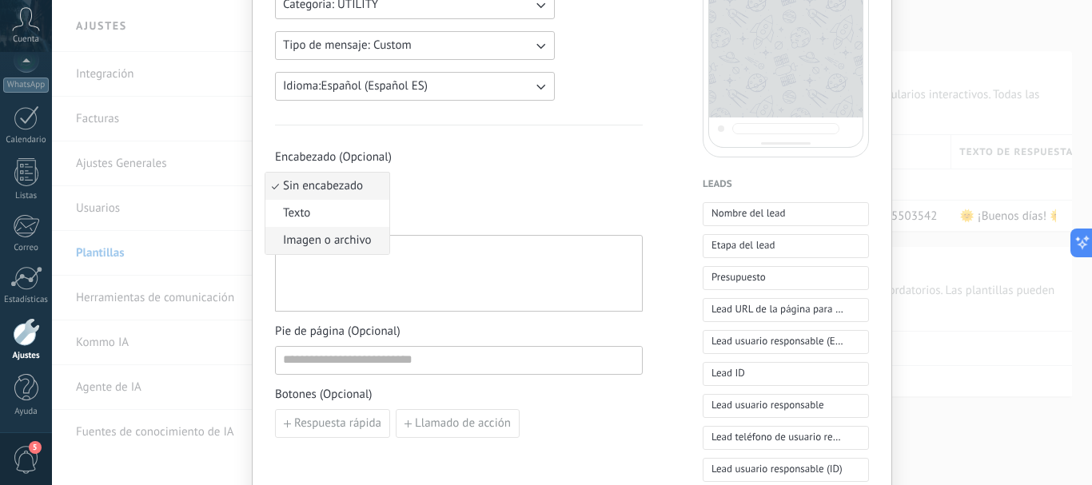
click at [341, 227] on li "Imagen o archivo" at bounding box center [327, 240] width 124 height 27
click at [420, 189] on label "Imagen o archivo" at bounding box center [474, 186] width 156 height 29
click at [396, 172] on input "Imagen o archivo" at bounding box center [396, 172] width 0 height 0
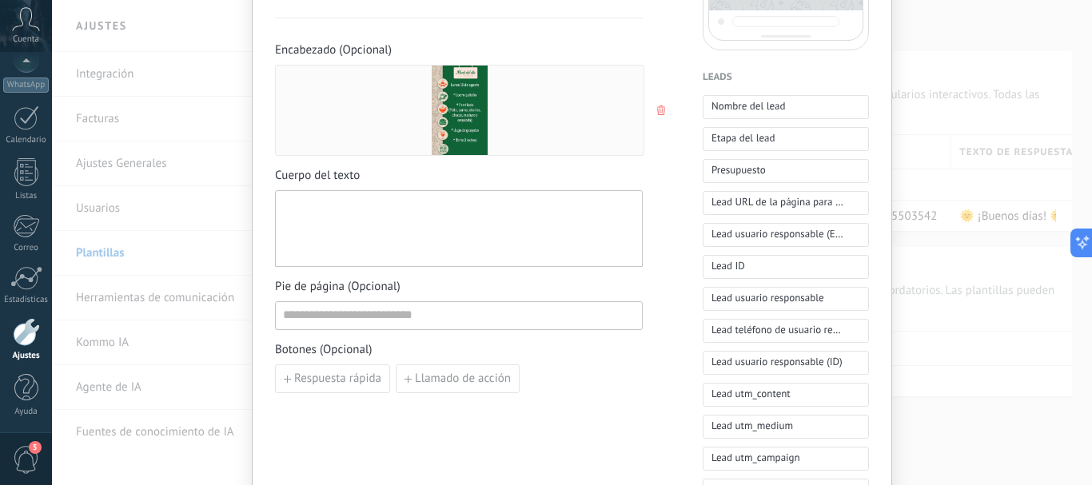
scroll to position [405, 0]
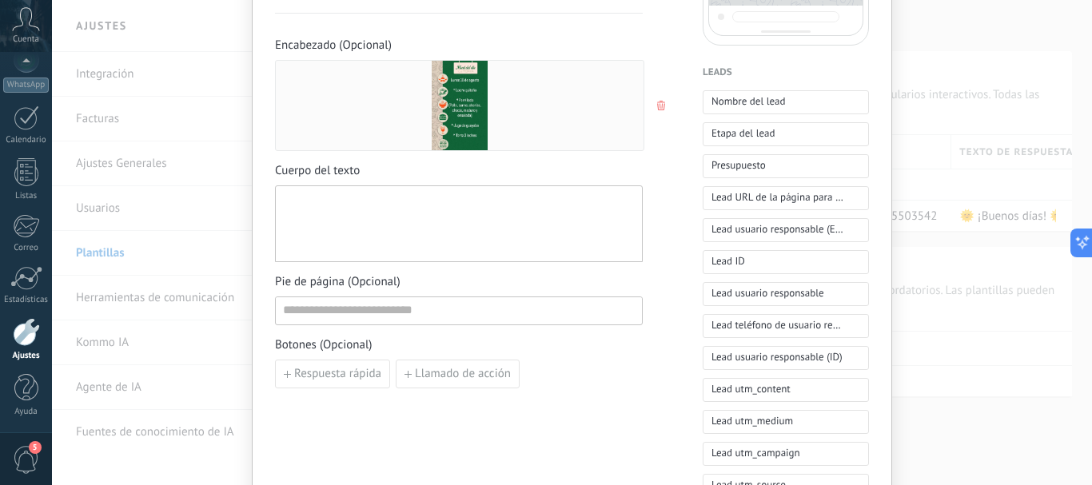
click at [308, 202] on div at bounding box center [459, 224] width 352 height 63
paste div
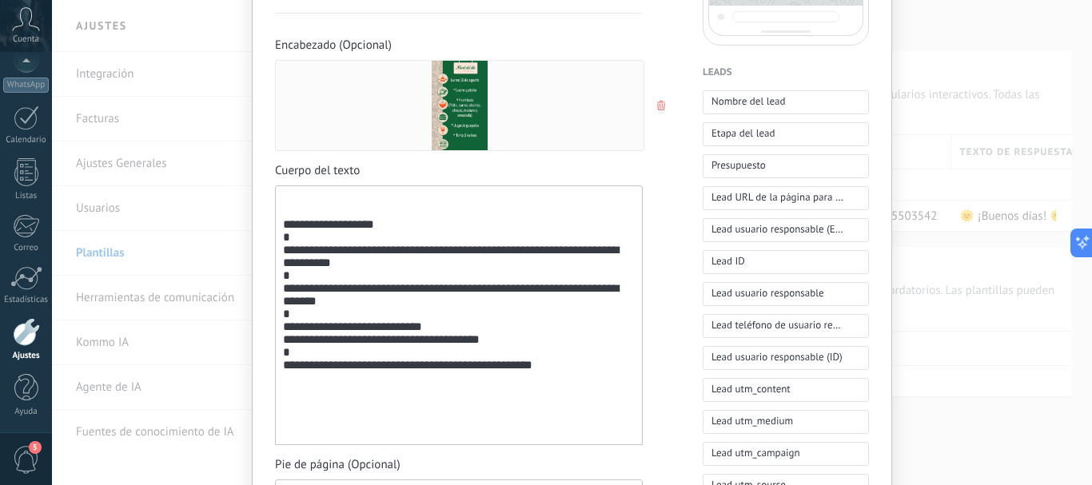
click at [283, 225] on div "**********" at bounding box center [459, 316] width 352 height 246
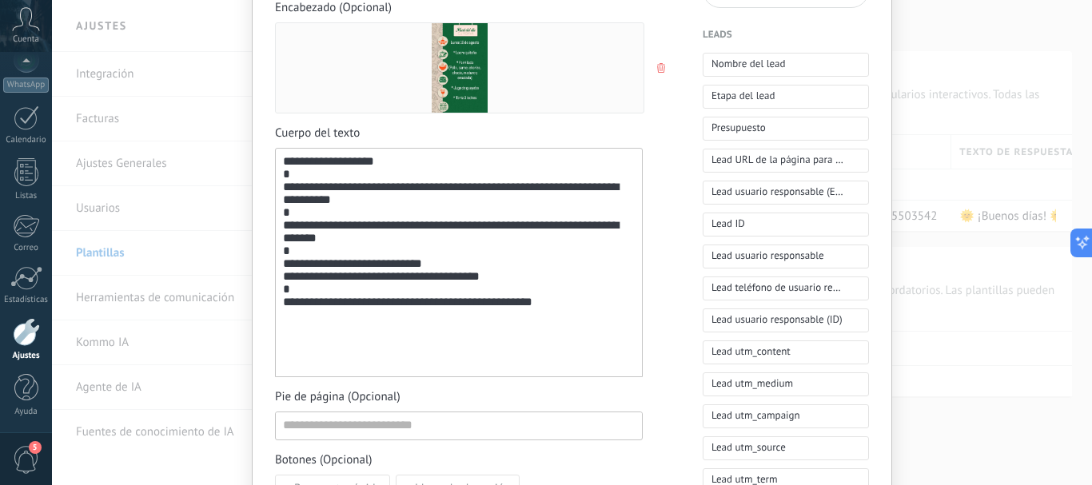
scroll to position [442, 0]
click at [361, 164] on div "**********" at bounding box center [459, 264] width 352 height 216
click at [755, 66] on span "Nombre del lead" at bounding box center [748, 65] width 74 height 16
click at [551, 179] on div "**********" at bounding box center [459, 264] width 352 height 216
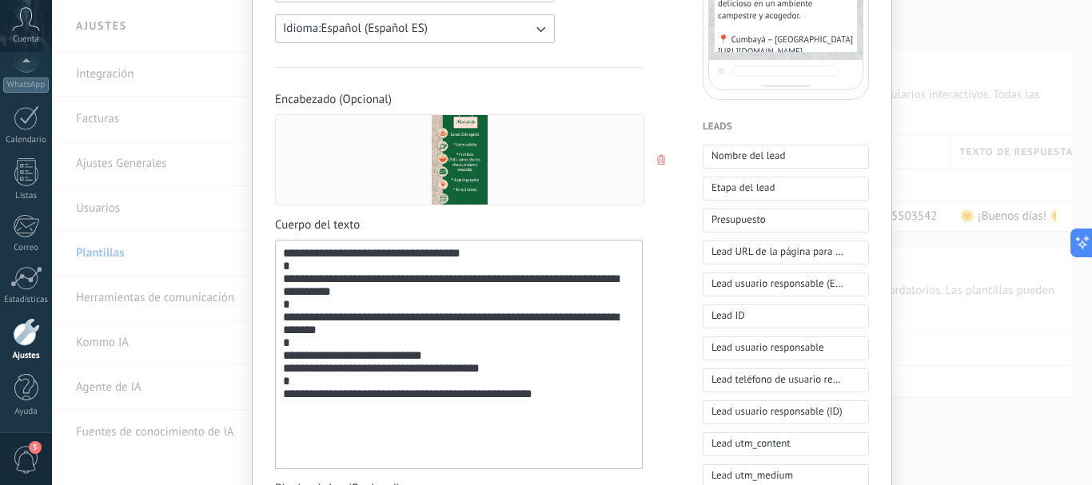
scroll to position [0, 0]
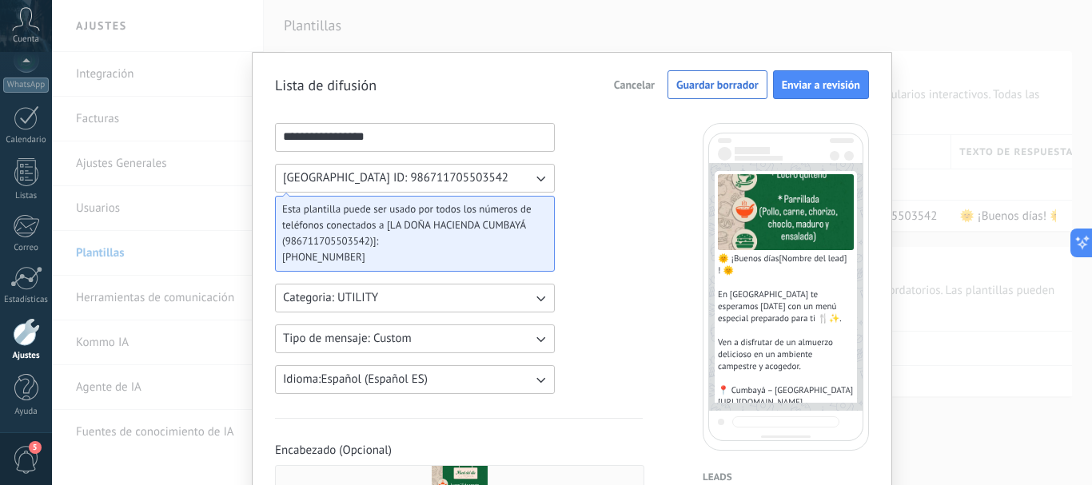
click at [360, 142] on input "**********" at bounding box center [415, 137] width 278 height 26
type input "**********"
click at [818, 97] on button "Enviar a revisión" at bounding box center [821, 84] width 96 height 29
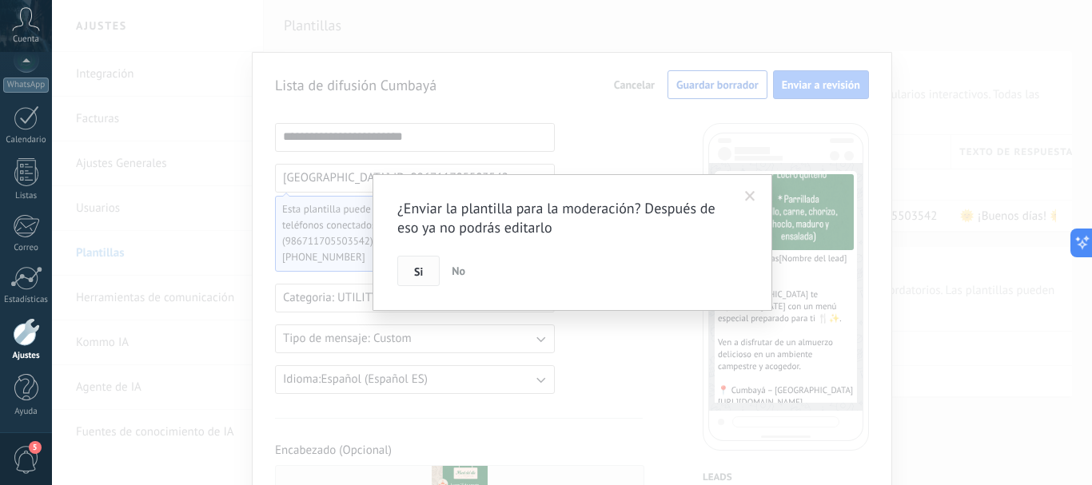
click at [414, 266] on span "Si" at bounding box center [418, 271] width 9 height 11
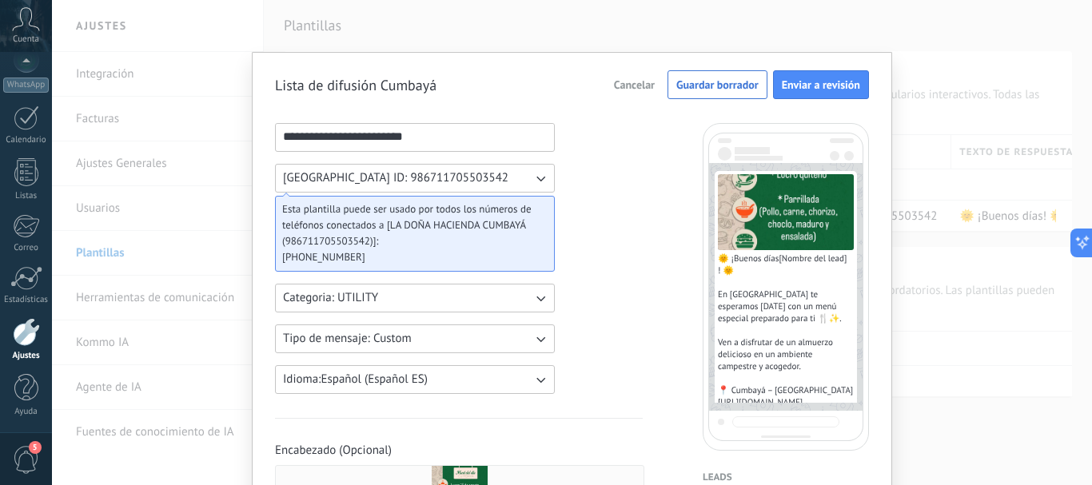
click at [438, 138] on input "**********" at bounding box center [415, 137] width 278 height 26
click at [818, 77] on button "Enviar a revisión" at bounding box center [821, 84] width 96 height 29
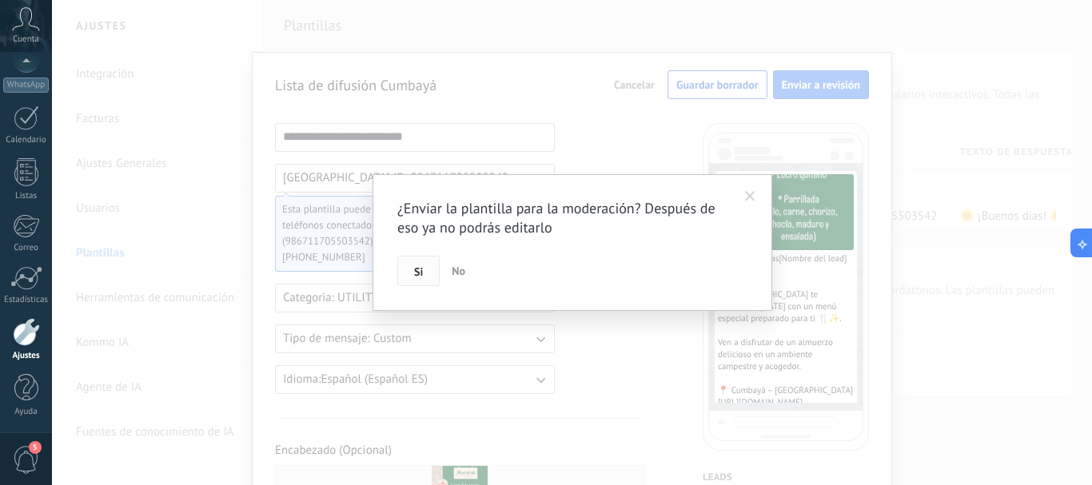
click at [411, 263] on button "Si" at bounding box center [418, 271] width 42 height 30
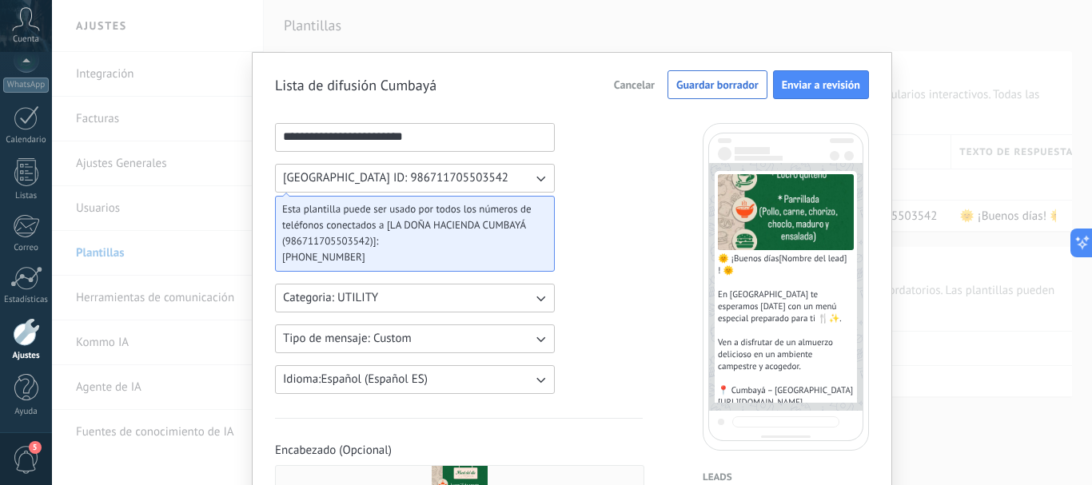
click at [809, 81] on span "Enviar a revisión" at bounding box center [821, 84] width 78 height 11
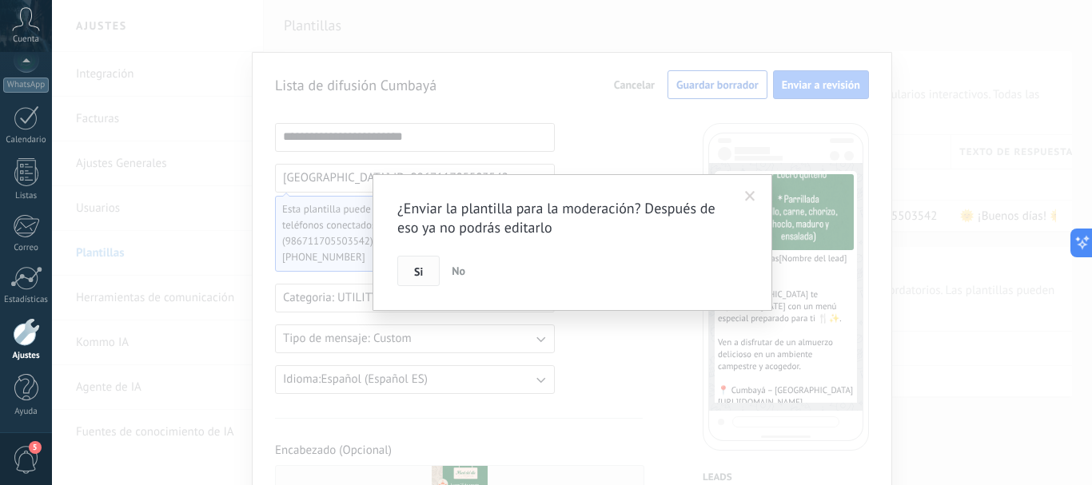
click at [420, 261] on button "Si" at bounding box center [418, 271] width 42 height 30
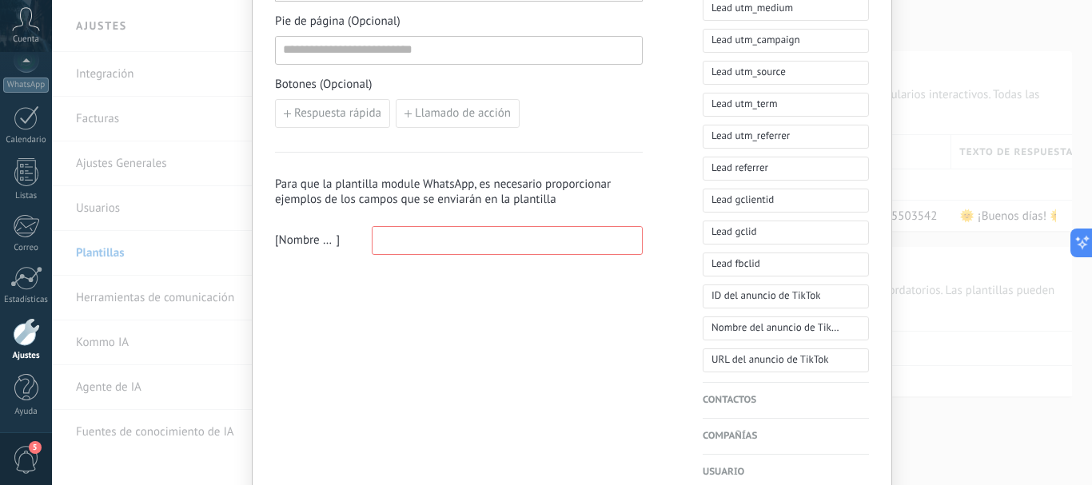
scroll to position [792, 0]
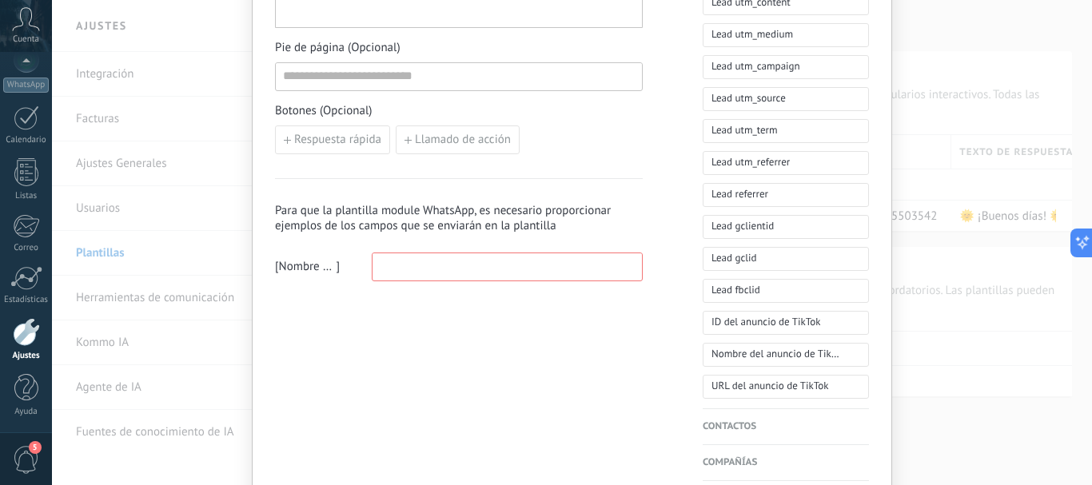
click at [401, 272] on input at bounding box center [506, 266] width 269 height 26
click at [313, 264] on span "Nombre del lead" at bounding box center [308, 267] width 58 height 16
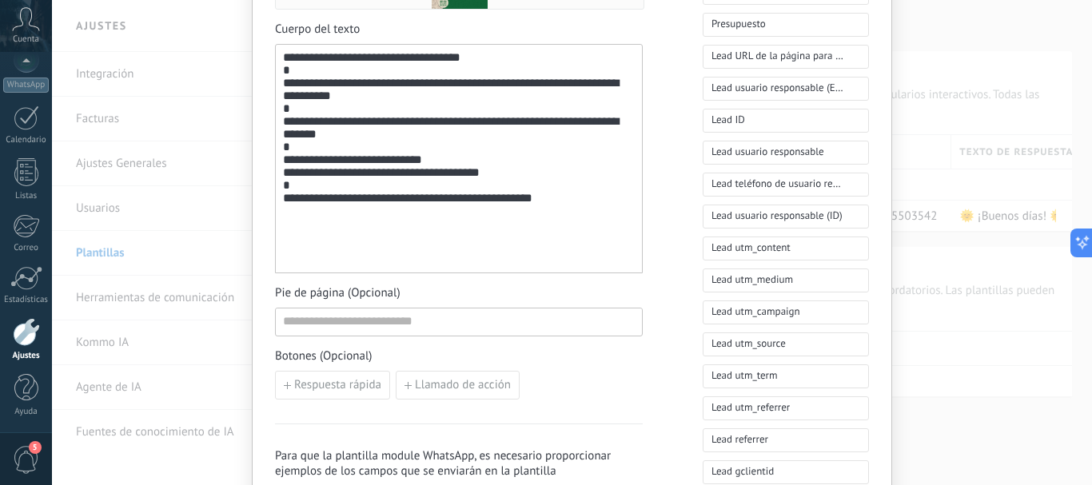
scroll to position [520, 0]
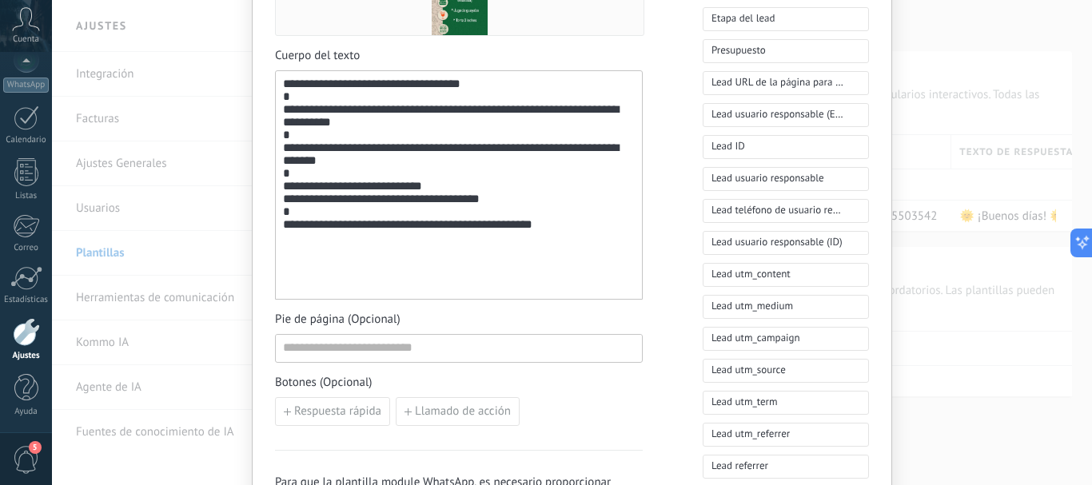
click at [441, 82] on span "**********" at bounding box center [401, 84] width 82 height 12
click at [337, 118] on div "**********" at bounding box center [459, 186] width 352 height 216
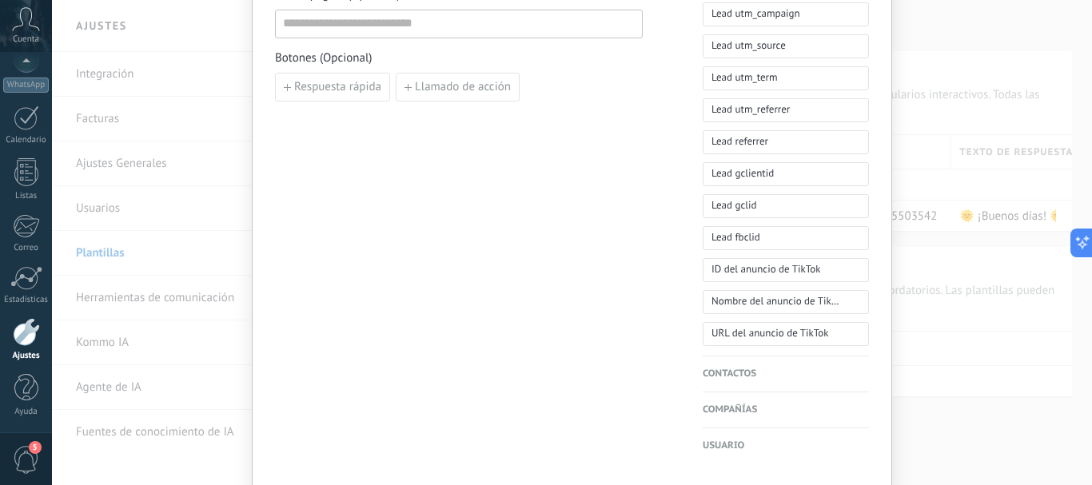
scroll to position [0, 0]
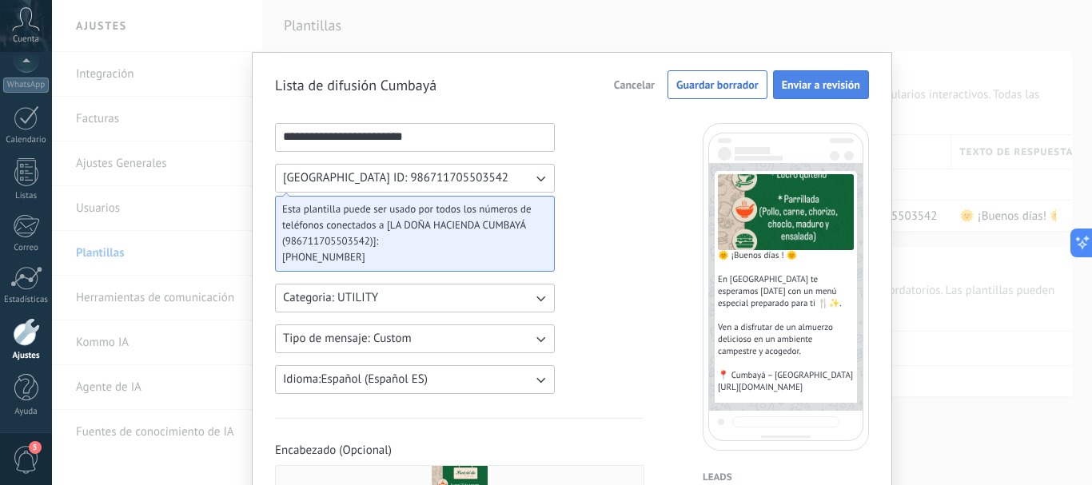
click at [802, 86] on span "Enviar a revisión" at bounding box center [821, 84] width 78 height 11
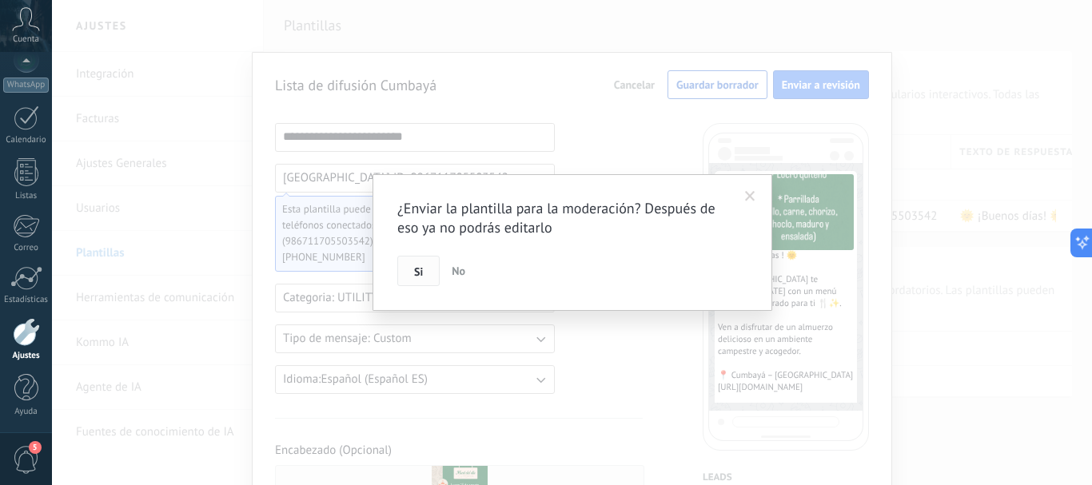
click at [413, 275] on button "Si" at bounding box center [418, 271] width 42 height 30
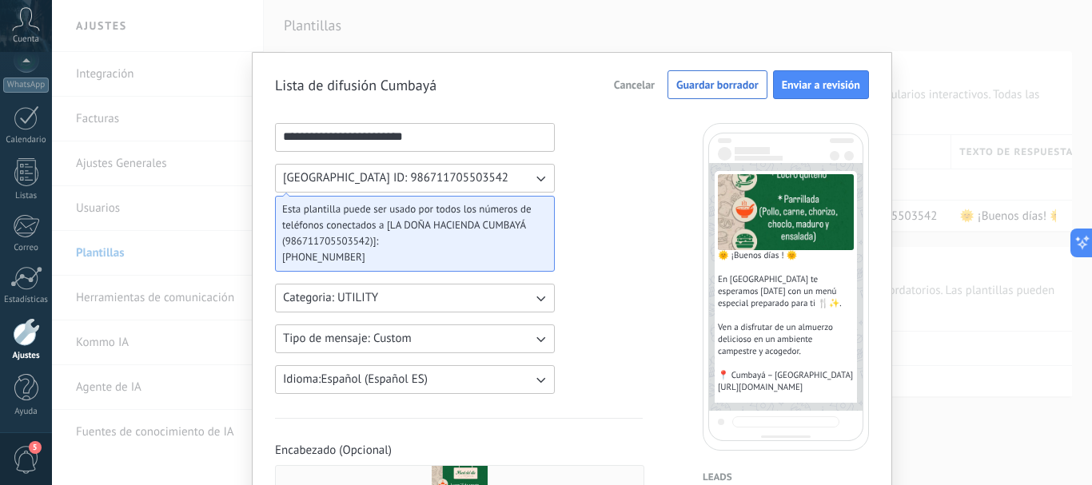
click at [807, 77] on button "Enviar a revisión" at bounding box center [821, 84] width 96 height 29
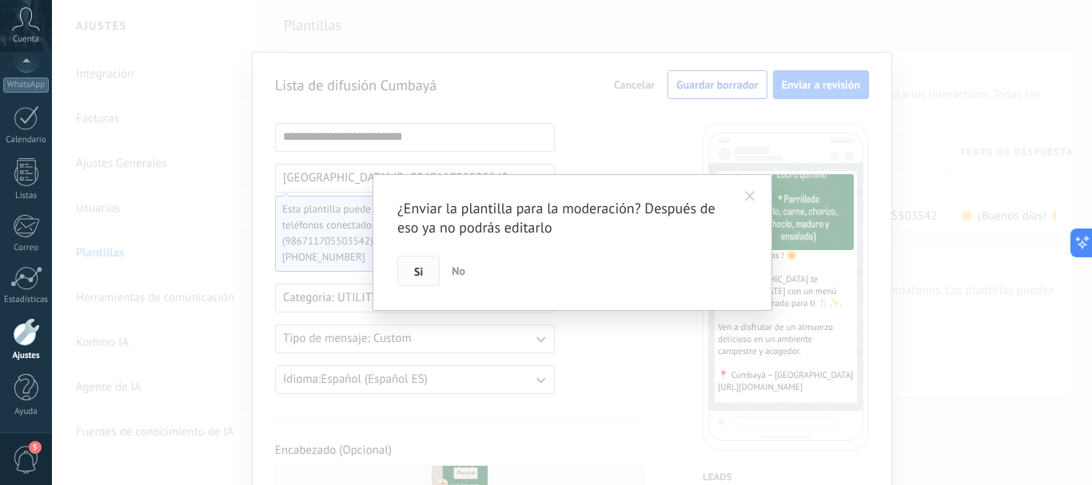
click at [416, 259] on button "Si" at bounding box center [418, 271] width 42 height 30
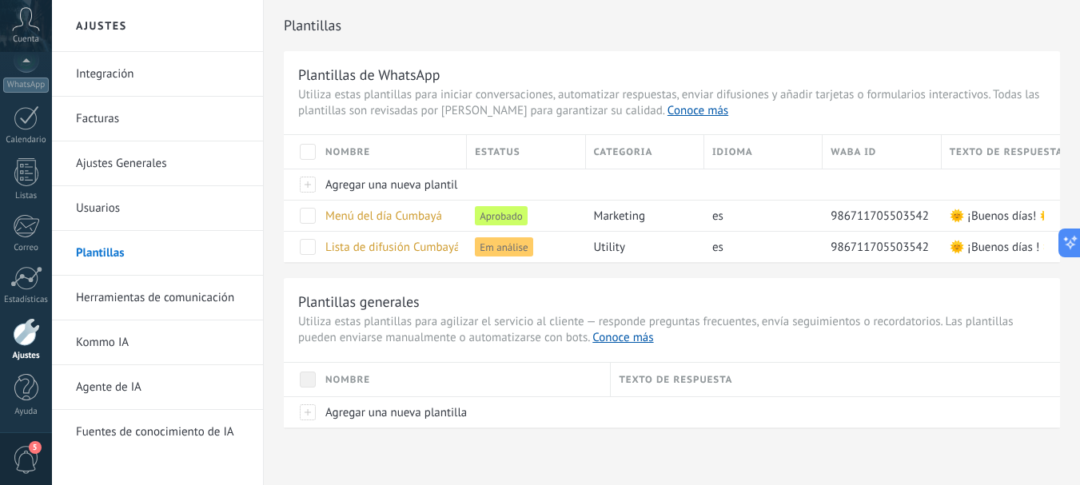
click at [562, 274] on div "Plantillas de WhatsApp Utiliza estas plantillas para iniciar conversaciones, au…" at bounding box center [672, 239] width 776 height 376
drag, startPoint x: 642, startPoint y: 230, endPoint x: 552, endPoint y: 298, distance: 113.0
click at [552, 298] on h3 "Plantillas generales" at bounding box center [671, 302] width 747 height 18
click at [440, 271] on div "Plantillas de WhatsApp Utiliza estas plantillas para iniciar conversaciones, au…" at bounding box center [672, 239] width 776 height 376
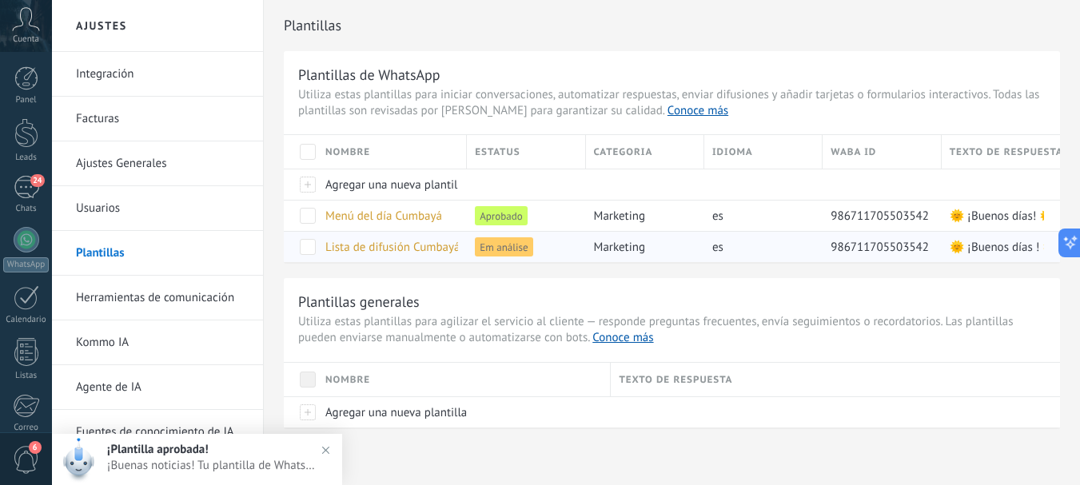
click at [624, 249] on span "marketing" at bounding box center [619, 247] width 51 height 15
click at [537, 270] on div "Plantillas de WhatsApp Utiliza estas plantillas para iniciar conversaciones, au…" at bounding box center [672, 239] width 776 height 376
click at [396, 272] on div "Plantillas de WhatsApp Utiliza estas plantillas para iniciar conversaciones, au…" at bounding box center [672, 239] width 776 height 376
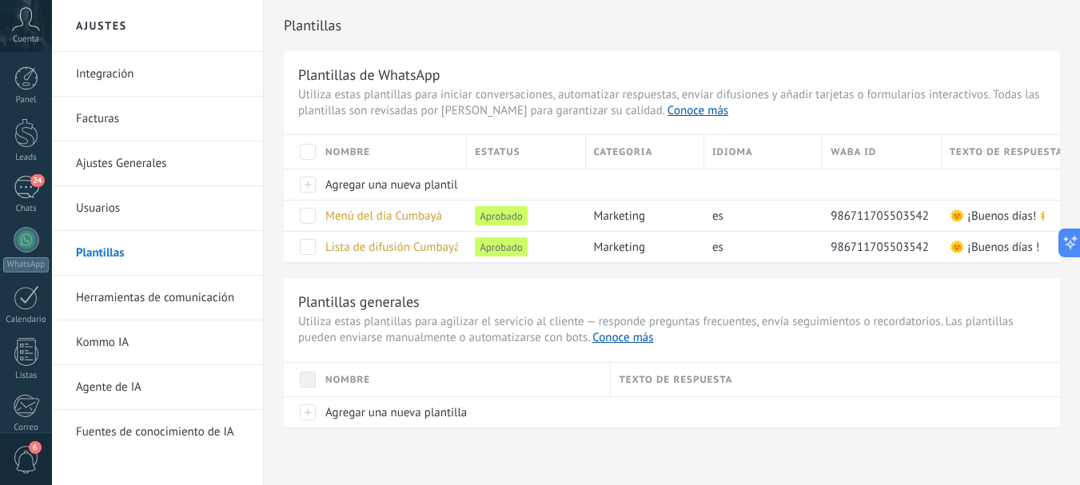
click at [440, 278] on div "Plantillas generales Utiliza estas plantillas para agilizar el servicio al clie…" at bounding box center [672, 352] width 776 height 149
click at [28, 199] on link "24 Chats" at bounding box center [26, 195] width 52 height 38
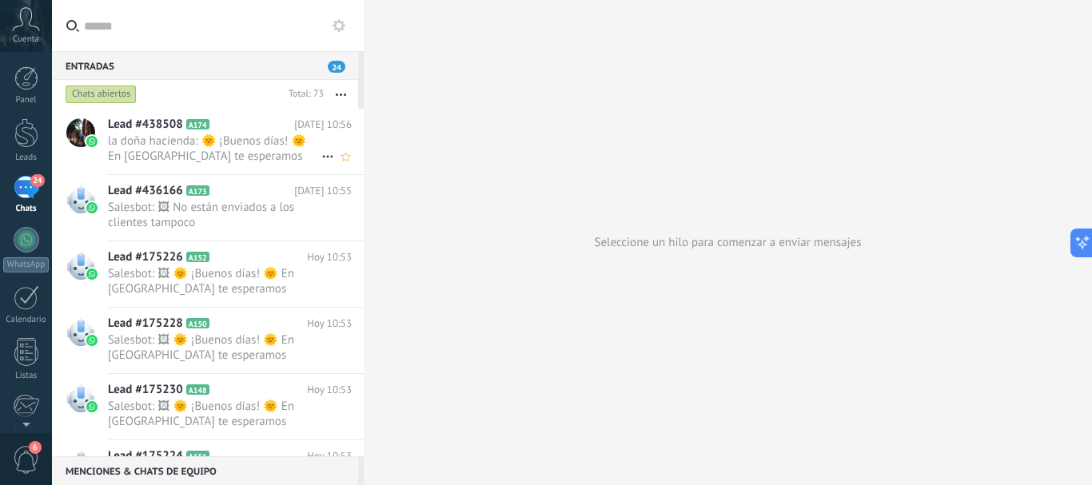
click at [210, 150] on span "la doña hacienda: 🌞 ¡Buenos días! 🌞 En [GEOGRAPHIC_DATA] te esperamos [DATE] co…" at bounding box center [214, 148] width 213 height 30
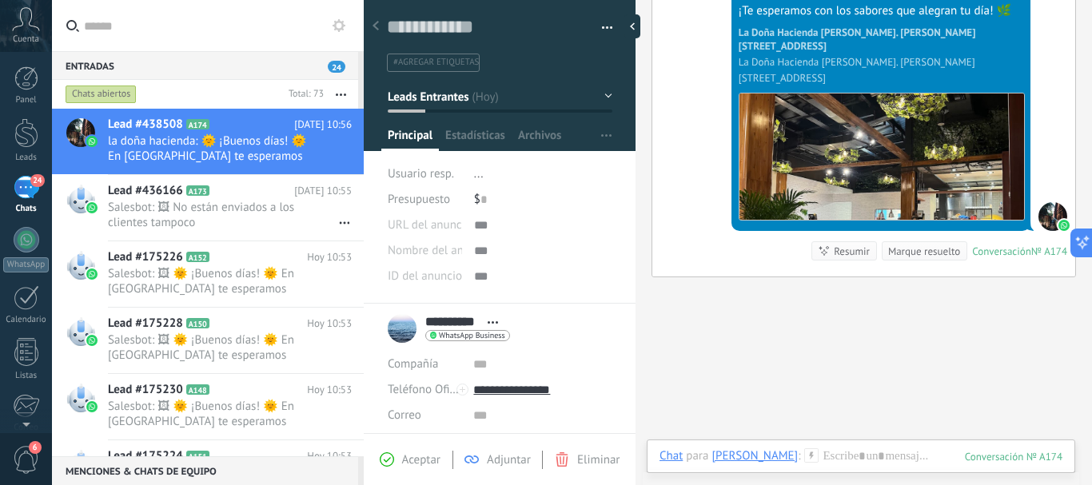
scroll to position [1183, 0]
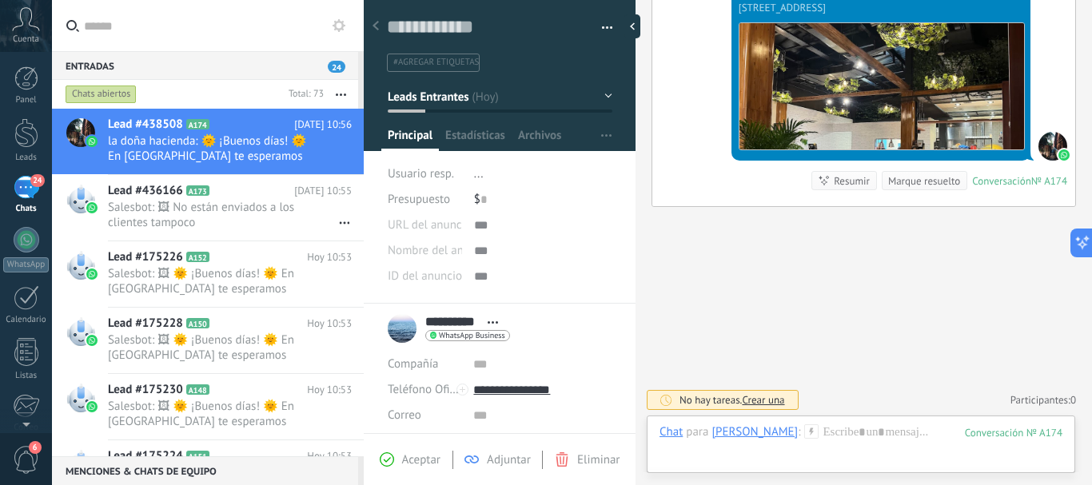
drag, startPoint x: 775, startPoint y: 416, endPoint x: 787, endPoint y: 427, distance: 15.8
click at [787, 427] on div "Chat Correo Nota Tarea Chat para [PERSON_NAME] : 174 Enviar Cancelar Rastrear c…" at bounding box center [861, 445] width 428 height 58
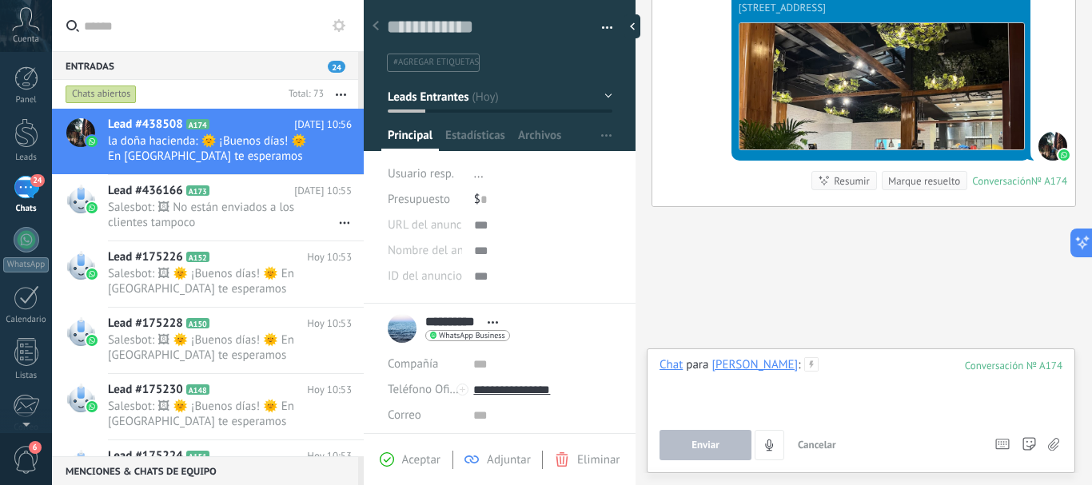
click at [840, 377] on div at bounding box center [860, 387] width 403 height 61
click at [1058, 446] on use at bounding box center [1053, 444] width 11 height 13
click at [0, 0] on input "file" at bounding box center [0, 0] width 0 height 0
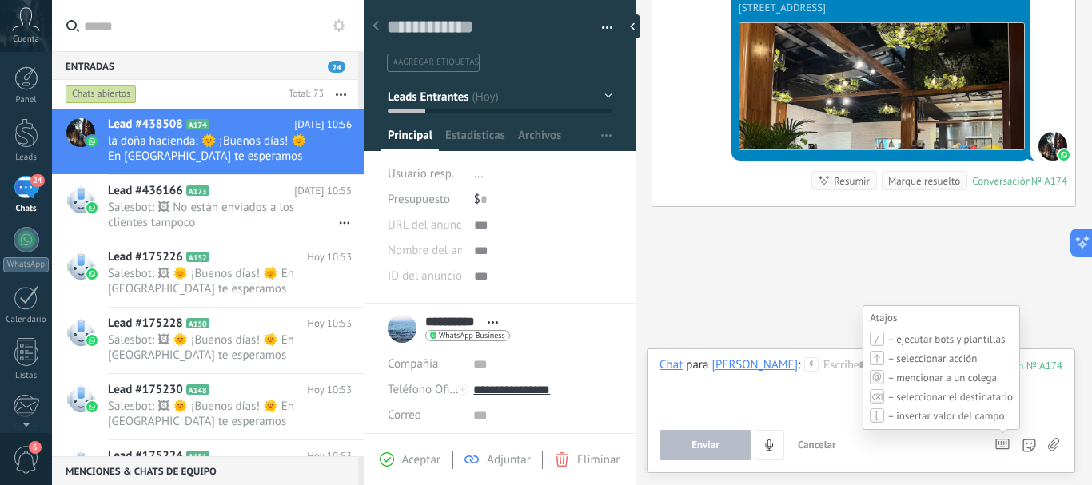
click at [932, 341] on span "– ejecutar bots y plantillas" at bounding box center [946, 340] width 118 height 14
click at [908, 336] on span "– ejecutar bots y plantillas" at bounding box center [946, 340] width 118 height 14
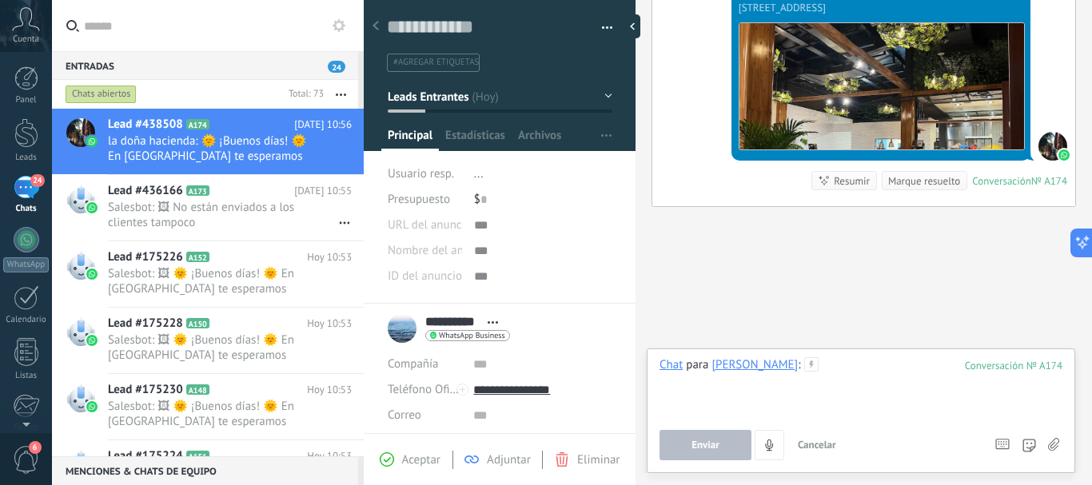
click at [840, 370] on div at bounding box center [860, 387] width 403 height 61
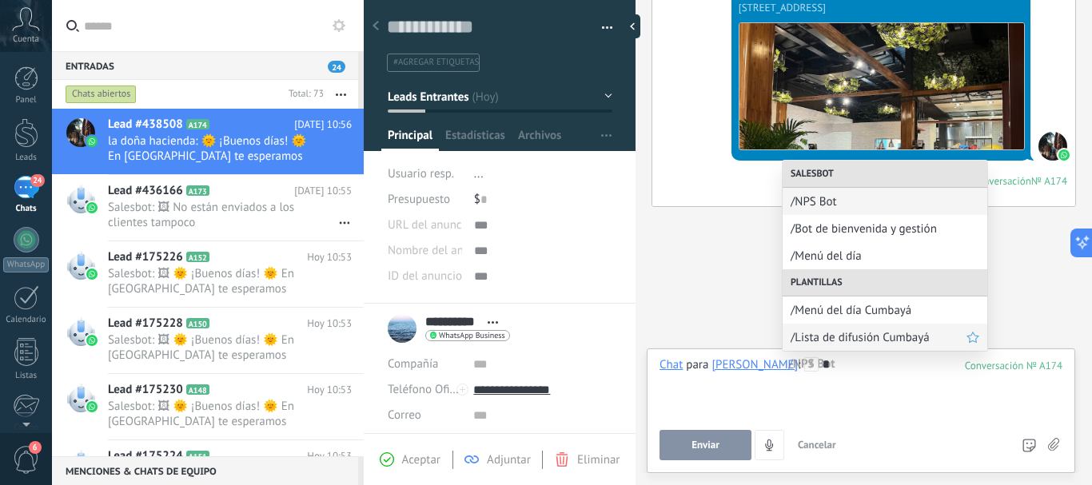
click at [875, 333] on span "/Lista de difusión Cumbayá" at bounding box center [879, 337] width 176 height 15
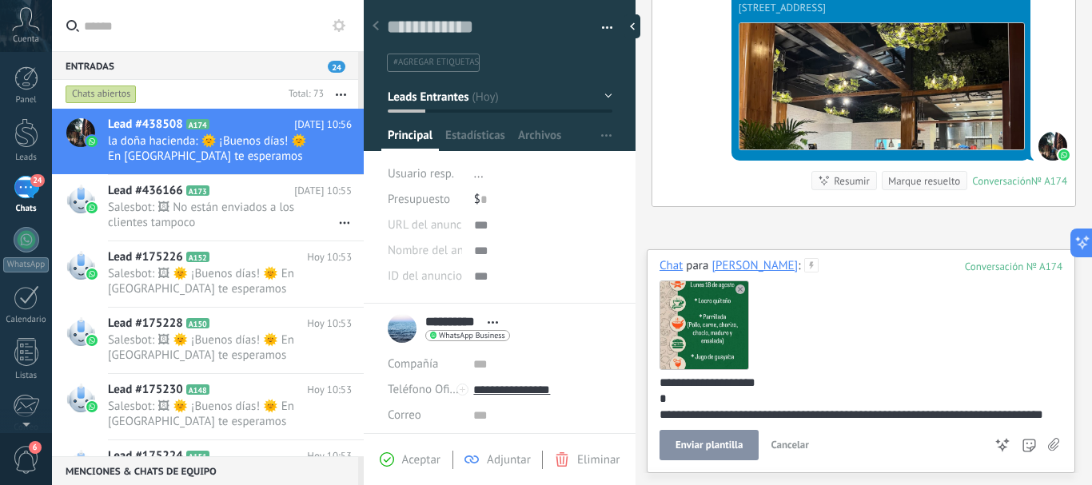
click at [703, 447] on span "Enviar plantilla" at bounding box center [708, 445] width 67 height 11
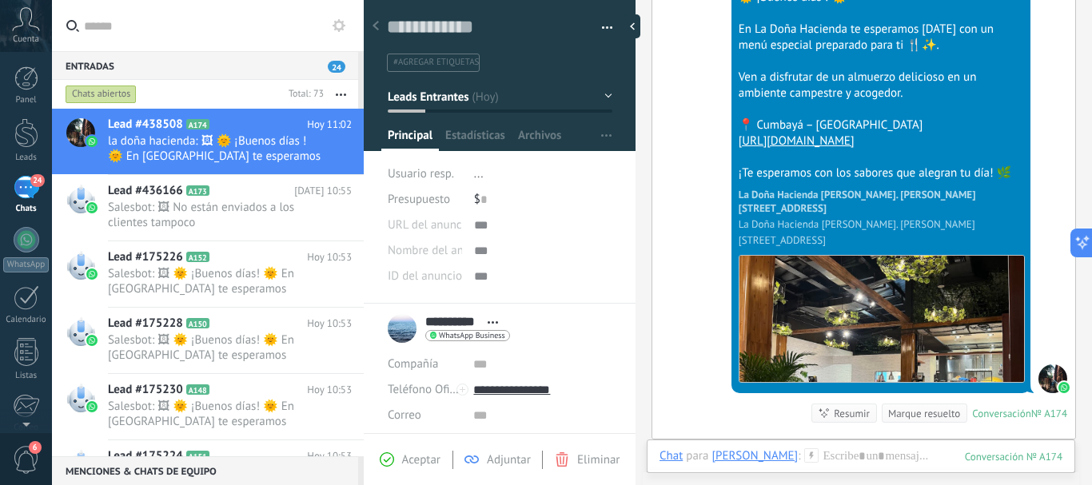
scroll to position [1712, 0]
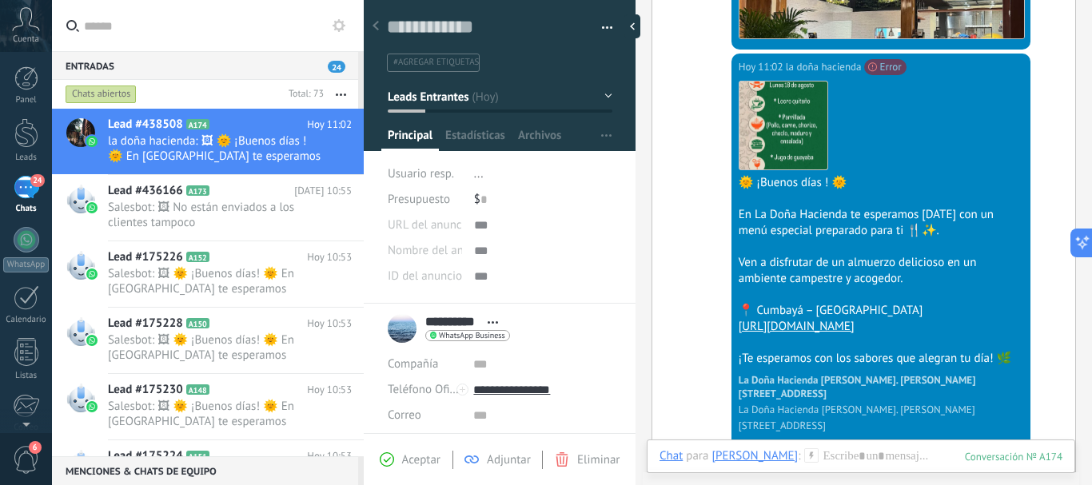
scroll to position [1222, 0]
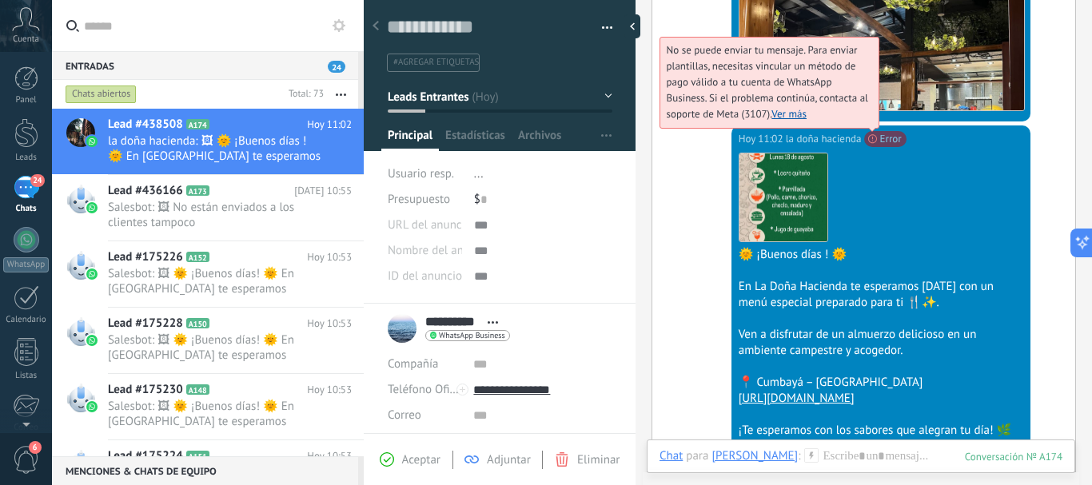
click at [868, 121] on span "No se puede enviar tu mensaje. Para enviar plantillas, necesitas vincular un mé…" at bounding box center [767, 82] width 201 height 78
click at [805, 117] on link "Ver más" at bounding box center [788, 114] width 35 height 14
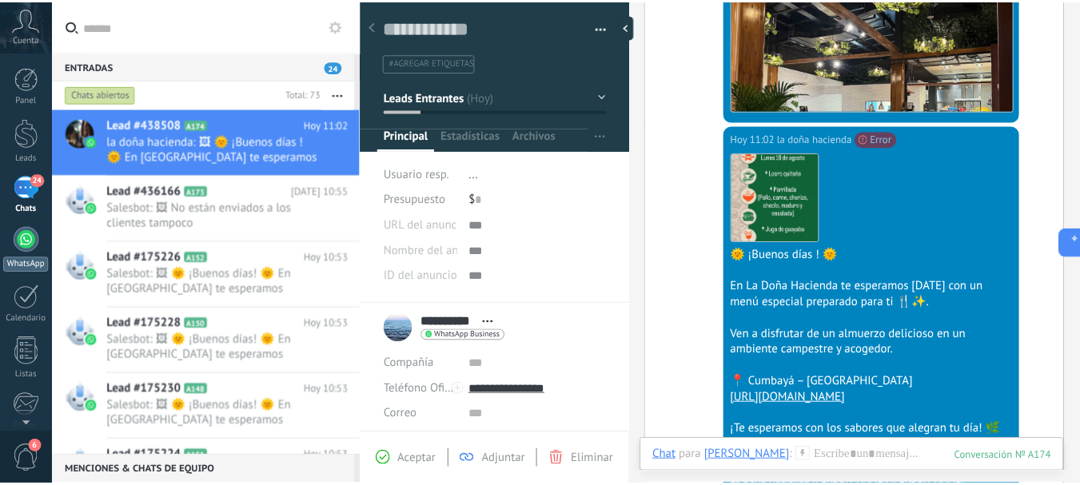
scroll to position [180, 0]
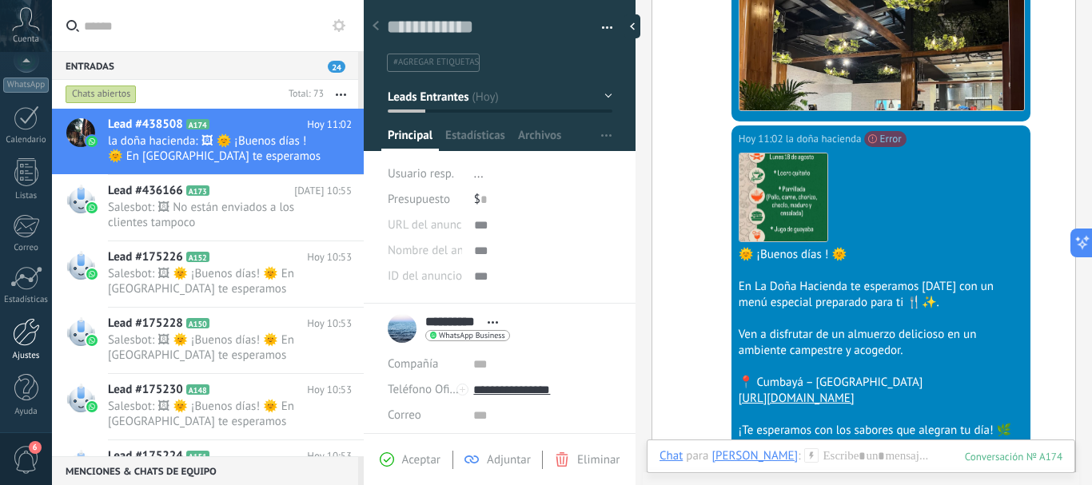
click at [24, 347] on link "Ajustes" at bounding box center [26, 339] width 52 height 43
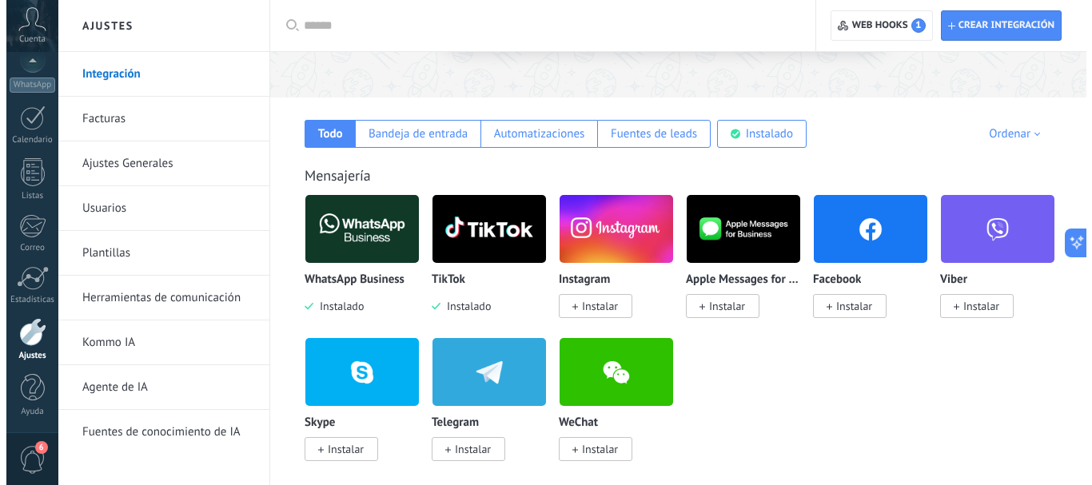
scroll to position [218, 0]
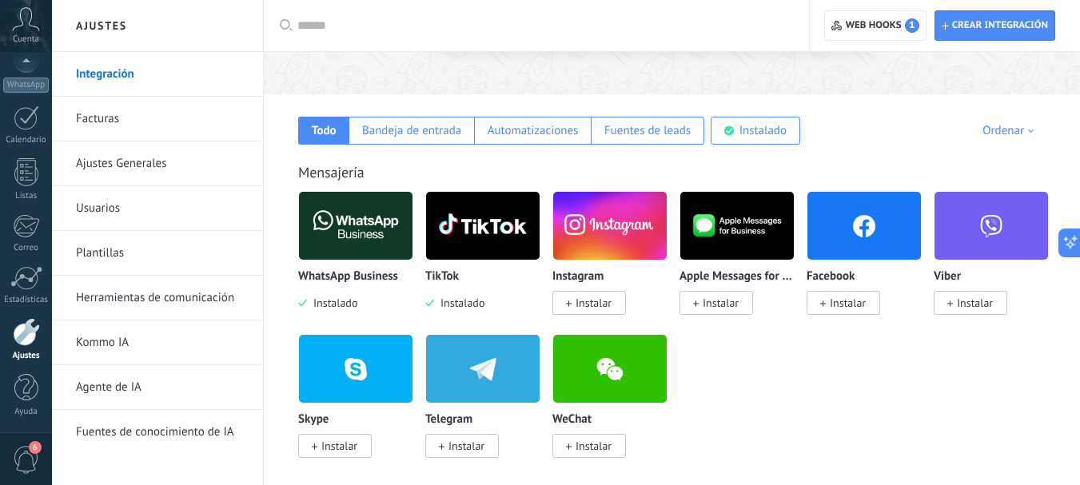
click at [357, 238] on img at bounding box center [356, 226] width 114 height 78
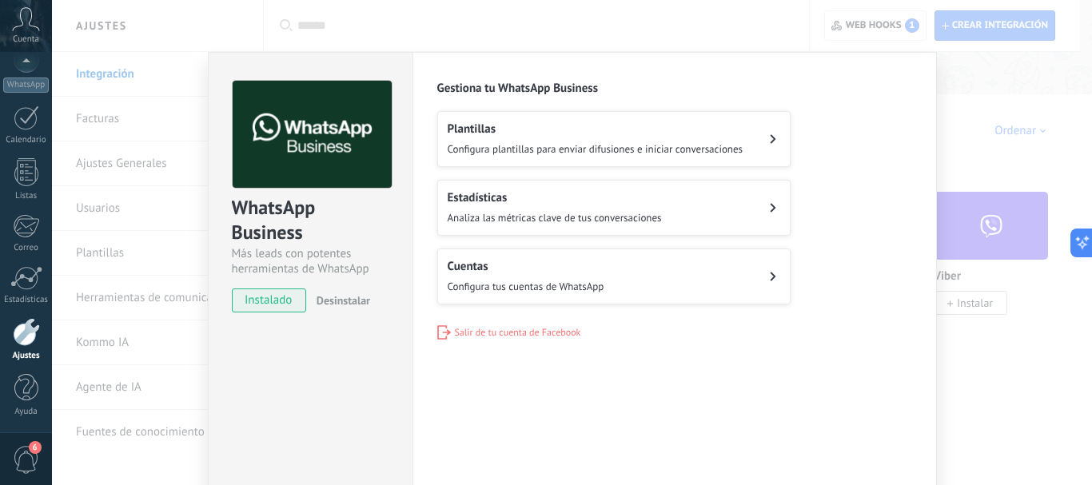
click at [671, 144] on span "Configura plantillas para enviar difusiones e iniciar conversaciones" at bounding box center [596, 149] width 296 height 14
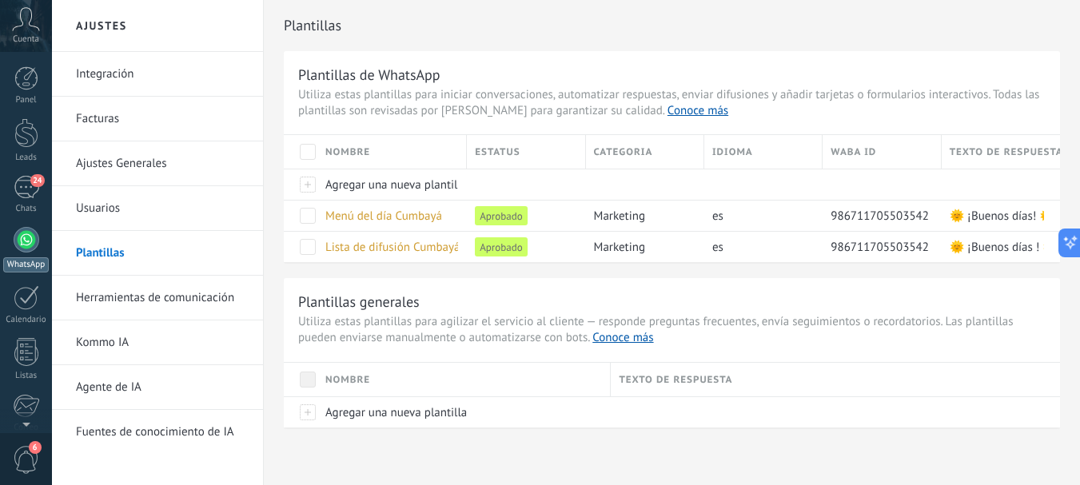
click at [26, 244] on div at bounding box center [27, 240] width 26 height 26
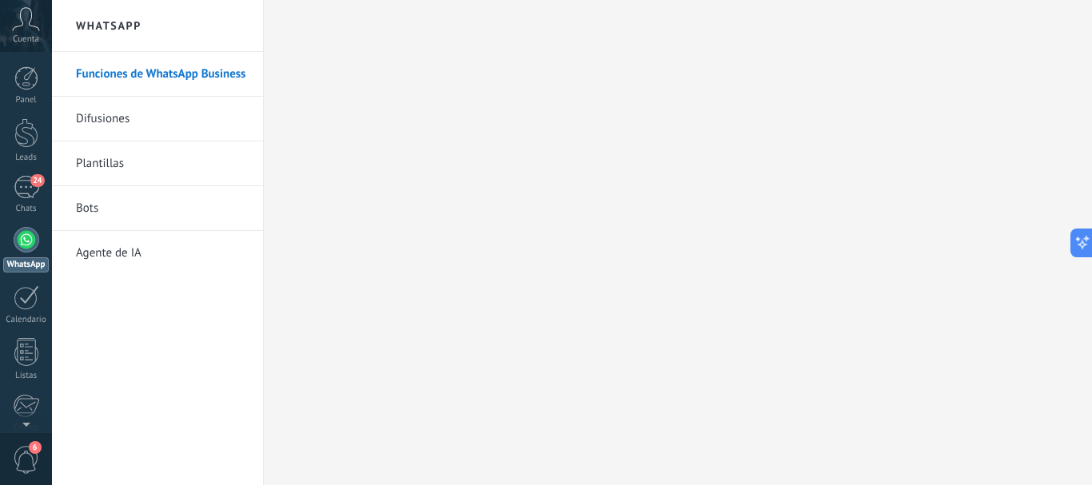
click at [138, 74] on link "Funciones de WhatsApp Business" at bounding box center [161, 74] width 171 height 45
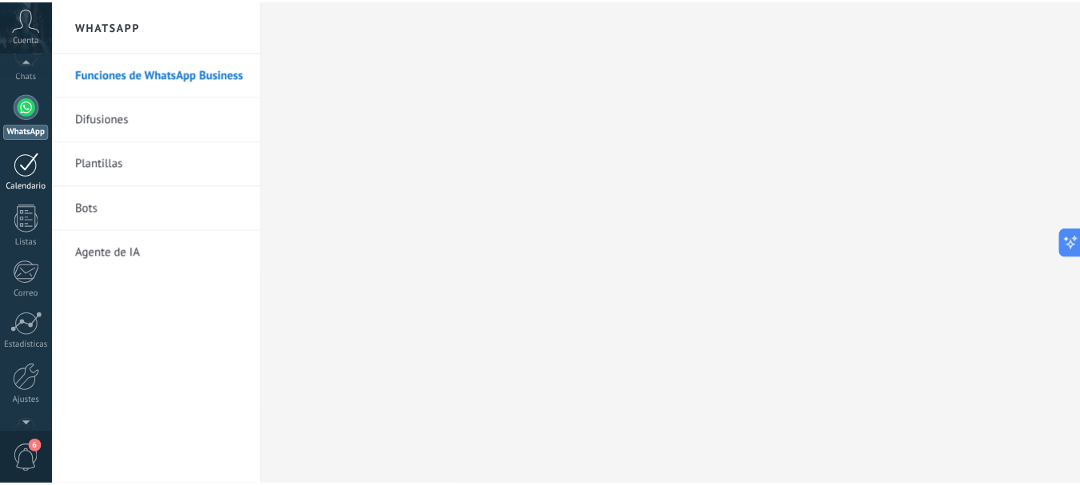
scroll to position [180, 0]
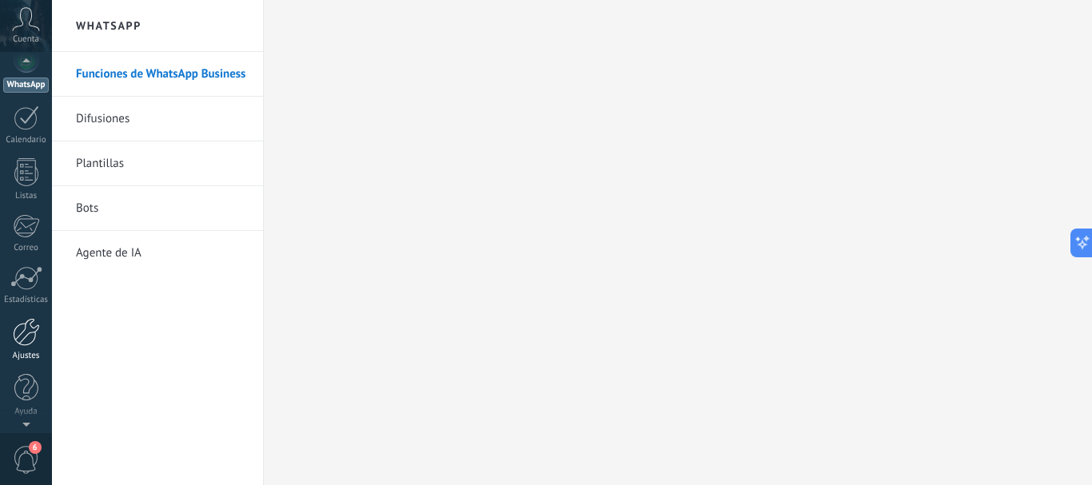
click at [25, 341] on div at bounding box center [26, 332] width 27 height 28
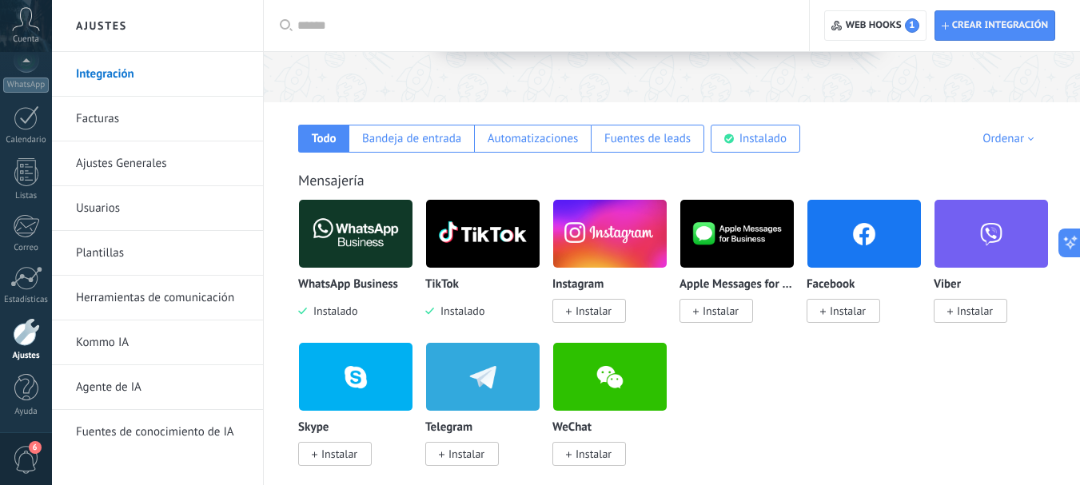
scroll to position [181, 0]
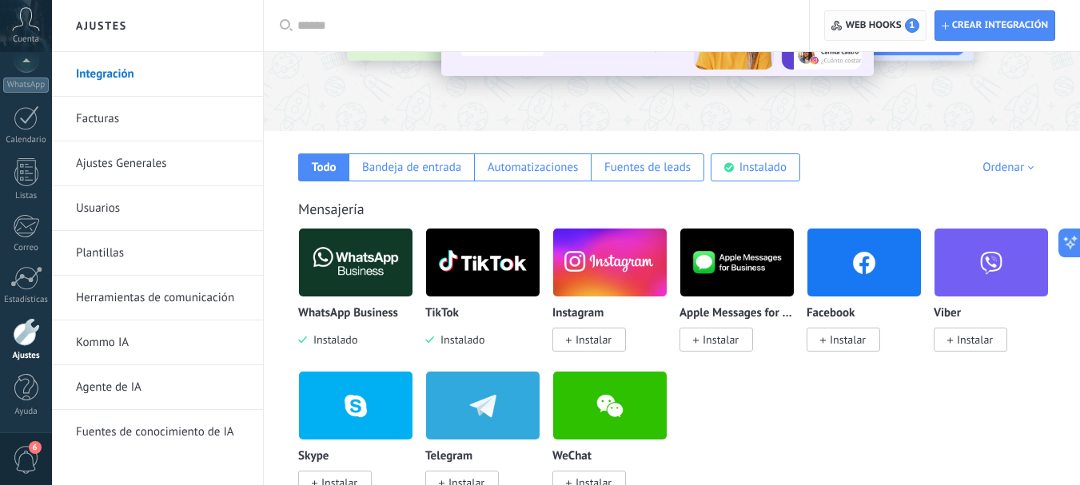
click at [890, 26] on span "Web hooks 1" at bounding box center [883, 25] width 74 height 14
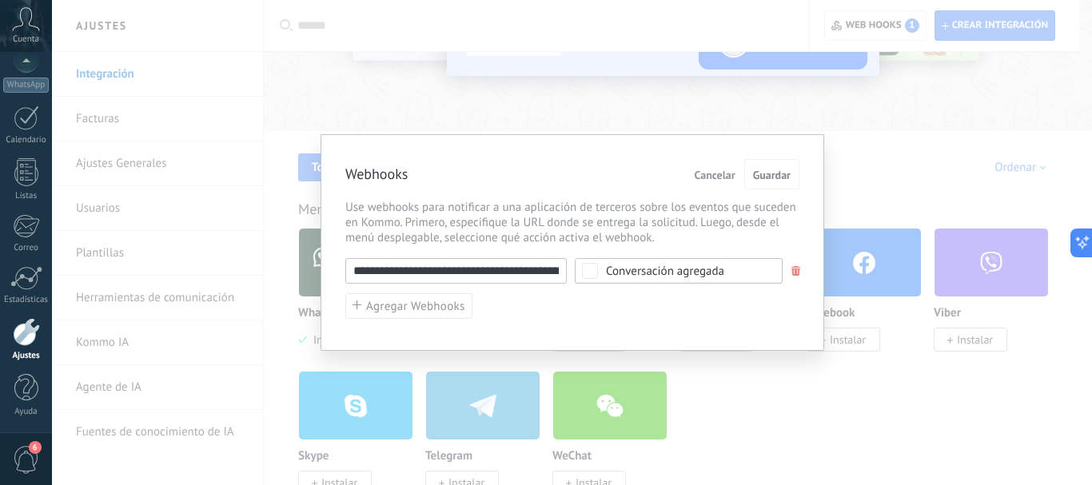
click at [707, 173] on span "Cancelar" at bounding box center [715, 174] width 41 height 11
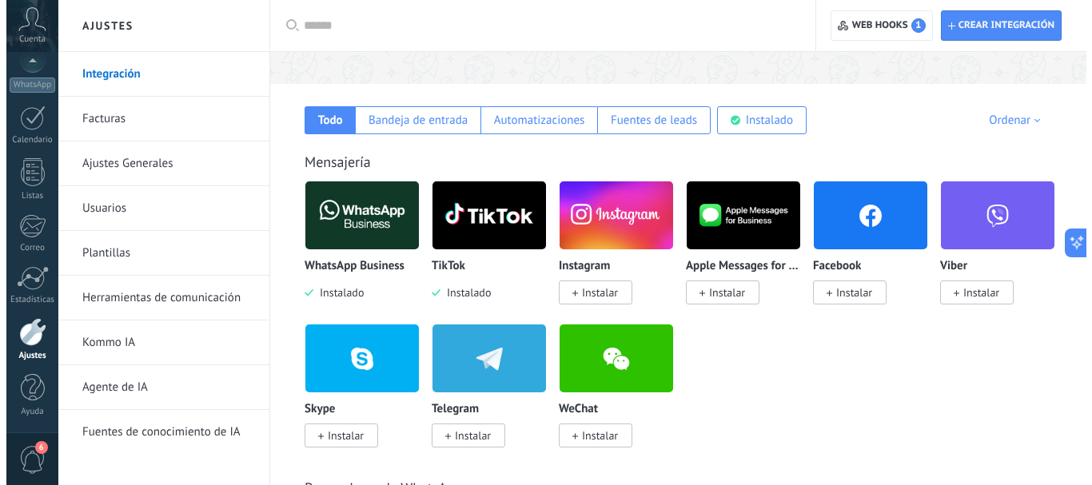
scroll to position [234, 0]
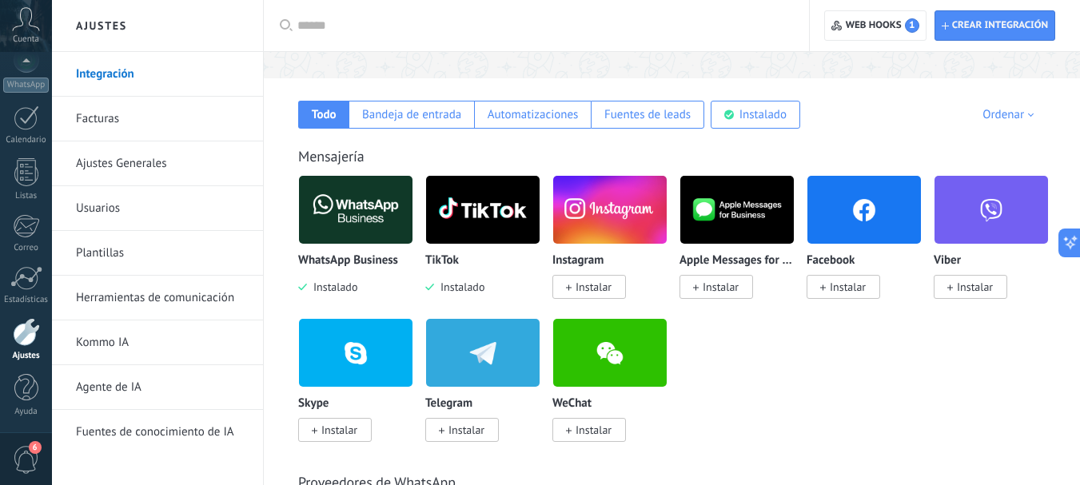
click at [375, 230] on img at bounding box center [356, 210] width 114 height 78
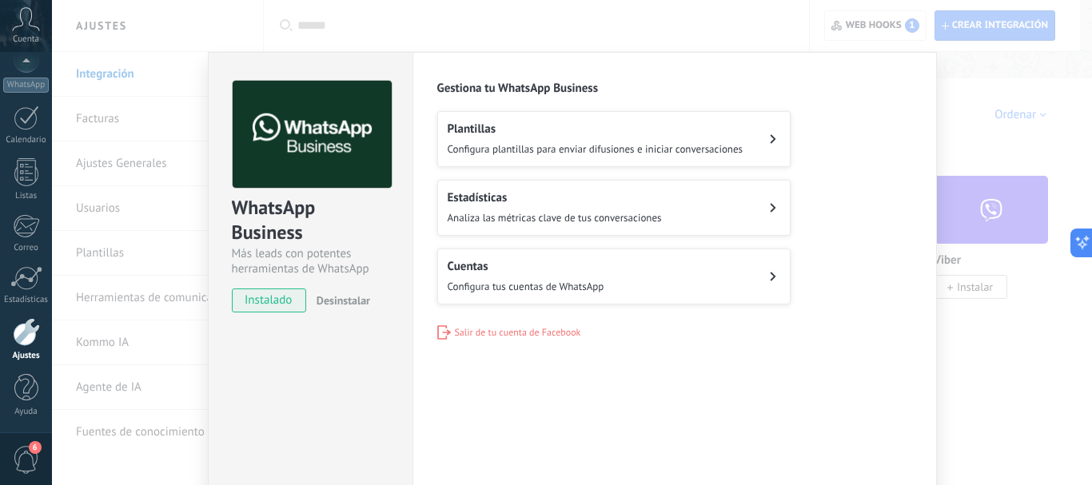
click at [595, 285] on span "Configura tus cuentas de WhatsApp" at bounding box center [526, 287] width 157 height 14
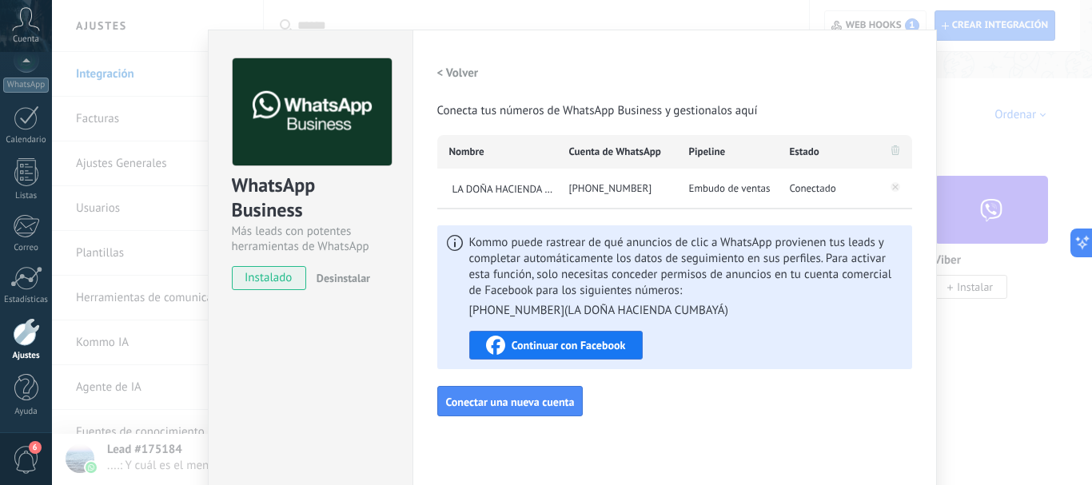
scroll to position [0, 0]
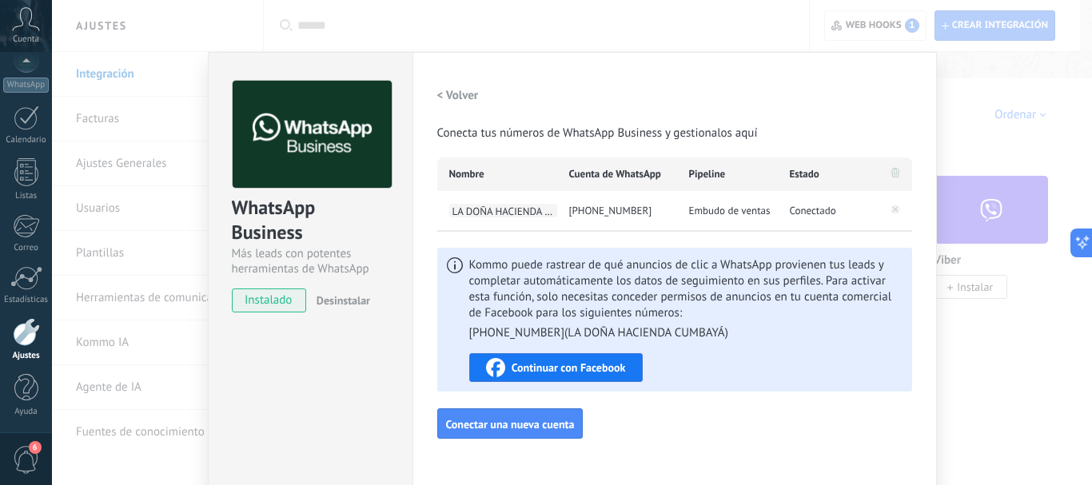
click at [517, 213] on span "LA DOÑA HACIENDA CUMBAYÁ" at bounding box center [503, 211] width 108 height 14
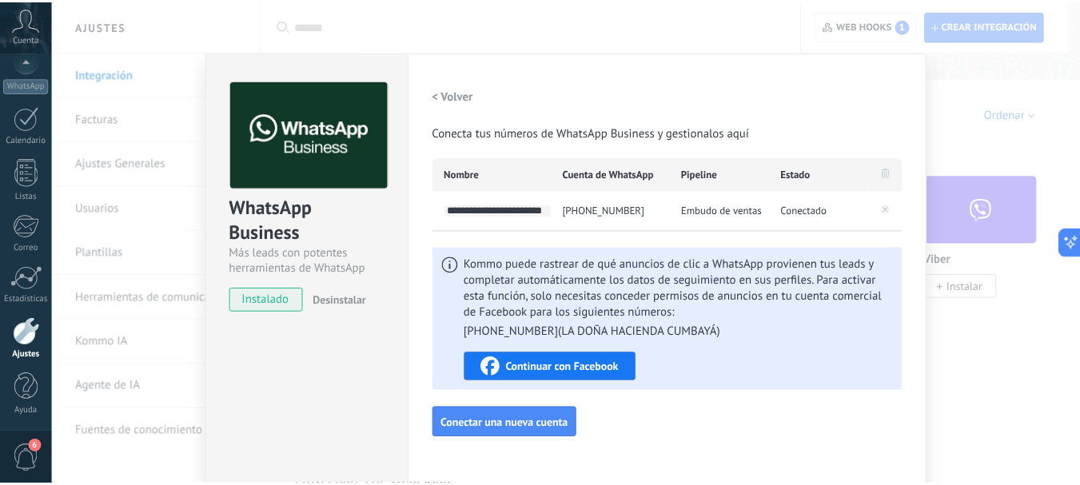
scroll to position [0, 34]
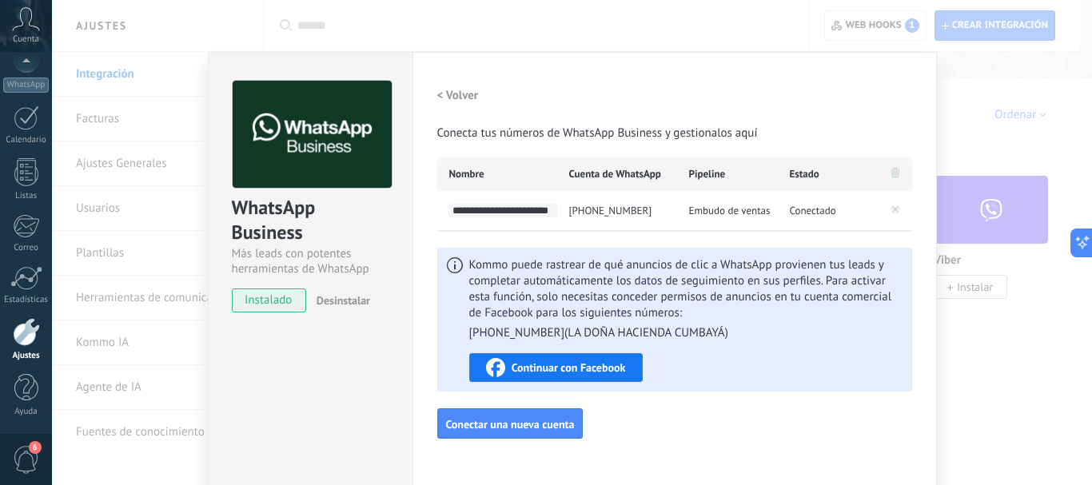
click at [556, 238] on div "**********" at bounding box center [674, 260] width 475 height 358
click at [1023, 368] on div "WhatsApp Business Más leads con potentes herramientas de WhatsApp instalado Des…" at bounding box center [572, 242] width 1040 height 485
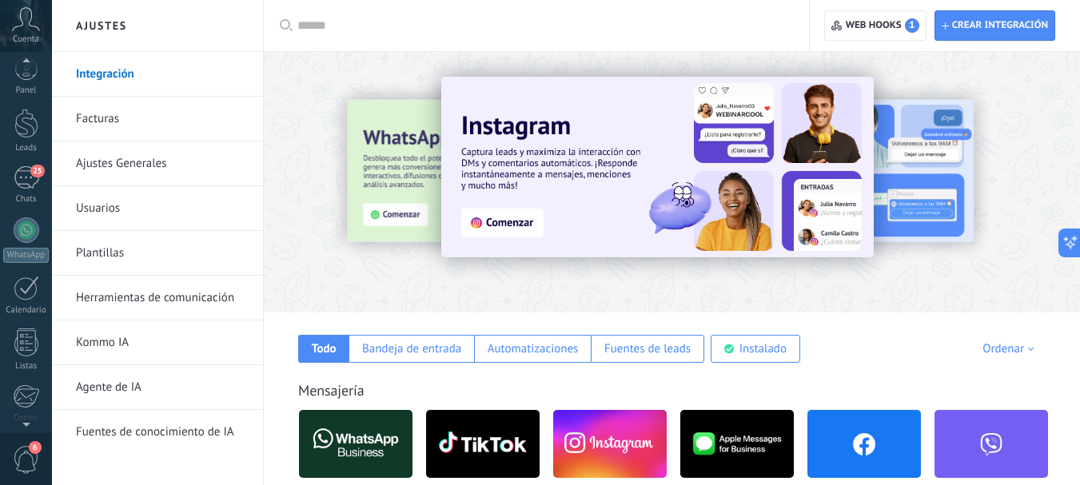
scroll to position [0, 0]
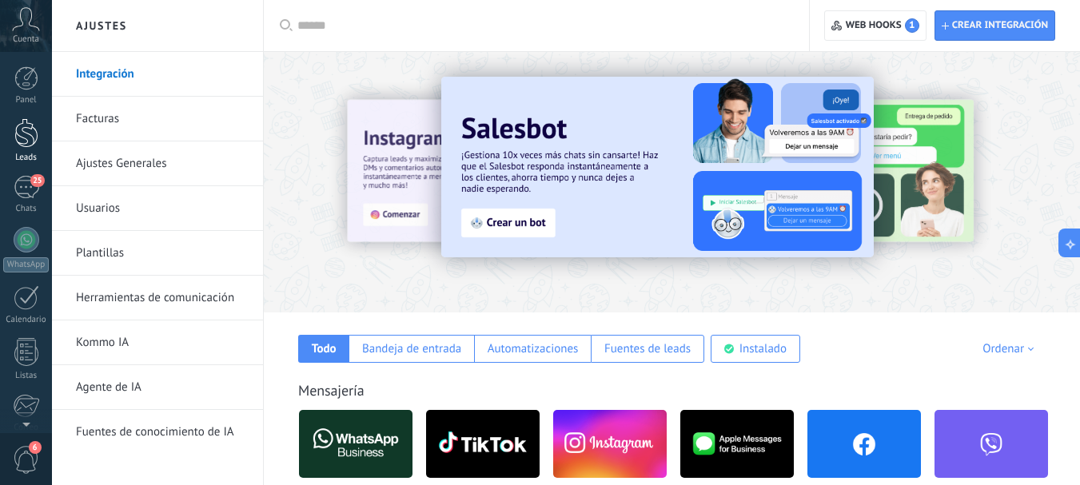
click at [27, 143] on div at bounding box center [26, 133] width 24 height 30
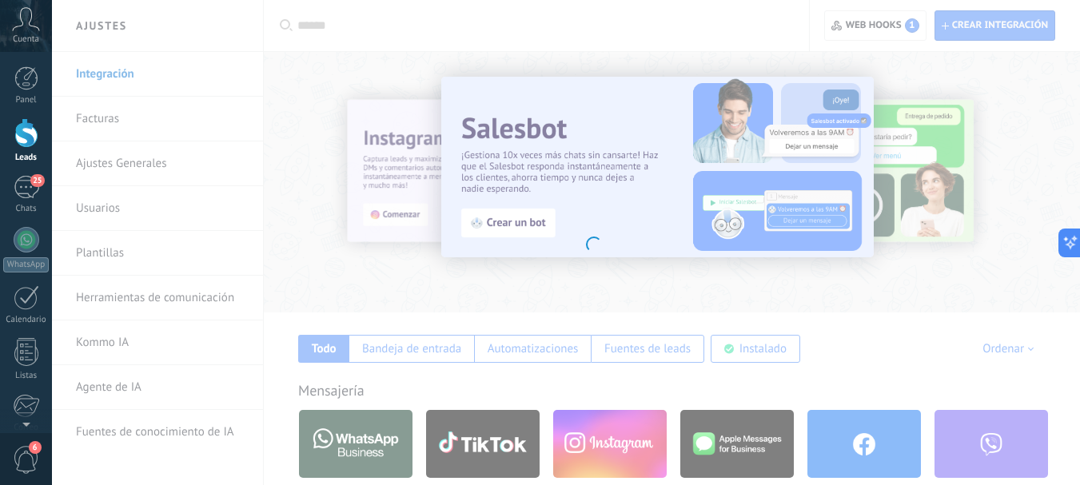
click at [15, 14] on icon at bounding box center [26, 19] width 28 height 24
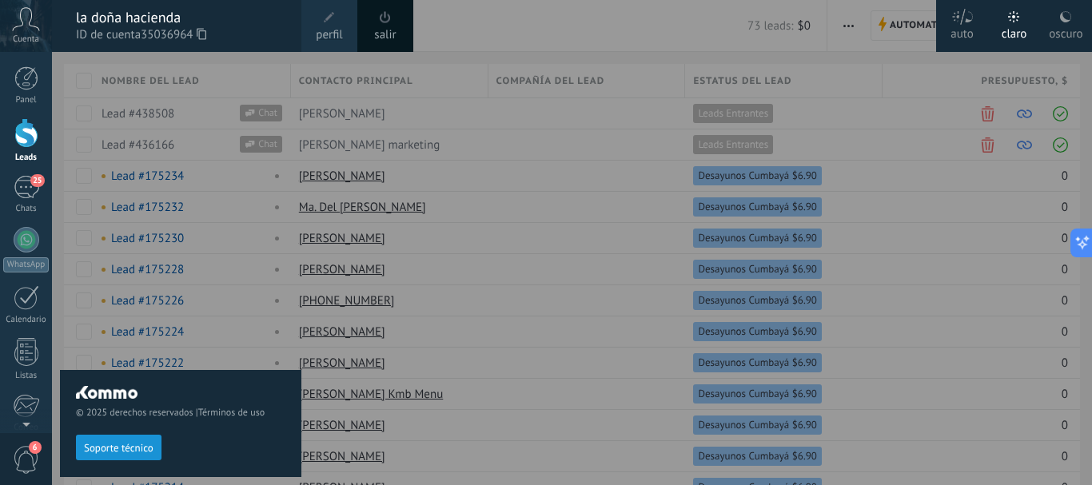
click at [321, 26] on span "perfil" at bounding box center [329, 35] width 26 height 18
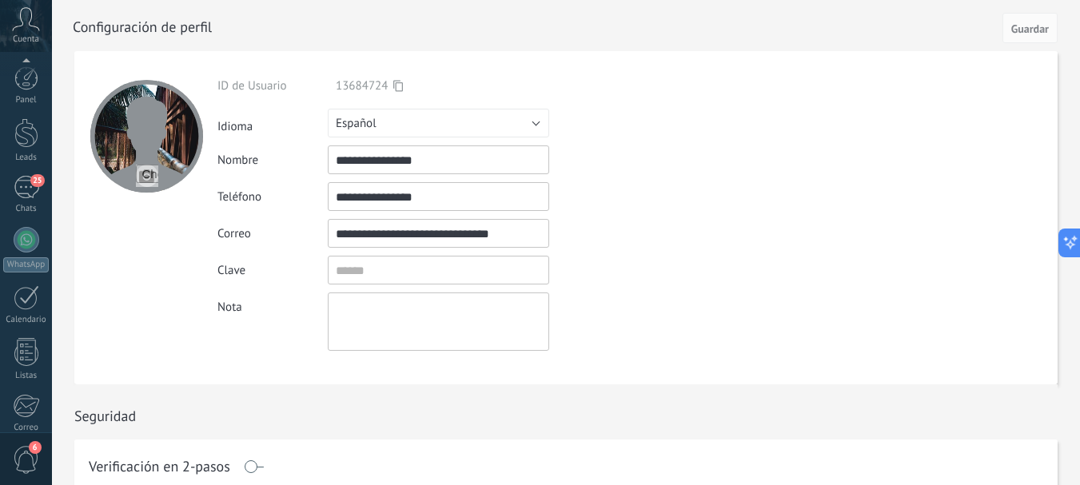
scroll to position [180, 0]
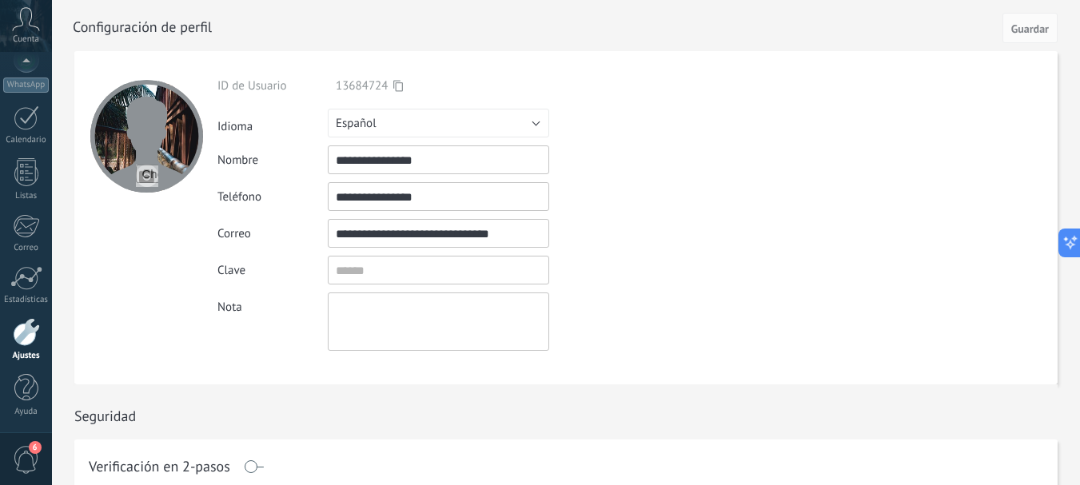
click at [697, 131] on div "Idioma Русский English Español Português [GEOGRAPHIC_DATA] Türkçe Español" at bounding box center [475, 123] width 516 height 29
click at [28, 337] on div at bounding box center [26, 332] width 27 height 28
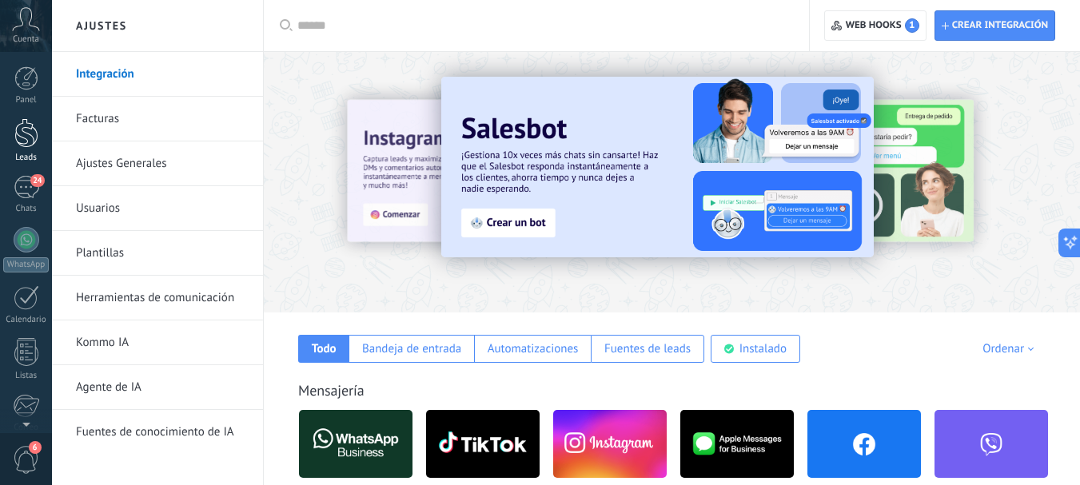
click at [26, 128] on div at bounding box center [26, 133] width 24 height 30
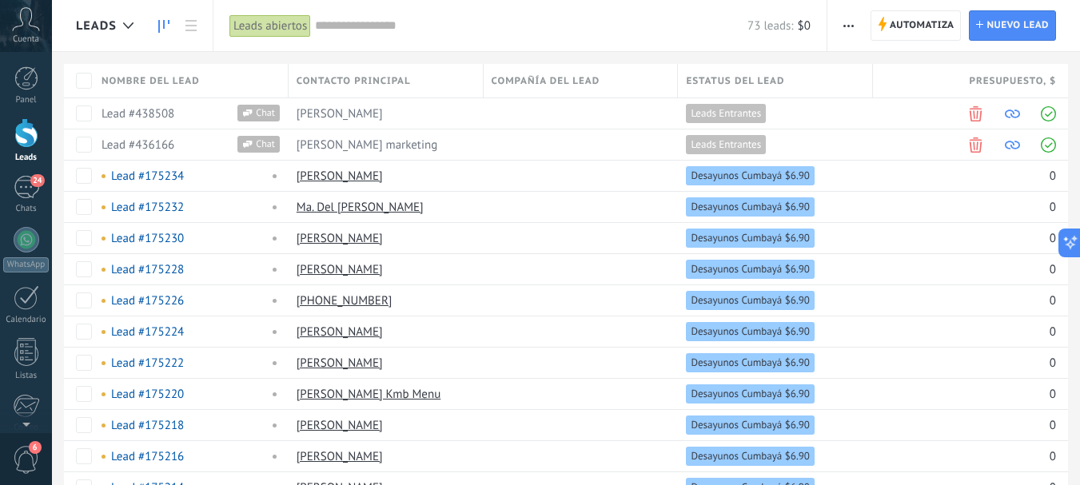
click at [157, 26] on link at bounding box center [163, 25] width 27 height 31
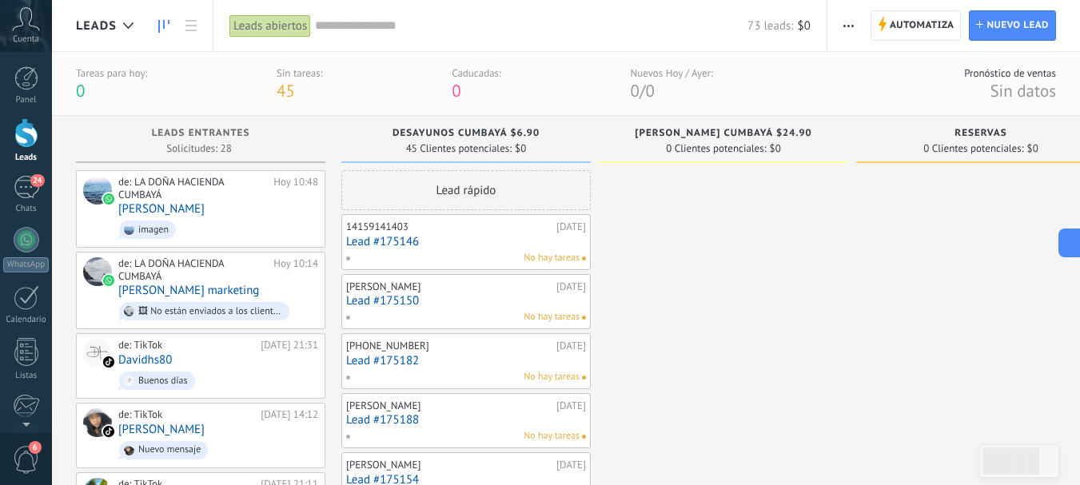
click at [846, 22] on span "button" at bounding box center [848, 25] width 10 height 30
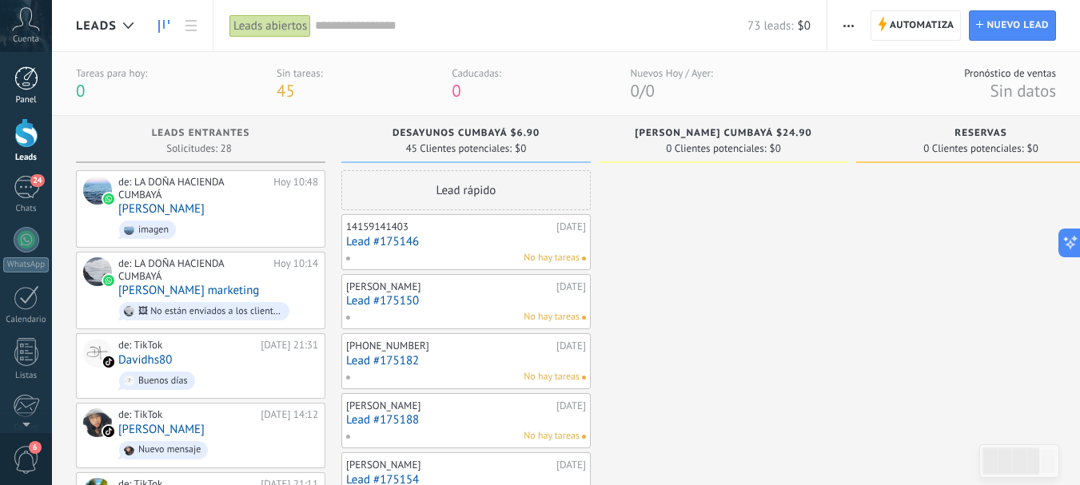
click at [29, 70] on div at bounding box center [26, 78] width 24 height 24
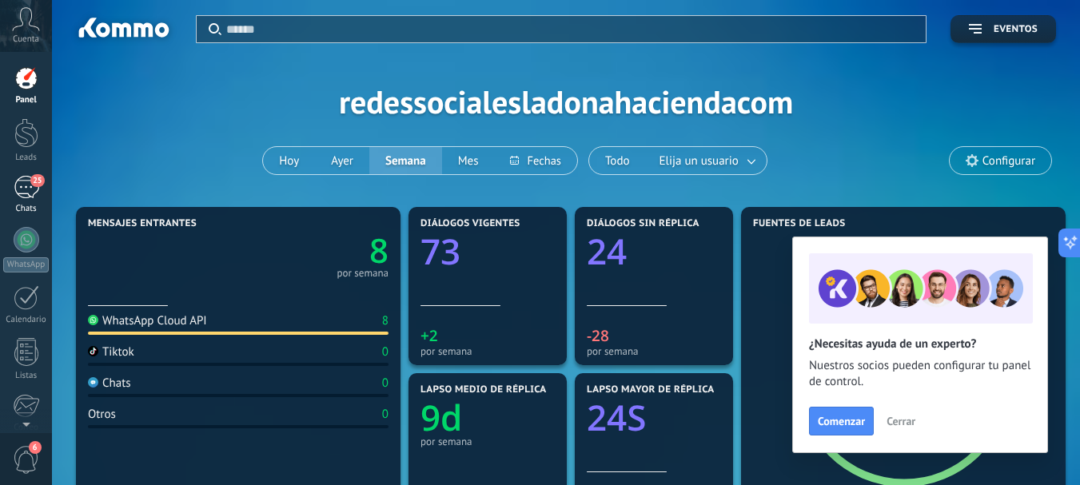
click at [26, 187] on div "25" at bounding box center [27, 187] width 26 height 23
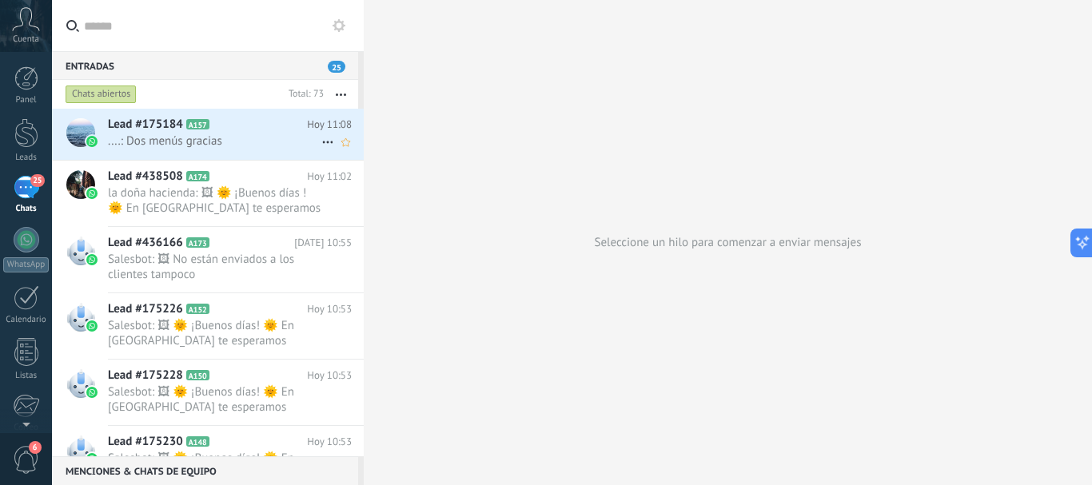
click at [261, 134] on span "....: Dos menús gracias" at bounding box center [214, 140] width 213 height 15
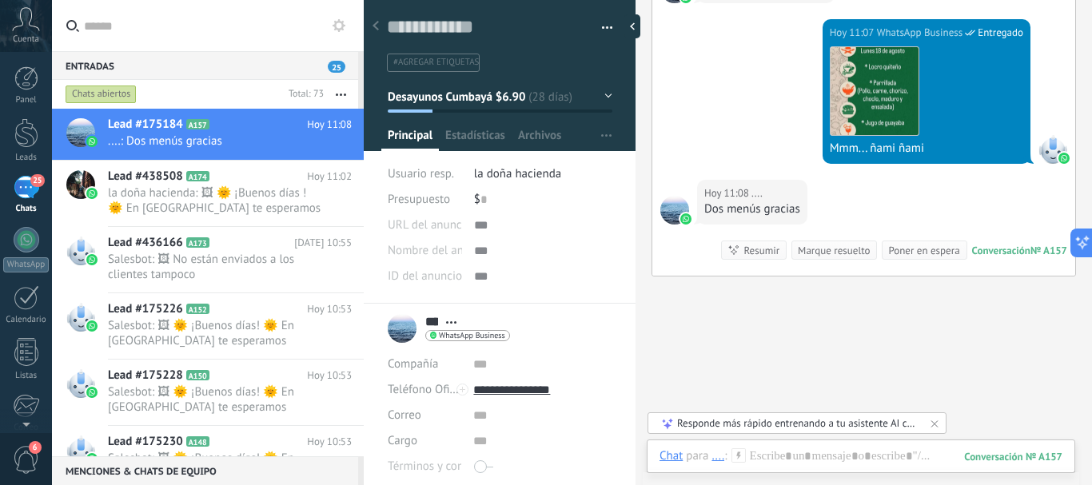
scroll to position [5322, 0]
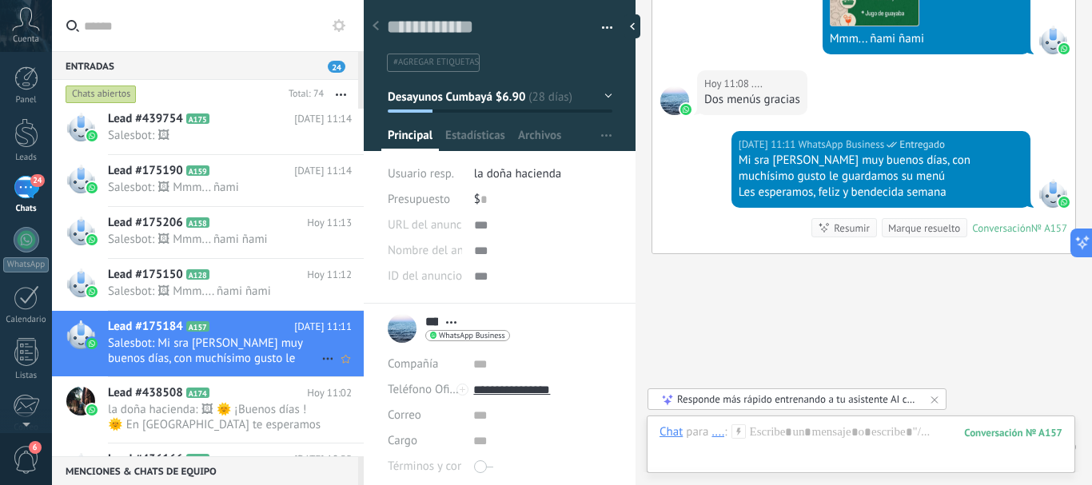
scroll to position [0, 0]
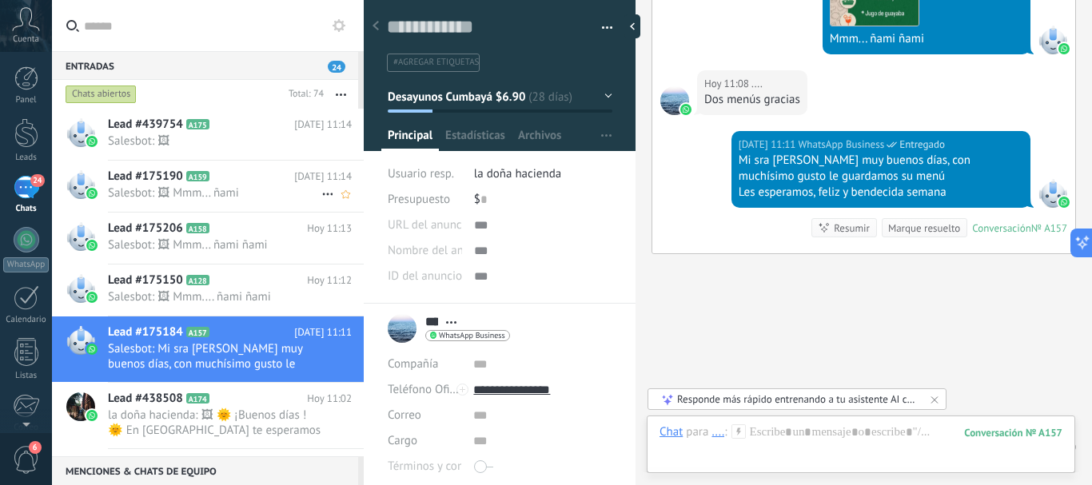
click at [223, 197] on span "Salesbot: 🖼 Mmm... ñami" at bounding box center [214, 192] width 213 height 15
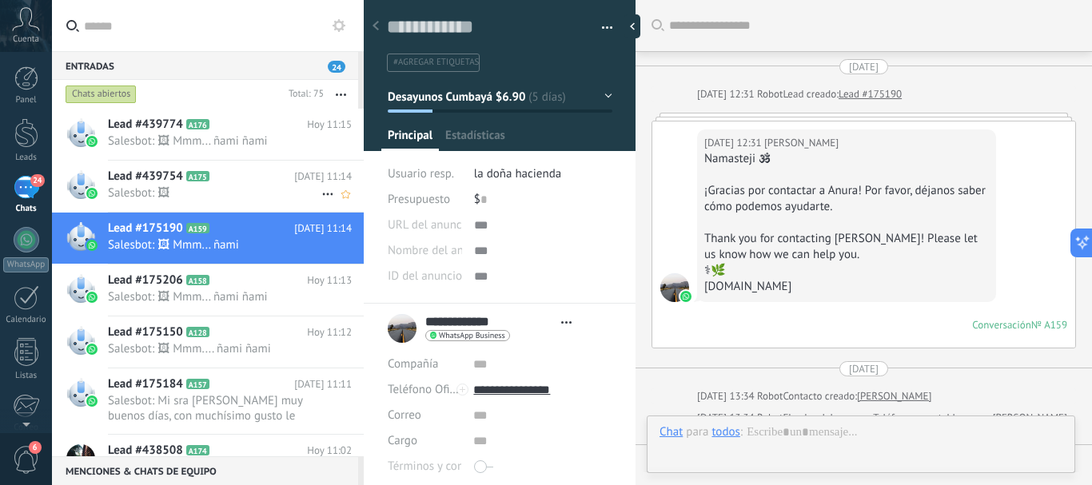
type textarea "**********"
